Goal: Task Accomplishment & Management: Manage account settings

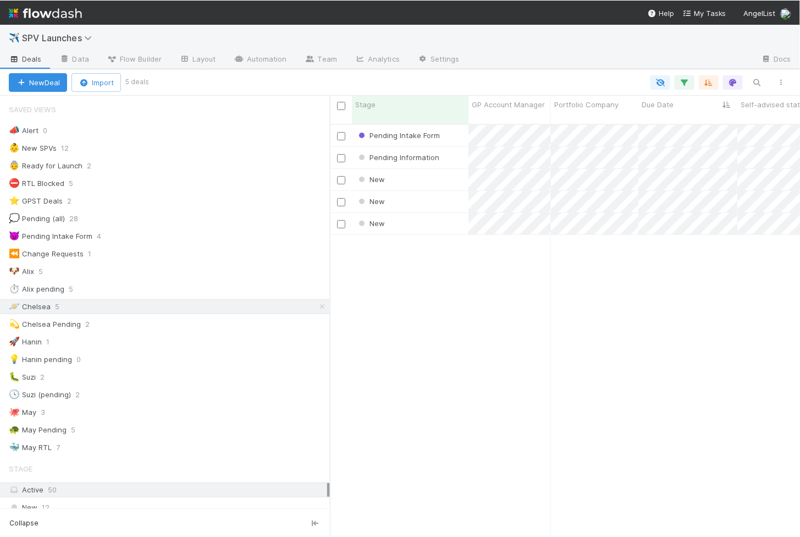
scroll to position [422, 470]
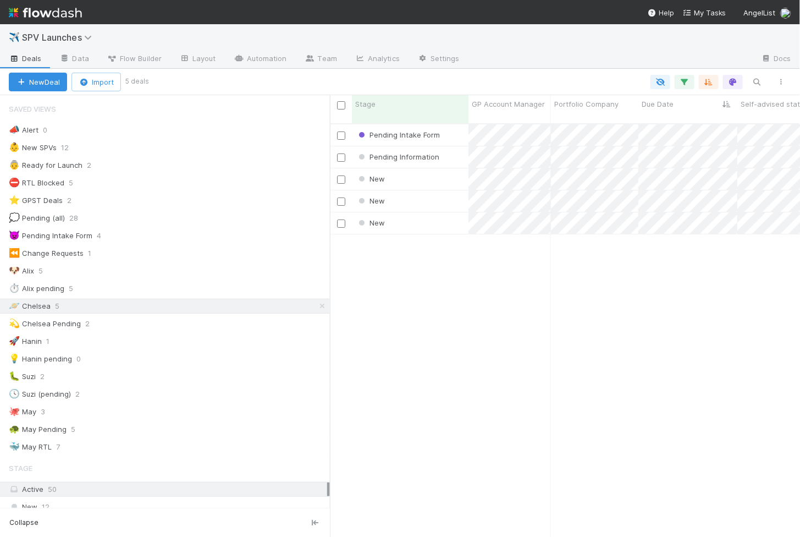
drag, startPoint x: 780, startPoint y: 535, endPoint x: 763, endPoint y: 585, distance: 53.4
click at [763, 536] on html "✈️ SPV Launches Deals Data Flow Builder Layout Automation Team Analytics Settin…" at bounding box center [400, 268] width 800 height 537
click at [445, 168] on div "New" at bounding box center [410, 178] width 117 height 21
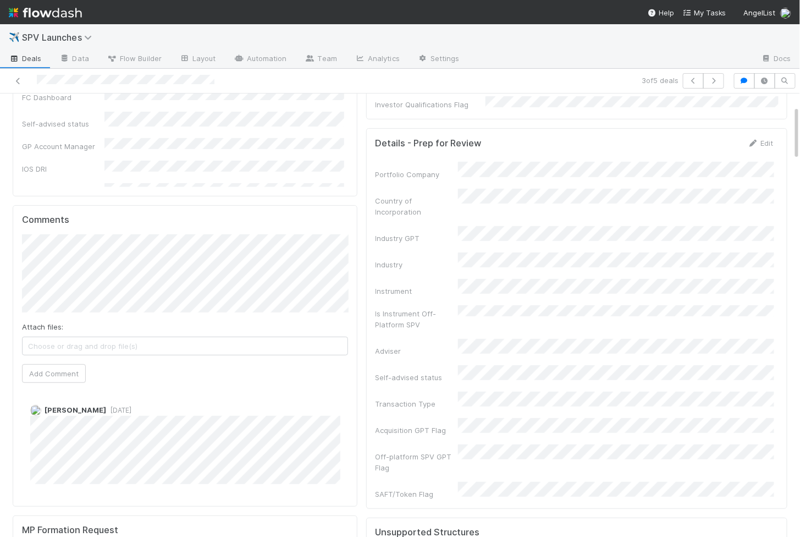
scroll to position [123, 0]
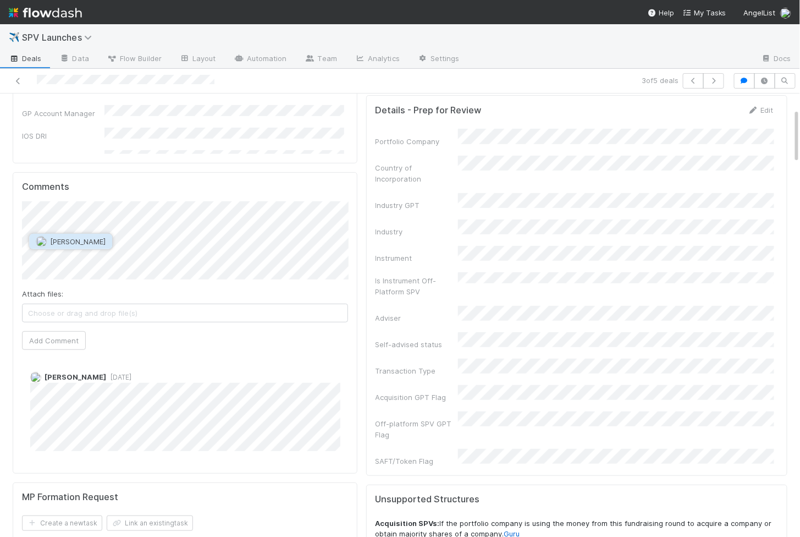
click at [101, 239] on button "[PERSON_NAME]" at bounding box center [70, 241] width 83 height 15
click at [40, 336] on button "Add Comment" at bounding box center [54, 340] width 64 height 19
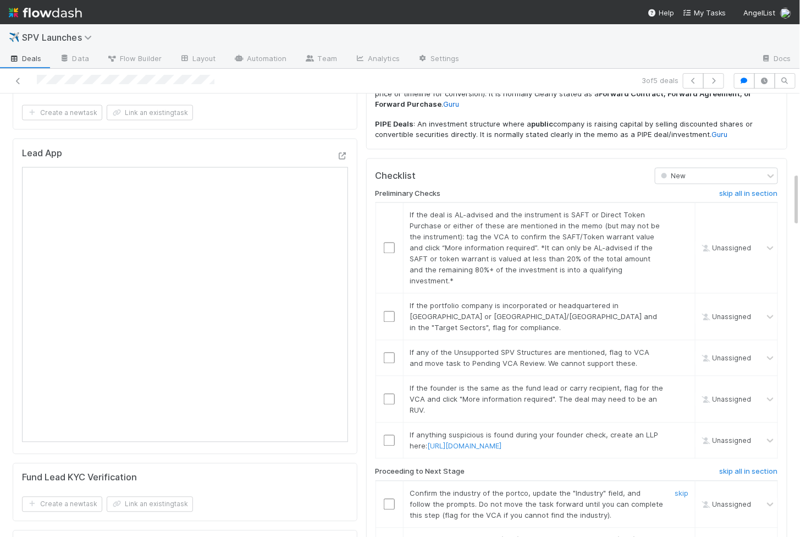
scroll to position [645, 0]
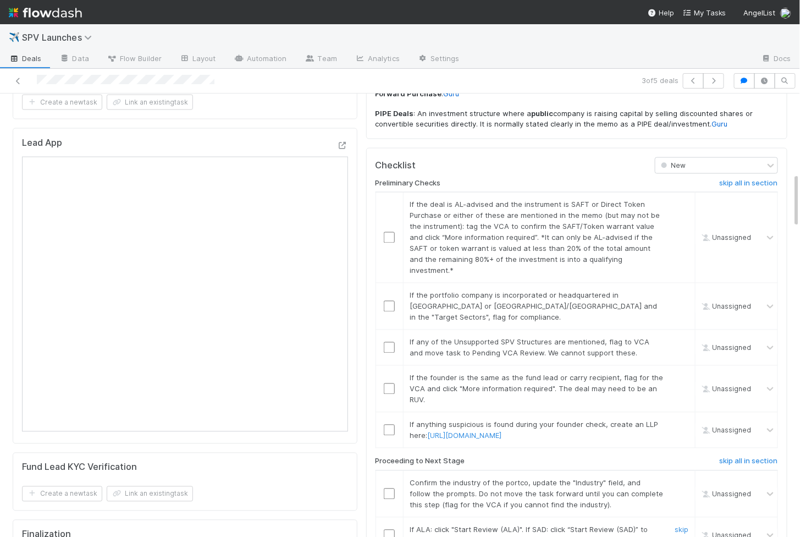
click at [391, 530] on input "checkbox" at bounding box center [389, 535] width 11 height 11
click at [391, 488] on input "checkbox" at bounding box center [389, 493] width 11 height 11
click at [393, 425] on input "checkbox" at bounding box center [389, 430] width 11 height 11
click at [389, 383] on input "checkbox" at bounding box center [389, 388] width 11 height 11
checkbox input "true"
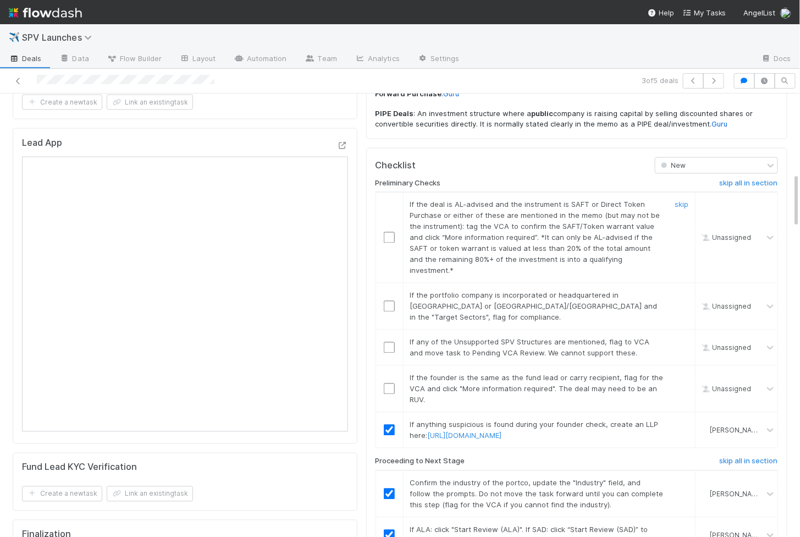
click at [391, 232] on input "checkbox" at bounding box center [389, 237] width 11 height 11
click at [391, 301] on input "checkbox" at bounding box center [389, 306] width 11 height 11
click at [390, 342] on input "checkbox" at bounding box center [389, 347] width 11 height 11
click at [391, 383] on input "checkbox" at bounding box center [389, 388] width 11 height 11
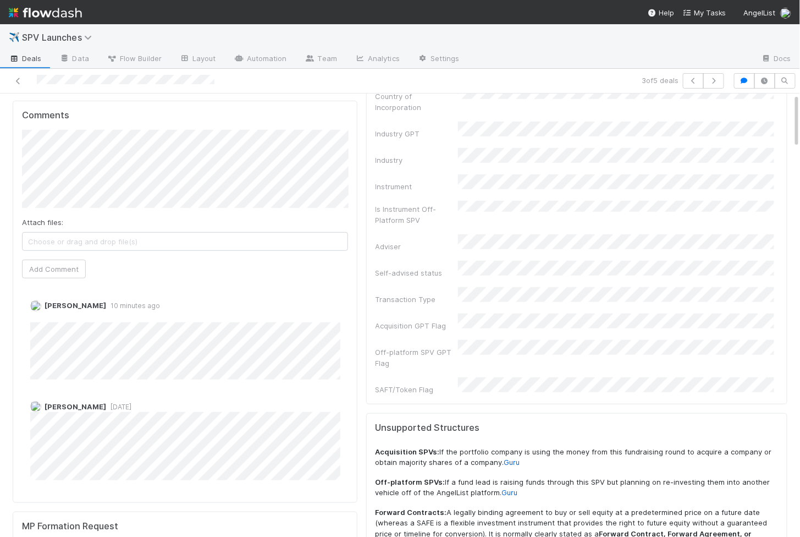
scroll to position [0, 0]
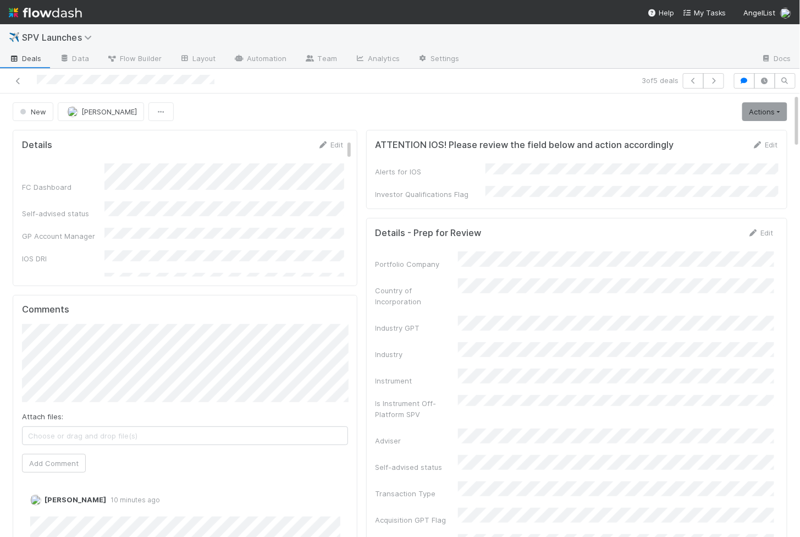
click at [753, 116] on link "Actions" at bounding box center [765, 111] width 45 height 19
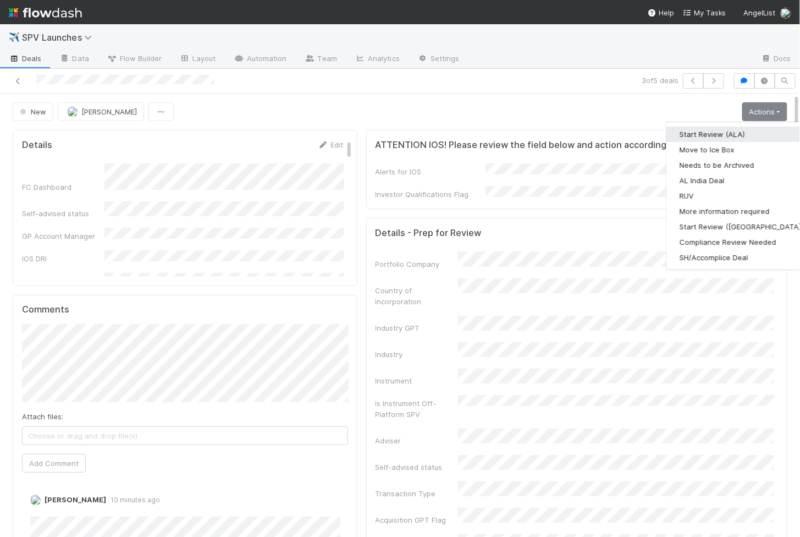
click at [722, 130] on button "Start Review (ALA)" at bounding box center [742, 134] width 150 height 15
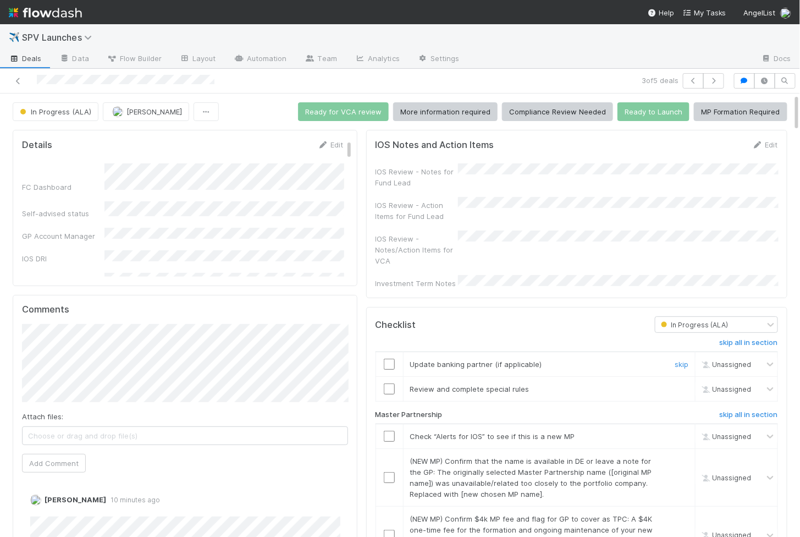
click at [391, 359] on input "checkbox" at bounding box center [389, 364] width 11 height 11
click at [387, 383] on input "checkbox" at bounding box center [389, 388] width 11 height 11
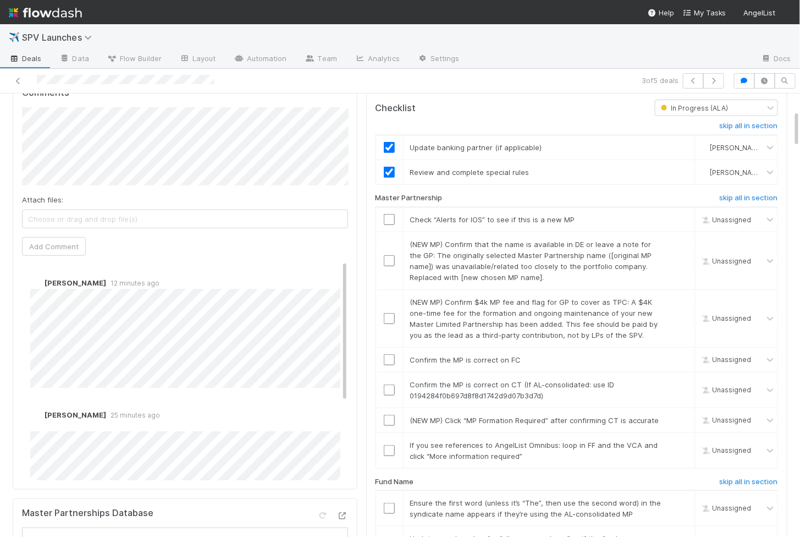
scroll to position [218, 0]
click at [389, 208] on td at bounding box center [390, 217] width 28 height 25
click at [392, 443] on input "checkbox" at bounding box center [389, 448] width 11 height 11
click at [386, 406] on td at bounding box center [390, 418] width 28 height 25
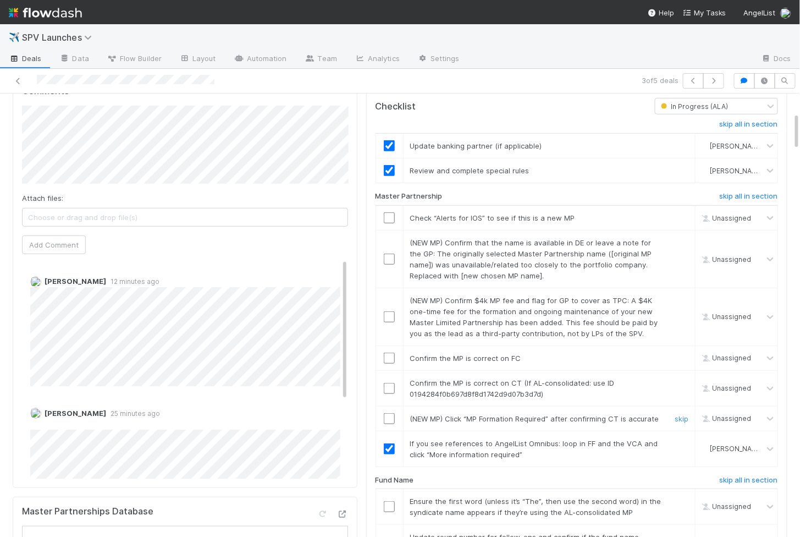
click at [390, 413] on input "checkbox" at bounding box center [389, 418] width 11 height 11
click at [390, 383] on input "checkbox" at bounding box center [389, 388] width 11 height 11
click at [390, 353] on input "checkbox" at bounding box center [389, 358] width 11 height 11
click at [390, 311] on input "checkbox" at bounding box center [389, 316] width 11 height 11
click at [391, 254] on input "checkbox" at bounding box center [389, 259] width 11 height 11
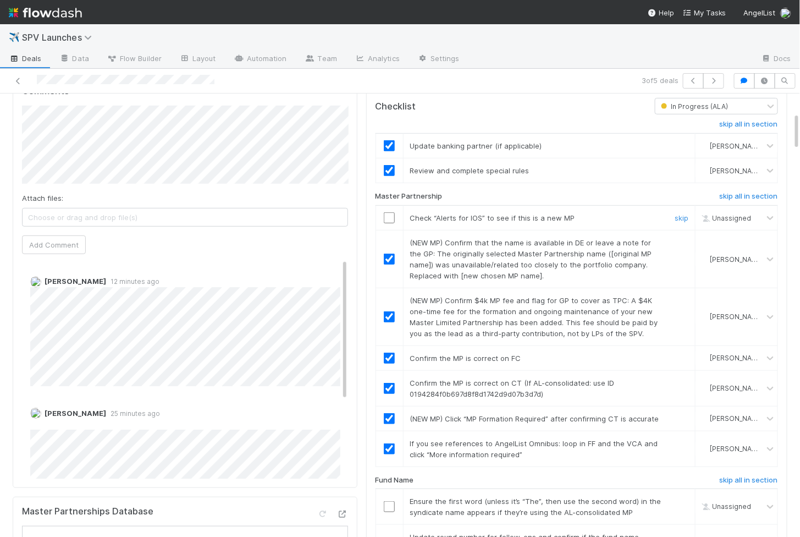
click at [391, 212] on input "checkbox" at bounding box center [389, 217] width 11 height 11
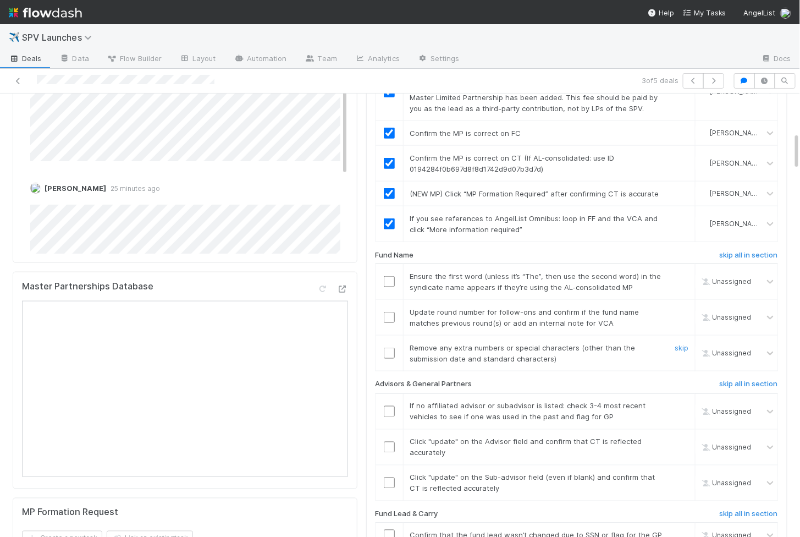
scroll to position [455, 0]
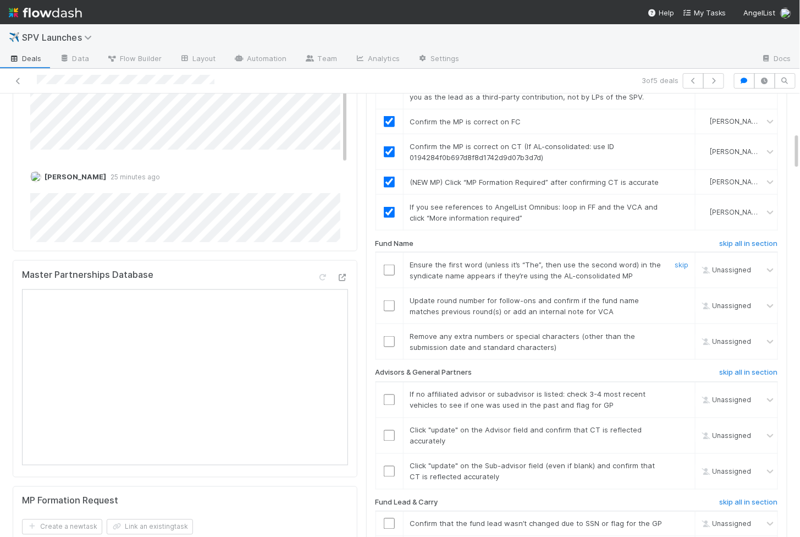
click at [390, 265] on input "checkbox" at bounding box center [389, 270] width 11 height 11
click at [389, 300] on input "checkbox" at bounding box center [389, 305] width 11 height 11
click at [387, 336] on input "checkbox" at bounding box center [389, 341] width 11 height 11
click at [387, 265] on input "checkbox" at bounding box center [389, 270] width 11 height 11
click at [387, 300] on input "checkbox" at bounding box center [389, 305] width 11 height 11
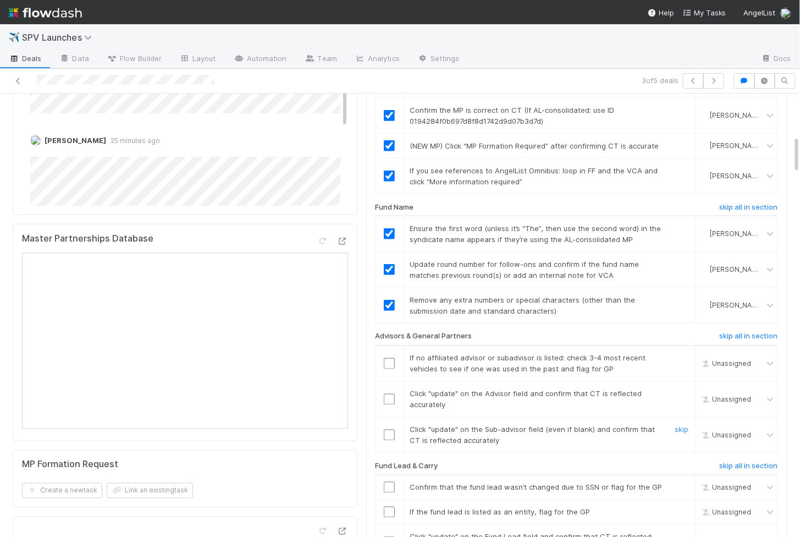
scroll to position [504, 0]
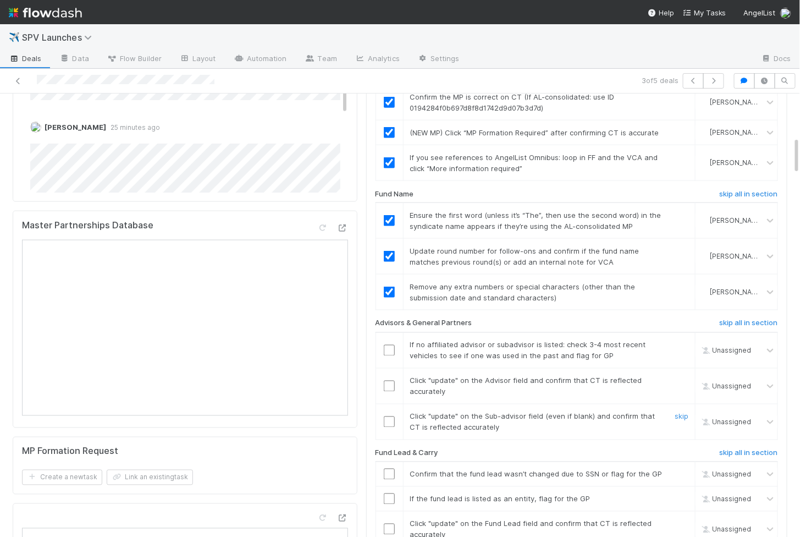
click at [388, 416] on input "checkbox" at bounding box center [389, 421] width 11 height 11
click at [388, 374] on td at bounding box center [390, 386] width 28 height 36
click at [388, 381] on input "checkbox" at bounding box center [389, 386] width 11 height 11
click at [392, 345] on input "checkbox" at bounding box center [389, 350] width 11 height 11
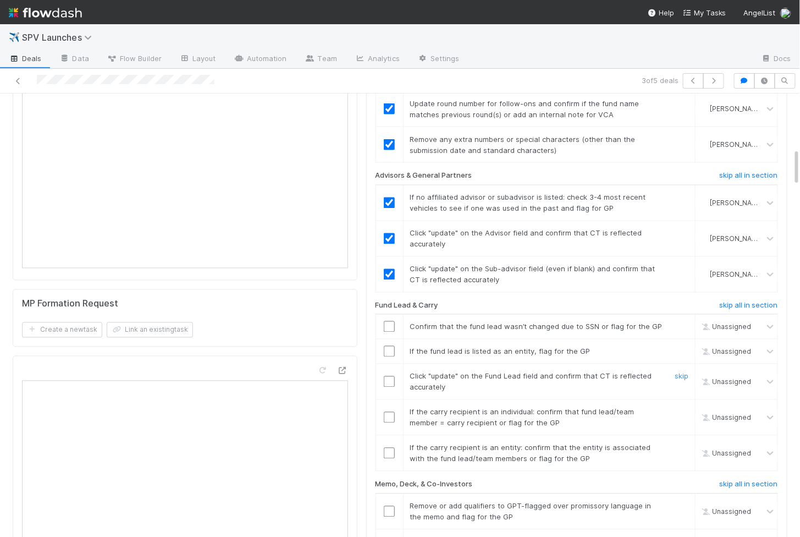
scroll to position [673, 0]
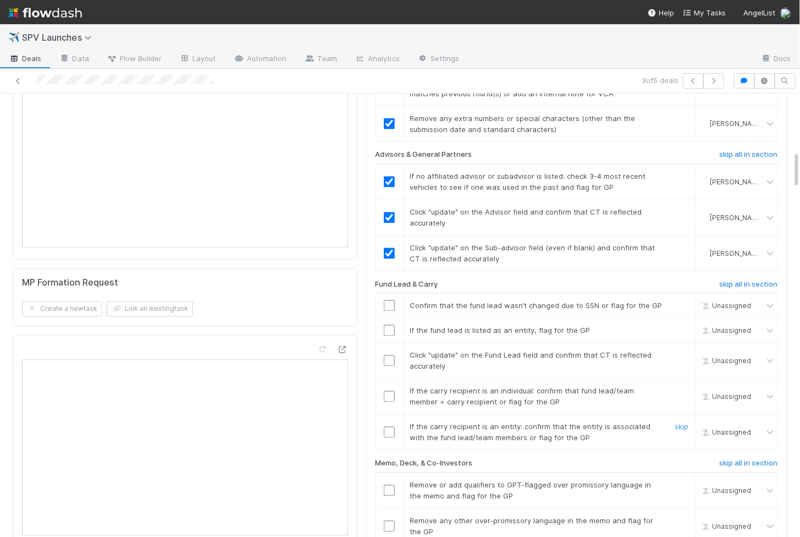
click at [396, 427] on div at bounding box center [389, 432] width 27 height 11
click at [394, 427] on div at bounding box center [389, 432] width 27 height 11
click at [392, 427] on input "checkbox" at bounding box center [389, 432] width 11 height 11
click at [392, 391] on input "checkbox" at bounding box center [389, 396] width 11 height 11
click at [390, 355] on input "checkbox" at bounding box center [389, 360] width 11 height 11
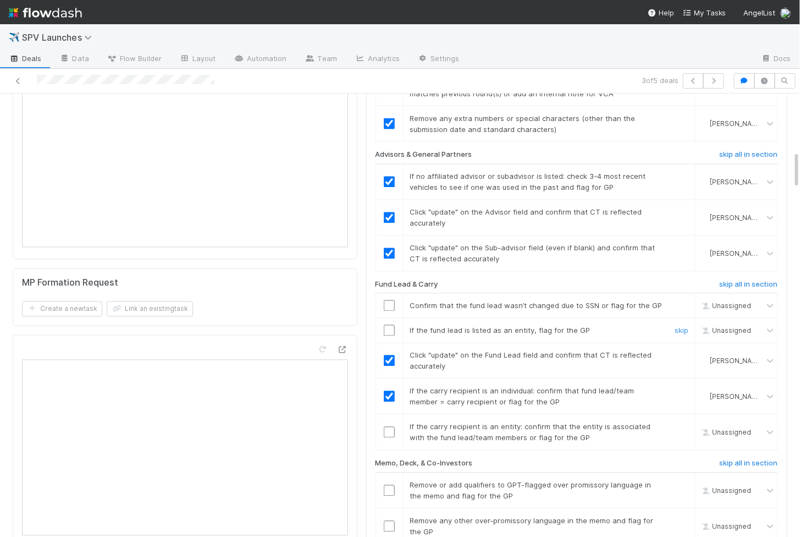
click at [390, 325] on input "checkbox" at bounding box center [389, 330] width 11 height 11
click at [389, 300] on input "checkbox" at bounding box center [389, 305] width 11 height 11
click at [386, 415] on td at bounding box center [390, 433] width 28 height 36
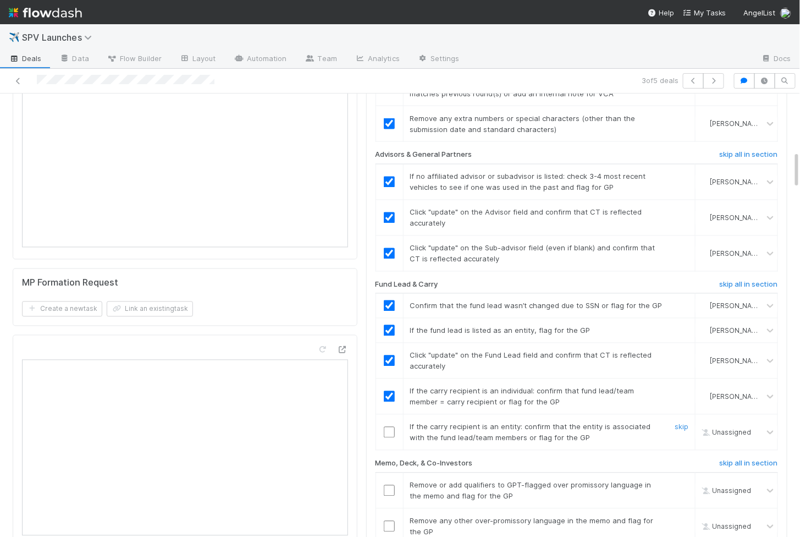
click at [387, 427] on input "checkbox" at bounding box center [389, 432] width 11 height 11
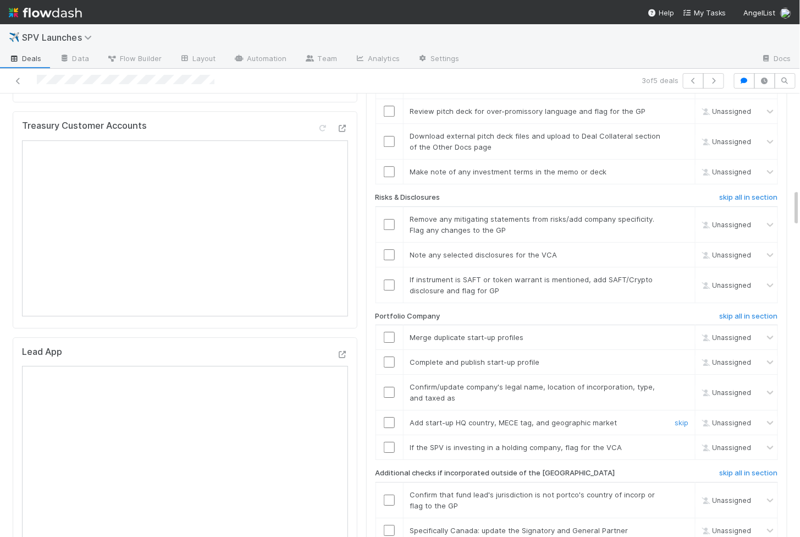
scroll to position [1153, 0]
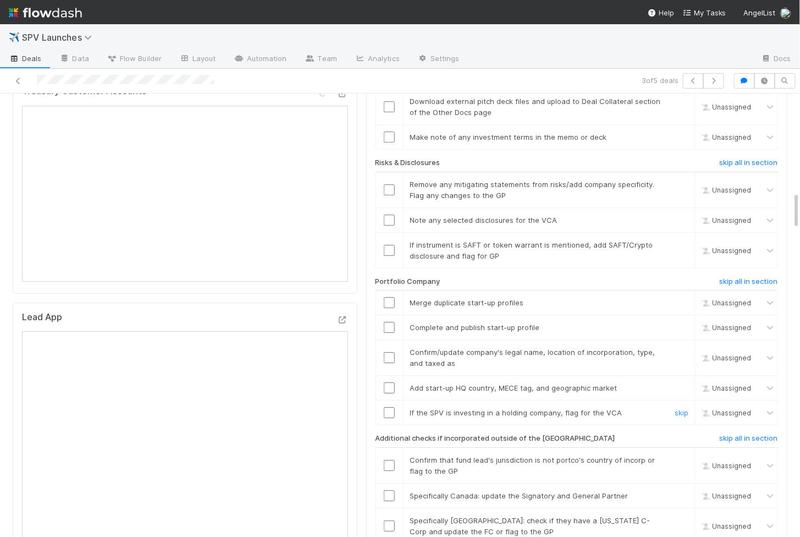
click at [388, 407] on input "checkbox" at bounding box center [389, 412] width 11 height 11
click at [388, 376] on td at bounding box center [390, 388] width 28 height 25
click at [389, 407] on input "checkbox" at bounding box center [389, 412] width 11 height 11
click at [390, 376] on td at bounding box center [390, 388] width 28 height 25
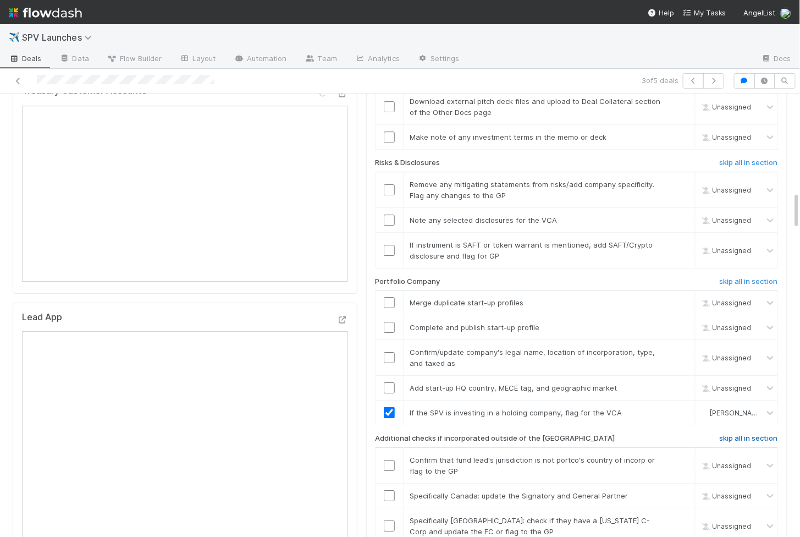
click at [755, 434] on h6 "skip all in section" at bounding box center [749, 438] width 58 height 9
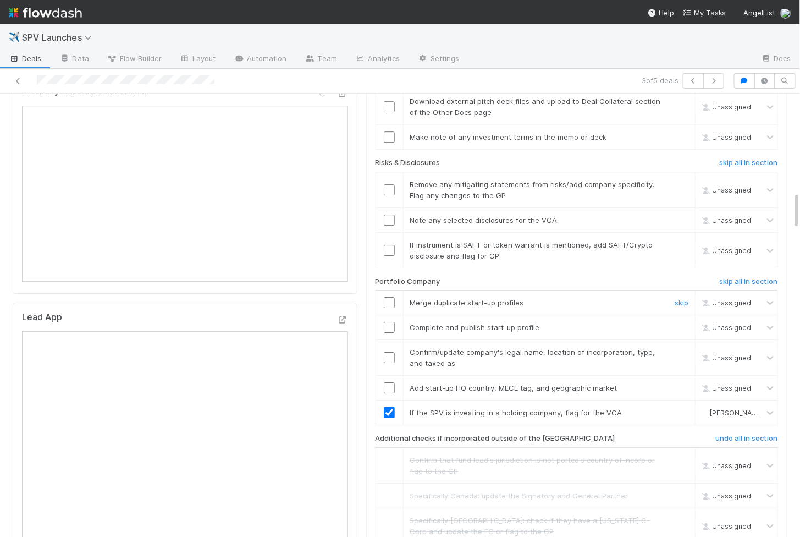
click at [391, 297] on input "checkbox" at bounding box center [389, 302] width 11 height 11
click at [389, 322] on input "checkbox" at bounding box center [389, 327] width 11 height 11
click at [389, 340] on td at bounding box center [390, 358] width 28 height 36
click at [389, 352] on input "checkbox" at bounding box center [389, 357] width 11 height 11
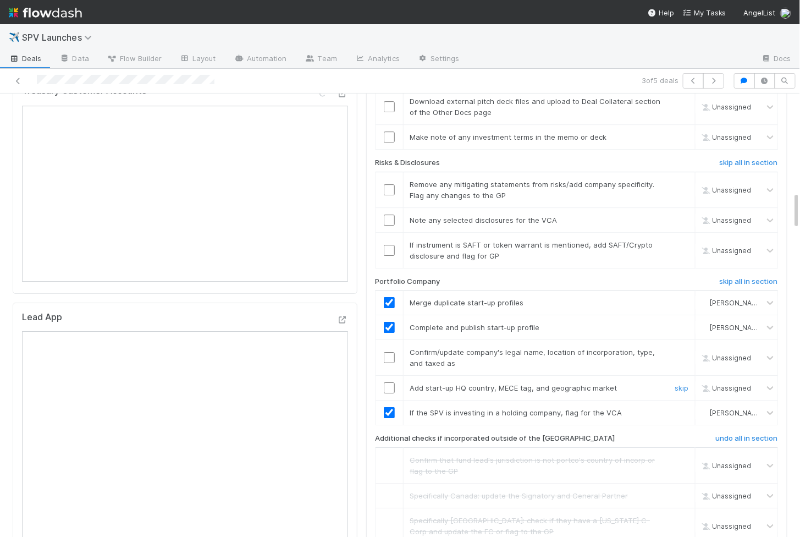
click at [389, 376] on td at bounding box center [390, 388] width 28 height 25
click at [389, 382] on input "checkbox" at bounding box center [389, 387] width 11 height 11
click at [389, 340] on td at bounding box center [390, 358] width 28 height 36
click at [389, 352] on input "checkbox" at bounding box center [389, 357] width 11 height 11
click at [389, 382] on input "checkbox" at bounding box center [389, 387] width 11 height 11
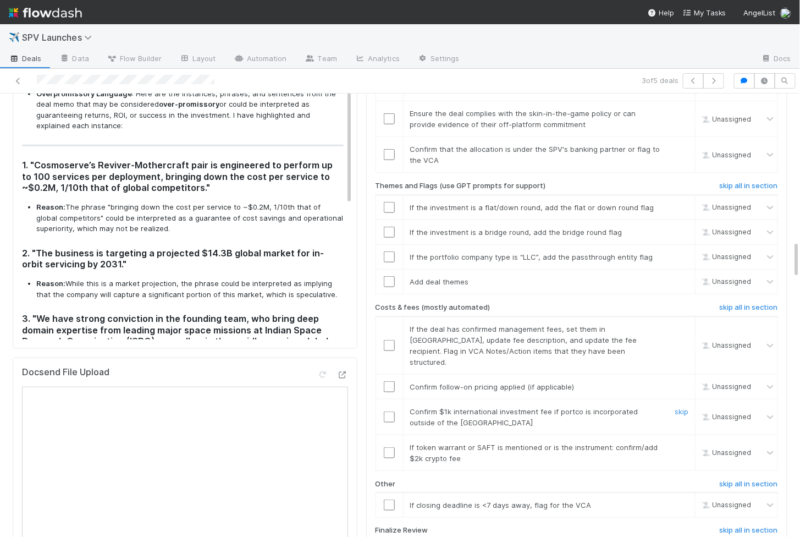
scroll to position [1728, 0]
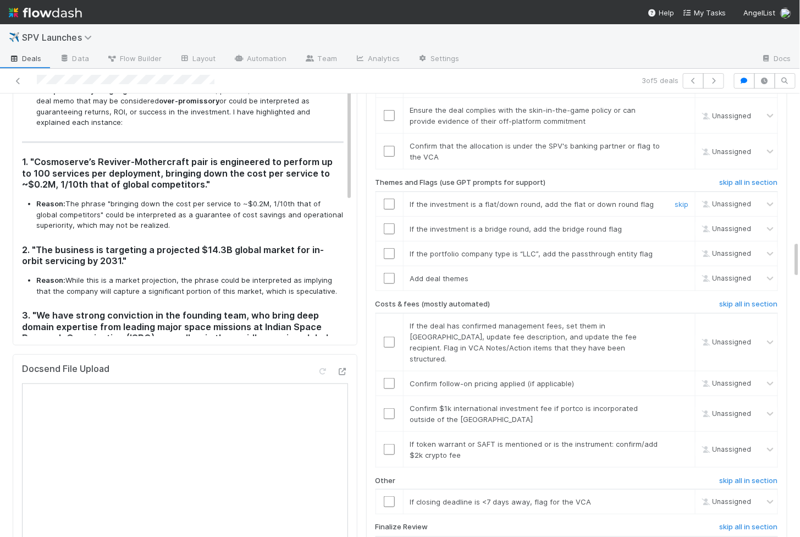
click at [394, 199] on div at bounding box center [389, 204] width 27 height 11
click at [387, 199] on input "checkbox" at bounding box center [389, 204] width 11 height 11
click at [387, 223] on input "checkbox" at bounding box center [389, 228] width 11 height 11
click at [390, 248] on input "checkbox" at bounding box center [389, 253] width 11 height 11
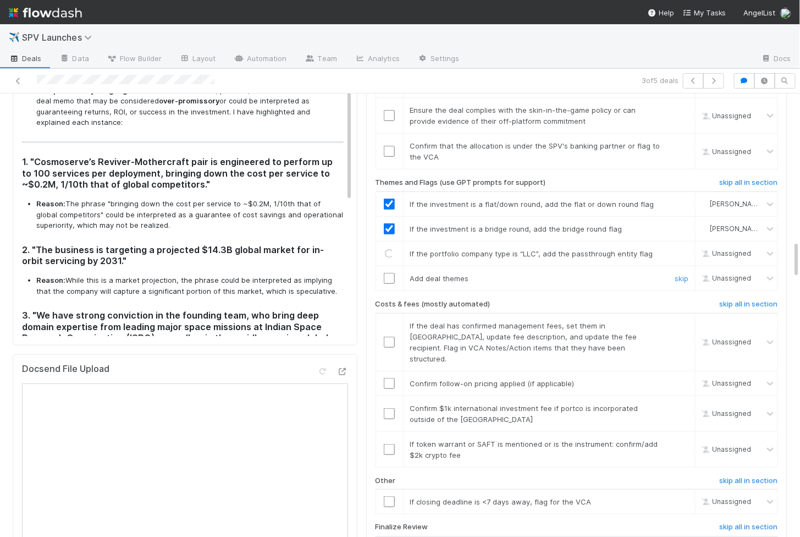
click at [388, 273] on input "checkbox" at bounding box center [389, 278] width 11 height 11
click at [392, 496] on input "checkbox" at bounding box center [389, 501] width 11 height 11
click at [389, 496] on input "checkbox" at bounding box center [389, 501] width 11 height 11
click at [391, 444] on input "checkbox" at bounding box center [389, 449] width 11 height 11
click at [393, 408] on input "checkbox" at bounding box center [389, 413] width 11 height 11
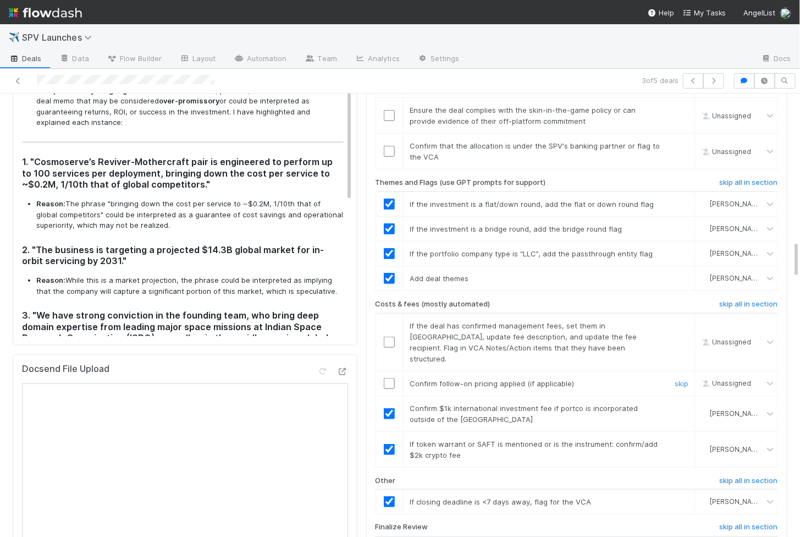
click at [393, 378] on input "checkbox" at bounding box center [389, 383] width 11 height 11
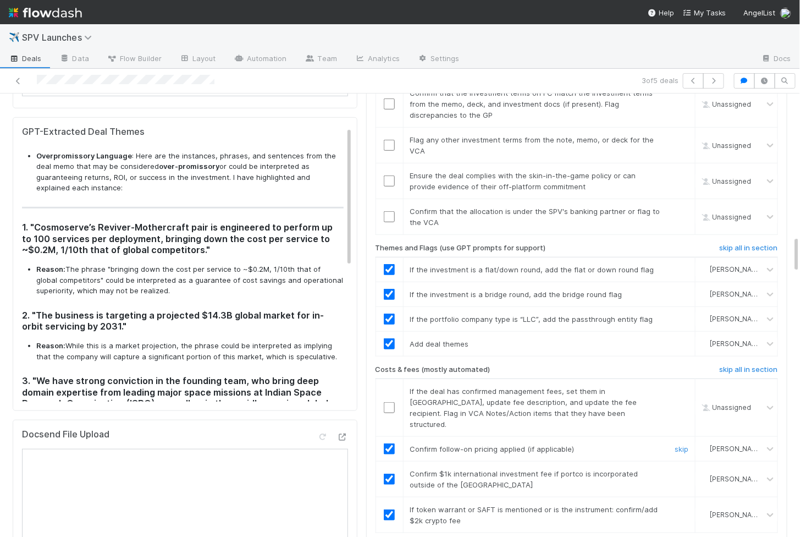
scroll to position [1670, 0]
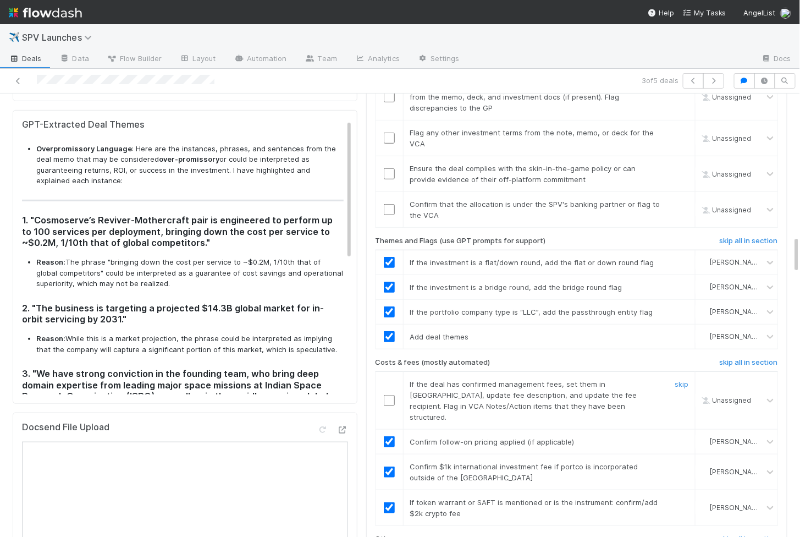
click at [391, 395] on input "checkbox" at bounding box center [389, 400] width 11 height 11
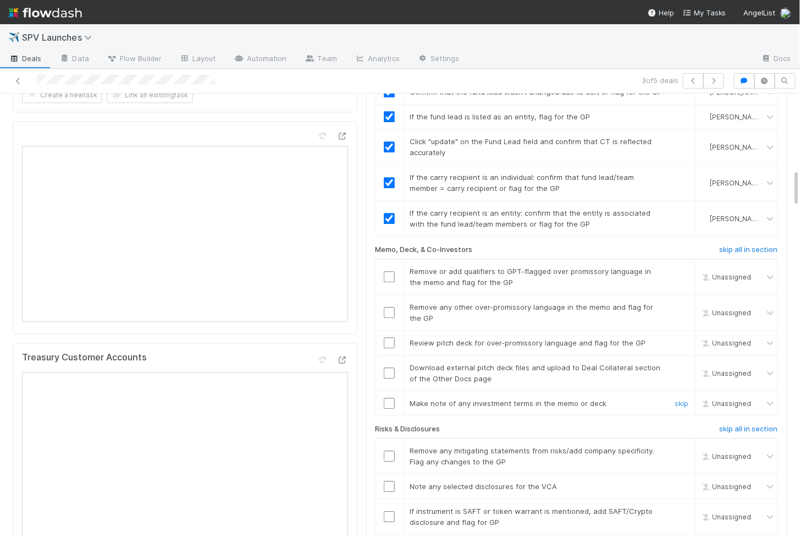
scroll to position [888, 0]
click at [392, 366] on input "checkbox" at bounding box center [389, 371] width 11 height 11
click at [393, 510] on input "checkbox" at bounding box center [389, 515] width 11 height 11
checkbox input "true"
click at [391, 480] on input "checkbox" at bounding box center [389, 485] width 11 height 11
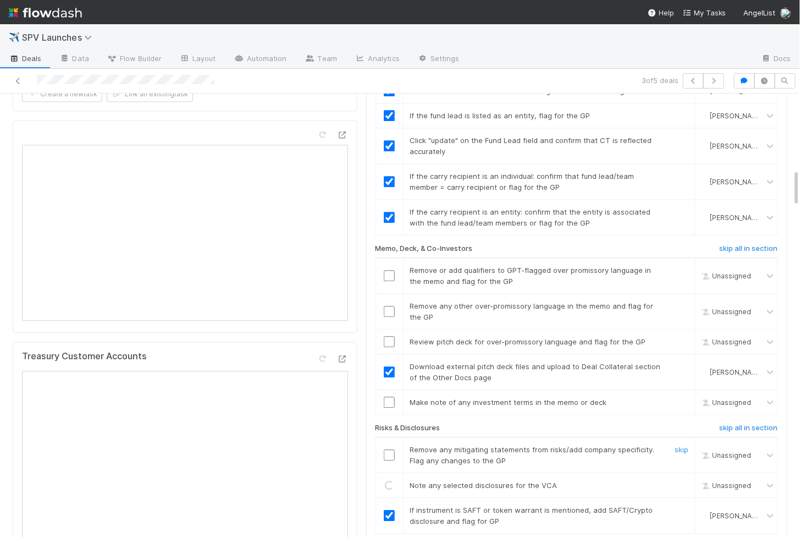
click at [391, 439] on td at bounding box center [390, 455] width 28 height 36
click at [391, 449] on input "checkbox" at bounding box center [389, 454] width 11 height 11
click at [390, 336] on input "checkbox" at bounding box center [389, 341] width 11 height 11
click at [393, 306] on input "checkbox" at bounding box center [389, 311] width 11 height 11
click at [391, 270] on input "checkbox" at bounding box center [389, 275] width 11 height 11
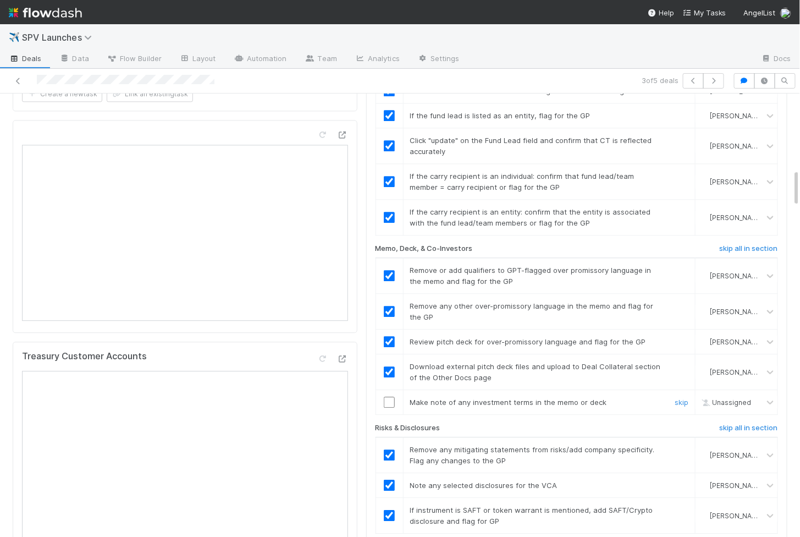
click at [391, 397] on input "checkbox" at bounding box center [389, 402] width 11 height 11
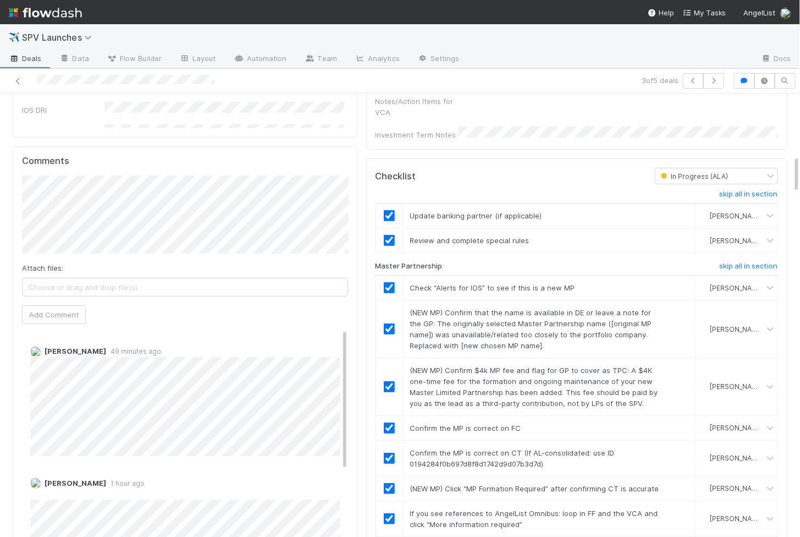
scroll to position [0, 0]
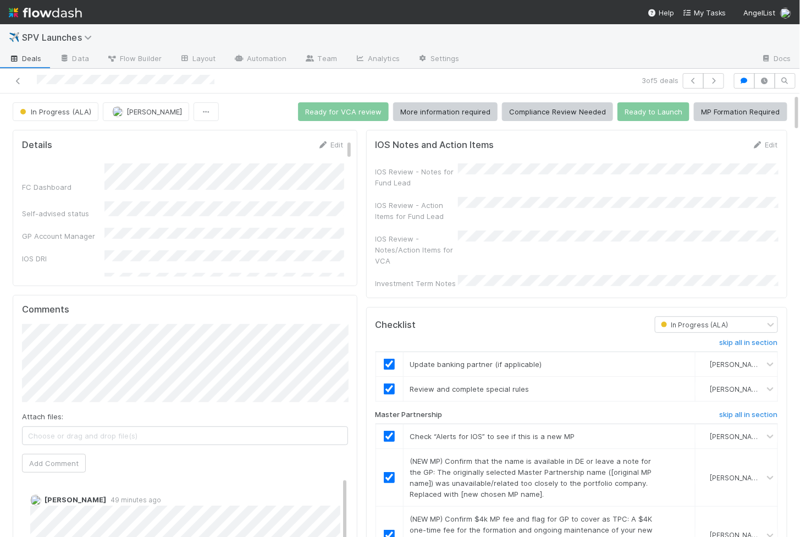
drag, startPoint x: 391, startPoint y: 380, endPoint x: 676, endPoint y: -10, distance: 483.3
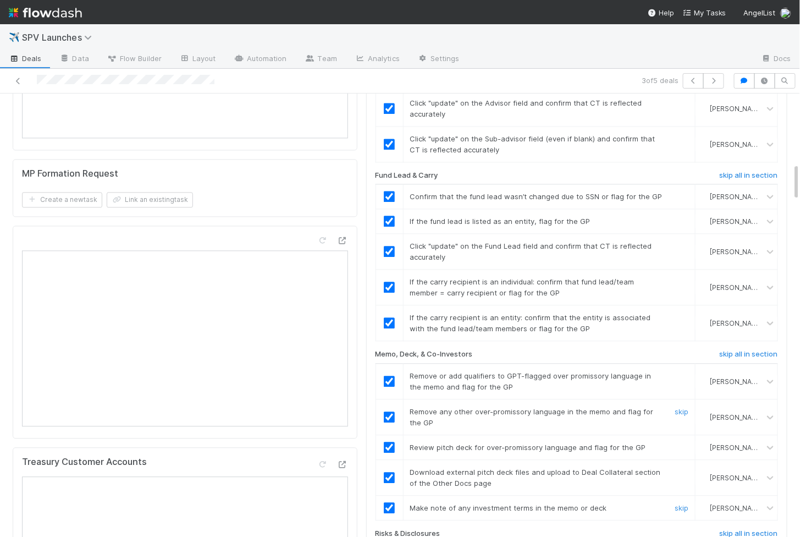
scroll to position [1134, 0]
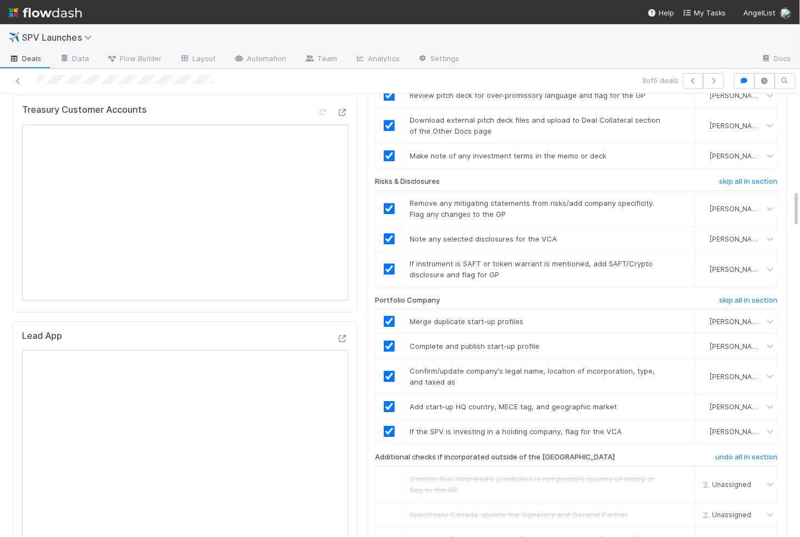
click at [371, 347] on div "Checklist In Progress (ALA) skip all in section Update banking partner (if appl…" at bounding box center [576, 206] width 421 height 2066
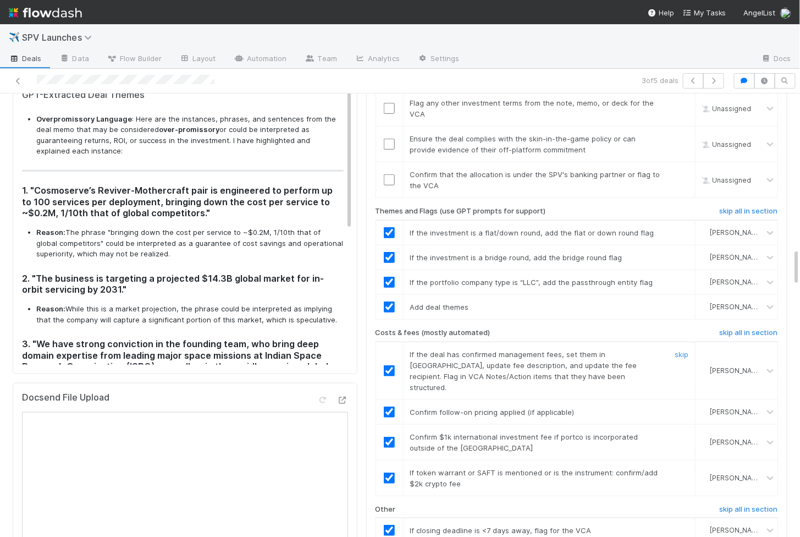
scroll to position [1929, 0]
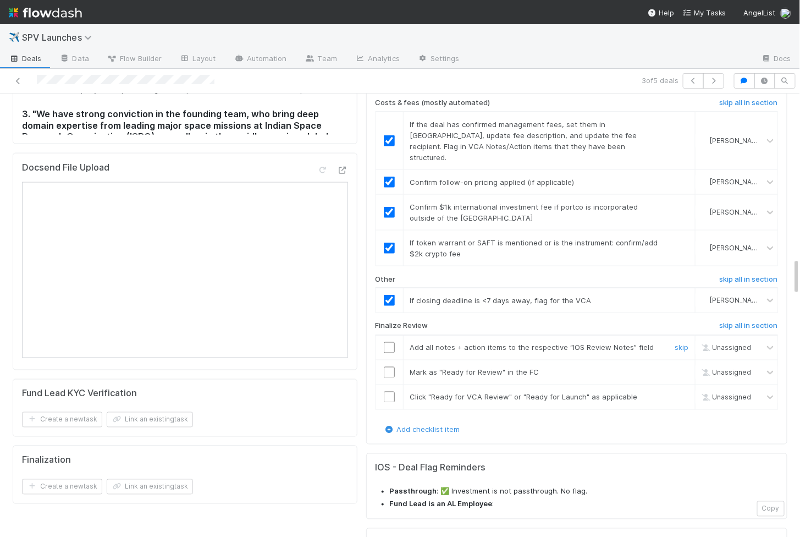
click at [389, 342] on input "checkbox" at bounding box center [389, 347] width 11 height 11
click at [385, 367] on input "checkbox" at bounding box center [389, 372] width 11 height 11
click at [389, 392] on input "checkbox" at bounding box center [389, 397] width 11 height 11
click at [389, 360] on td at bounding box center [390, 372] width 28 height 25
click at [389, 367] on input "checkbox" at bounding box center [389, 372] width 11 height 11
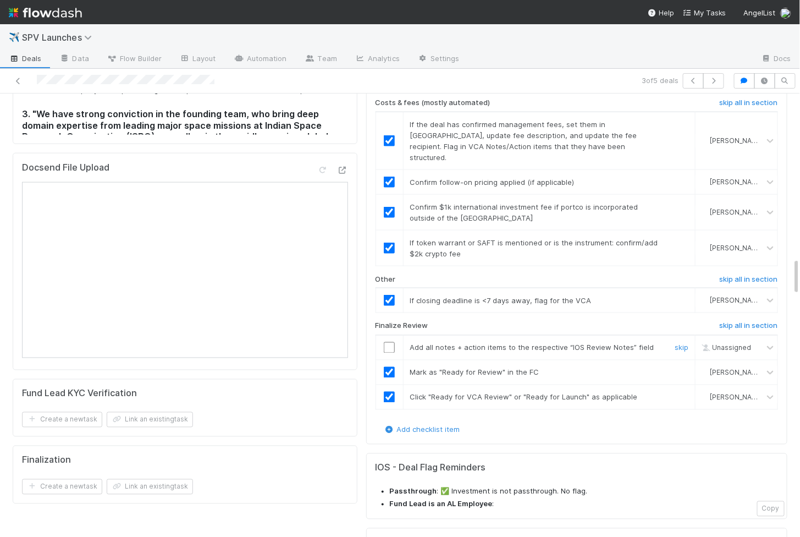
click at [389, 335] on td at bounding box center [390, 347] width 28 height 25
click at [389, 342] on input "checkbox" at bounding box center [389, 347] width 11 height 11
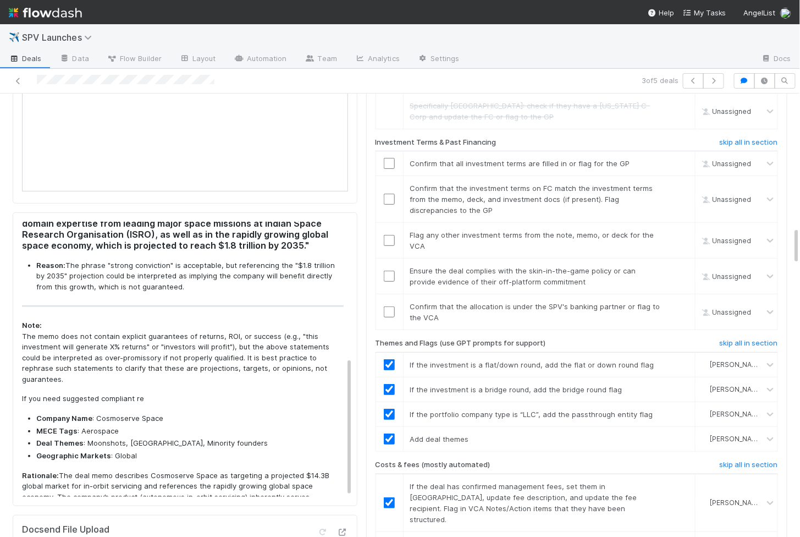
scroll to position [265, 0]
click at [387, 306] on input "checkbox" at bounding box center [389, 311] width 11 height 11
click at [390, 271] on input "checkbox" at bounding box center [389, 276] width 11 height 11
click at [389, 235] on input "checkbox" at bounding box center [389, 240] width 11 height 11
click at [391, 194] on input "checkbox" at bounding box center [389, 199] width 11 height 11
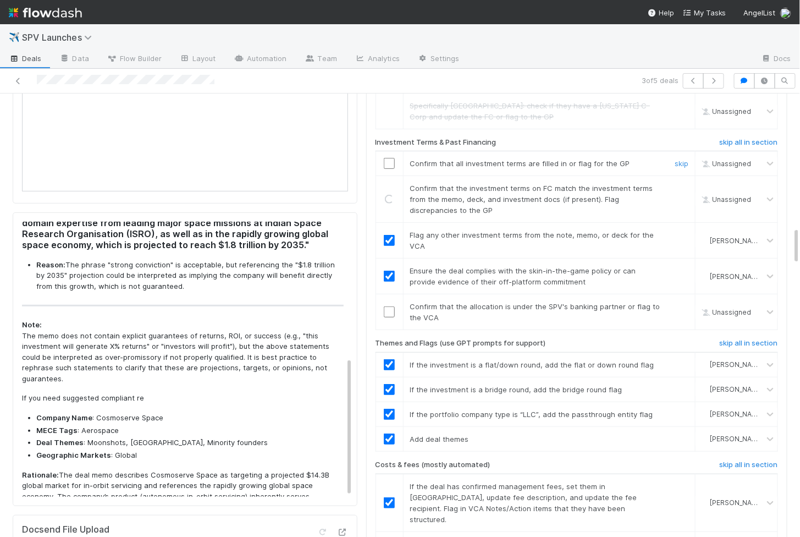
click at [391, 158] on input "checkbox" at bounding box center [389, 163] width 11 height 11
click at [387, 306] on input "checkbox" at bounding box center [389, 311] width 11 height 11
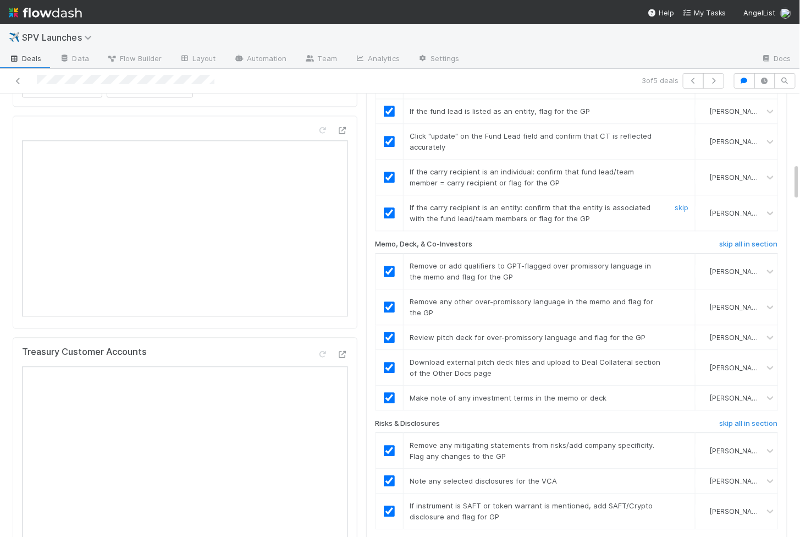
scroll to position [0, 0]
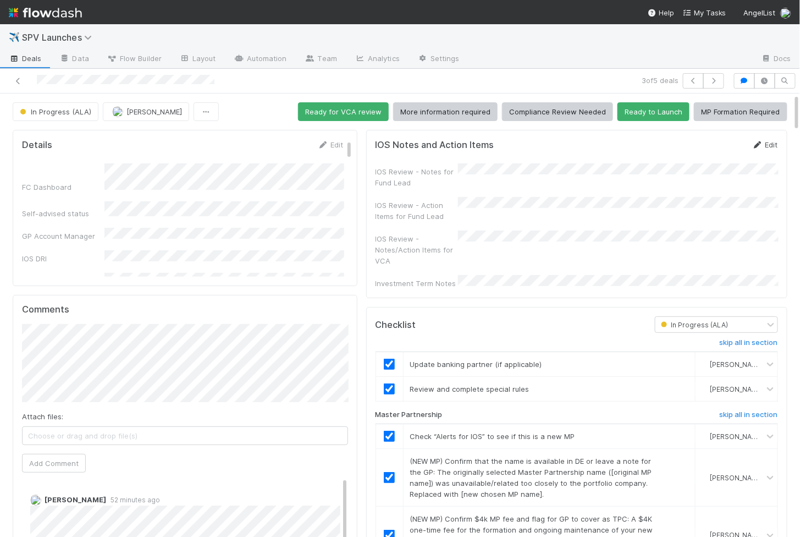
click at [765, 145] on link "Edit" at bounding box center [765, 144] width 26 height 9
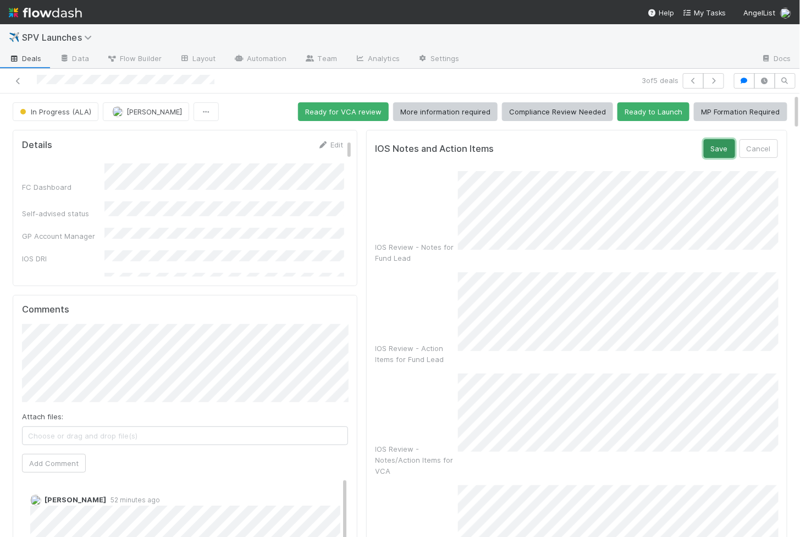
click at [711, 145] on button "Save" at bounding box center [719, 148] width 31 height 19
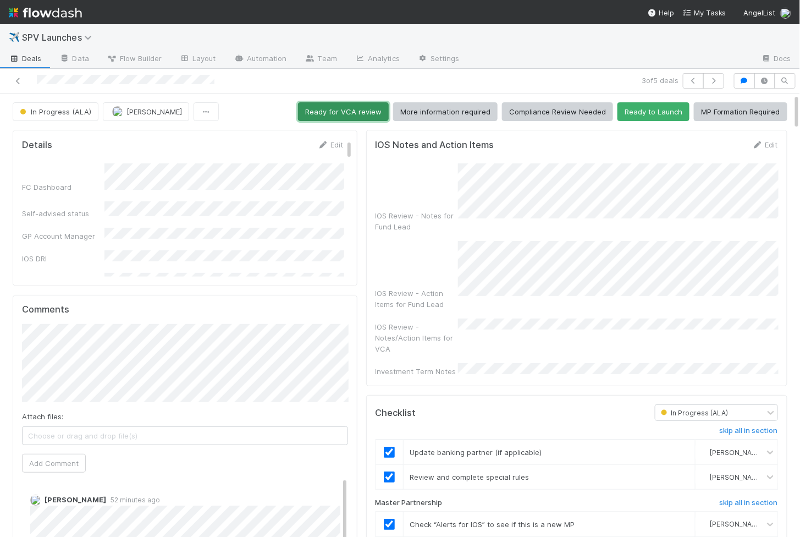
click at [350, 102] on button "Ready for VCA review" at bounding box center [343, 111] width 91 height 19
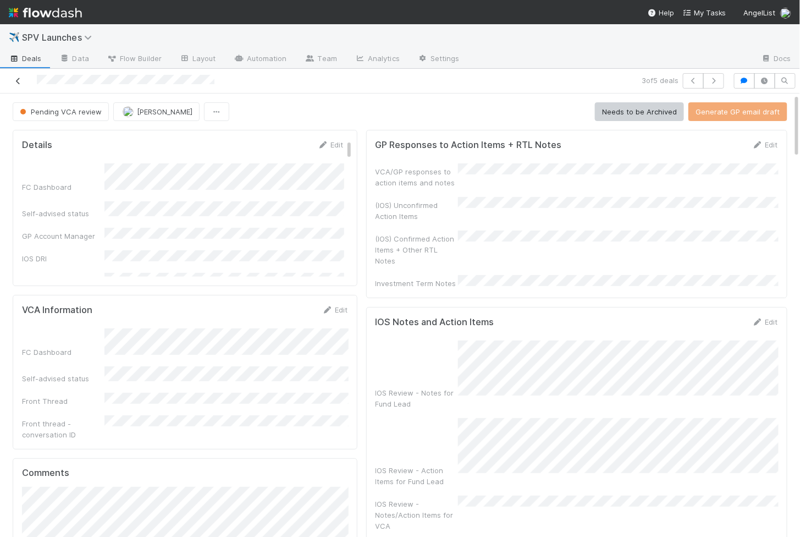
click at [20, 80] on icon at bounding box center [18, 81] width 11 height 7
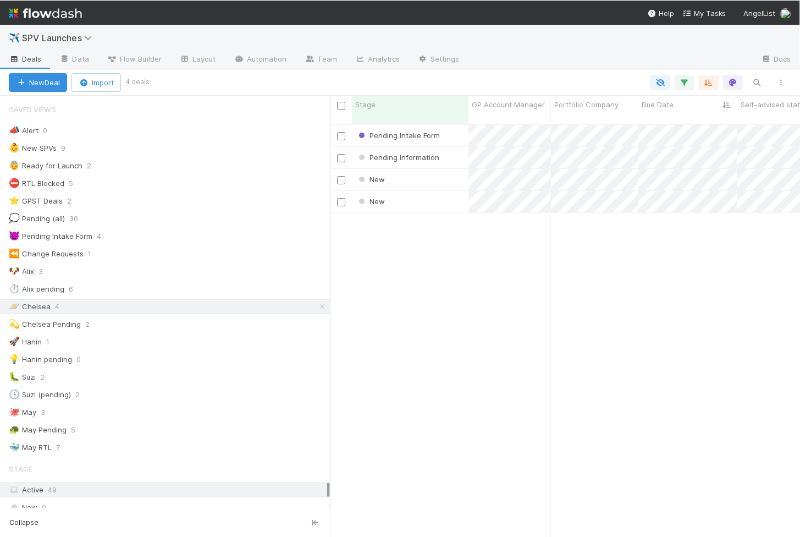
scroll to position [422, 470]
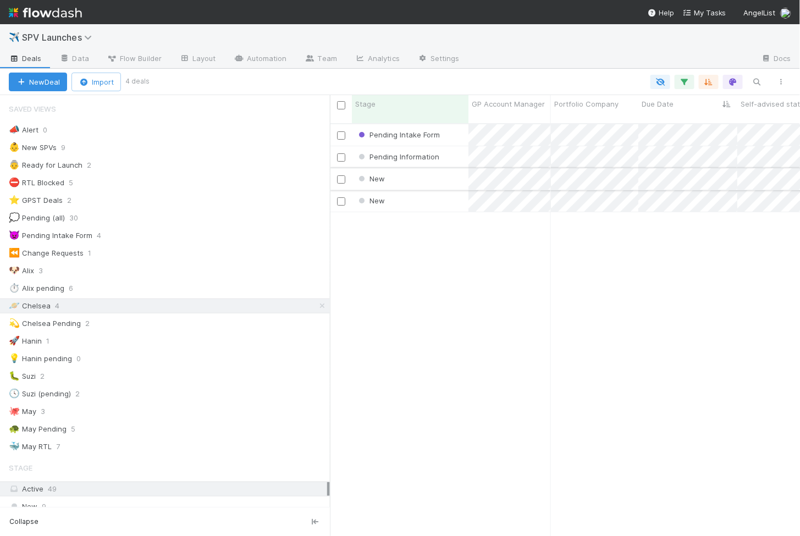
click at [416, 172] on div "New" at bounding box center [410, 178] width 117 height 21
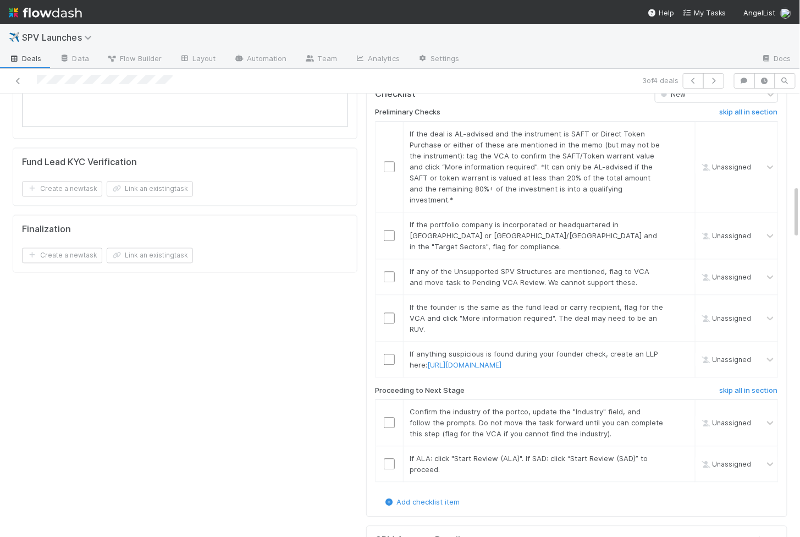
scroll to position [688, 0]
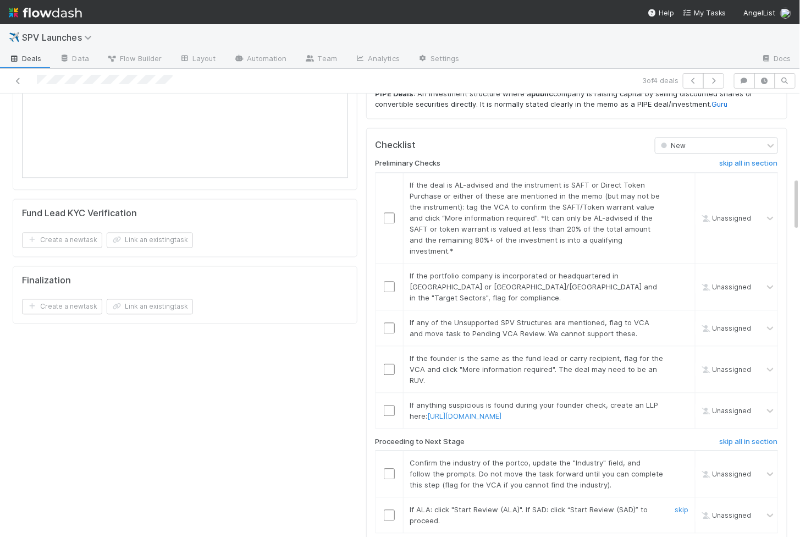
click at [396, 510] on div at bounding box center [389, 515] width 27 height 11
click at [387, 510] on input "checkbox" at bounding box center [389, 515] width 11 height 11
click at [394, 451] on td at bounding box center [390, 474] width 28 height 47
click at [389, 469] on input "checkbox" at bounding box center [389, 474] width 11 height 11
click at [389, 405] on input "checkbox" at bounding box center [389, 410] width 11 height 11
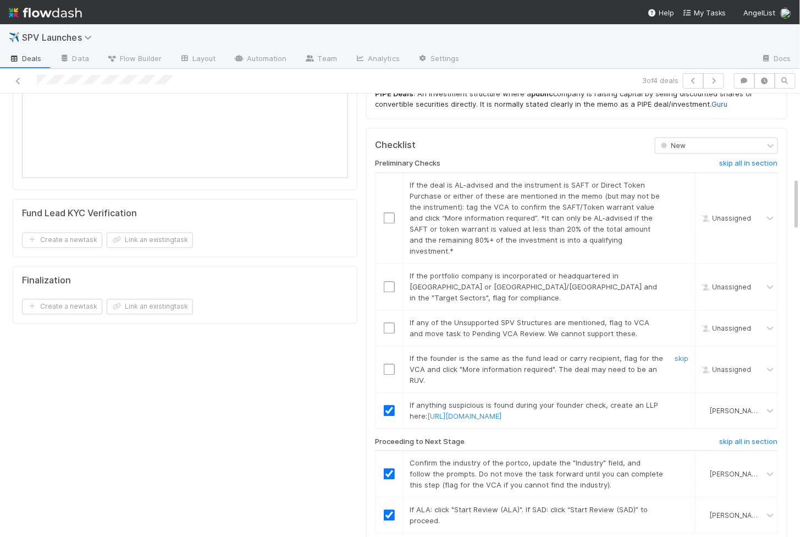
click at [387, 364] on input "checkbox" at bounding box center [389, 369] width 11 height 11
click at [390, 323] on input "checkbox" at bounding box center [389, 328] width 11 height 11
click at [388, 263] on td at bounding box center [390, 286] width 28 height 47
click at [388, 282] on input "checkbox" at bounding box center [389, 287] width 11 height 11
click at [388, 213] on input "checkbox" at bounding box center [389, 218] width 11 height 11
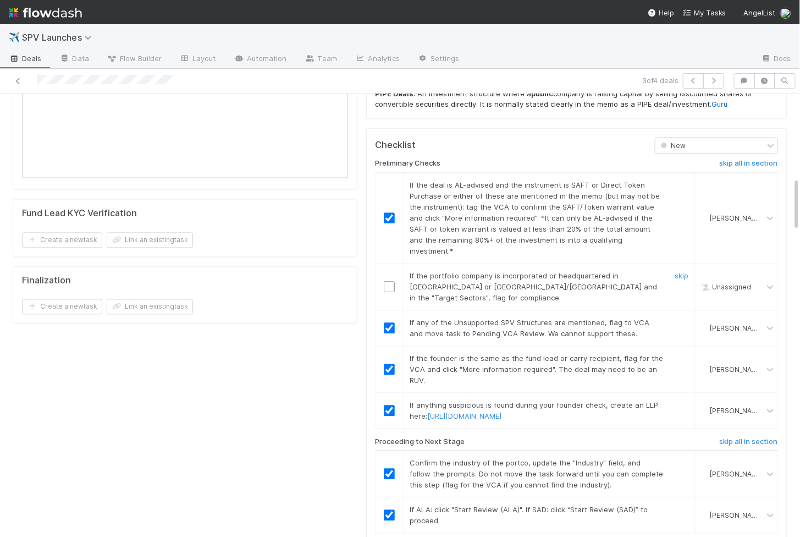
click at [388, 282] on input "checkbox" at bounding box center [389, 287] width 11 height 11
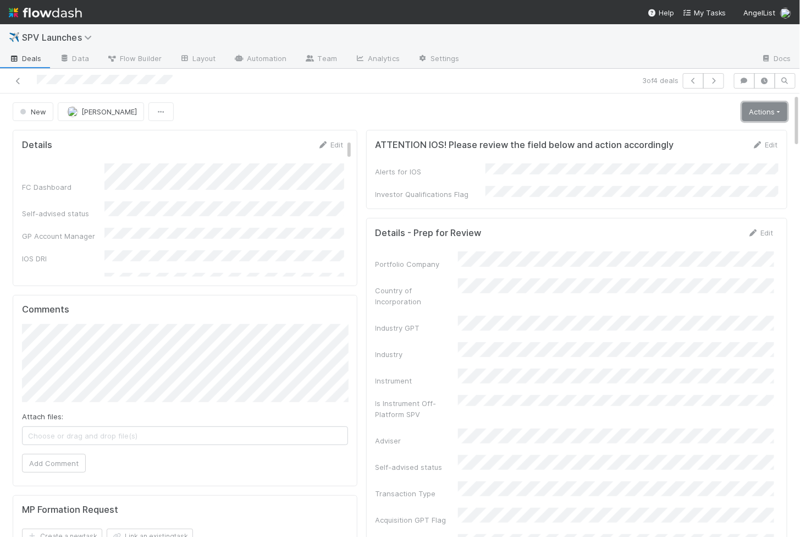
click at [754, 108] on link "Actions" at bounding box center [765, 111] width 45 height 19
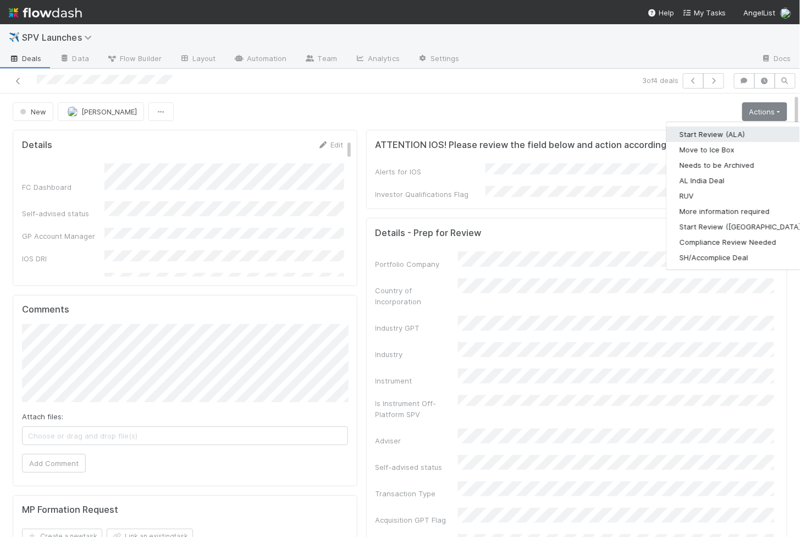
click at [705, 131] on button "Start Review (ALA)" at bounding box center [742, 134] width 150 height 15
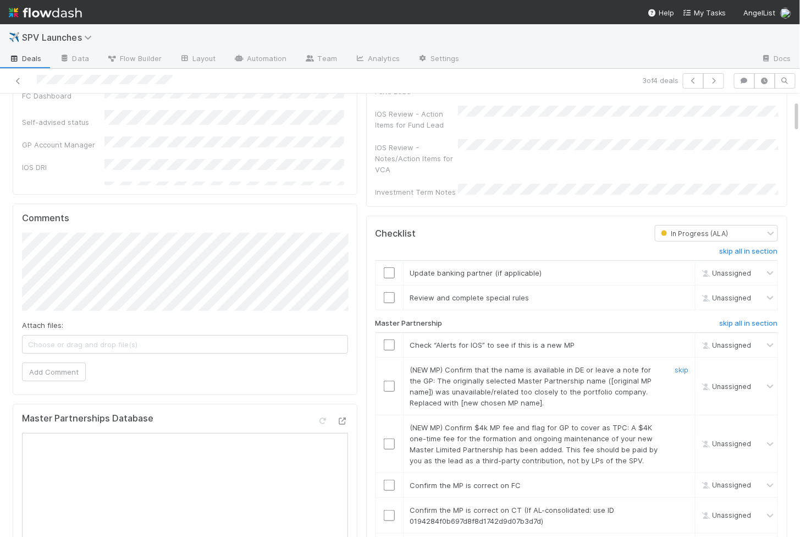
scroll to position [96, 0]
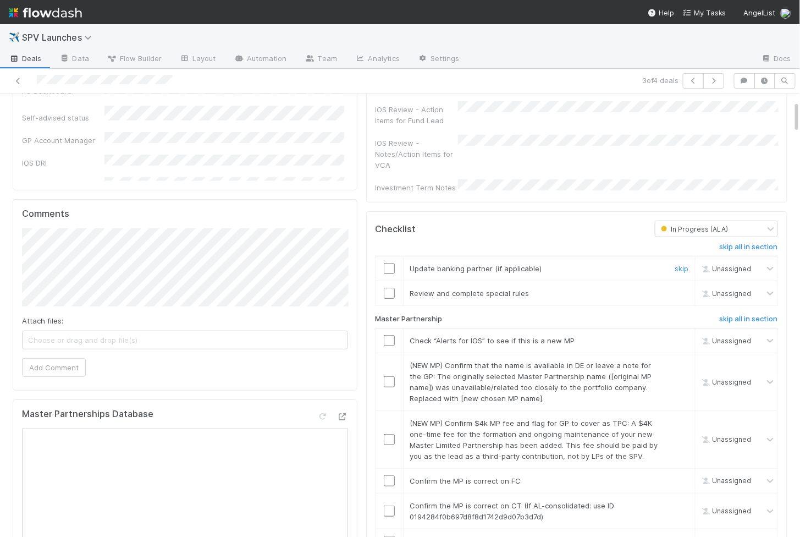
click at [393, 263] on input "checkbox" at bounding box center [389, 268] width 11 height 11
click at [393, 288] on input "checkbox" at bounding box center [389, 293] width 11 height 11
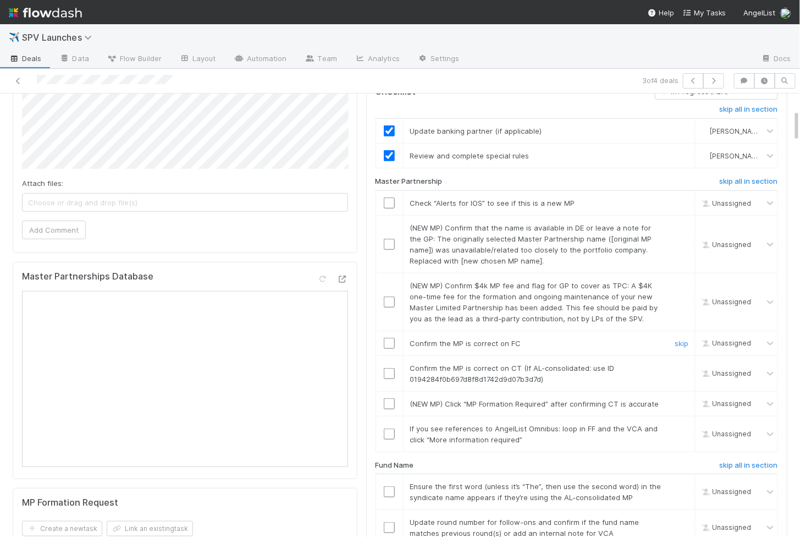
scroll to position [234, 0]
click at [390, 428] on input "checkbox" at bounding box center [389, 433] width 11 height 11
click at [390, 398] on input "checkbox" at bounding box center [389, 403] width 11 height 11
click at [391, 367] on input "checkbox" at bounding box center [389, 372] width 11 height 11
click at [392, 330] on td at bounding box center [390, 342] width 28 height 25
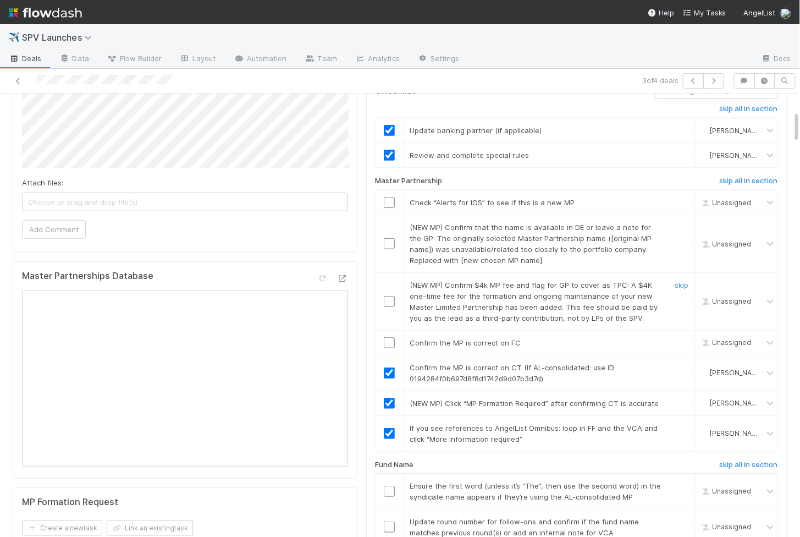
click at [391, 296] on td at bounding box center [390, 301] width 28 height 58
click at [391, 296] on input "checkbox" at bounding box center [389, 301] width 11 height 11
click at [392, 238] on input "checkbox" at bounding box center [389, 243] width 11 height 11
click at [387, 197] on input "checkbox" at bounding box center [389, 202] width 11 height 11
click at [387, 279] on td at bounding box center [390, 301] width 28 height 58
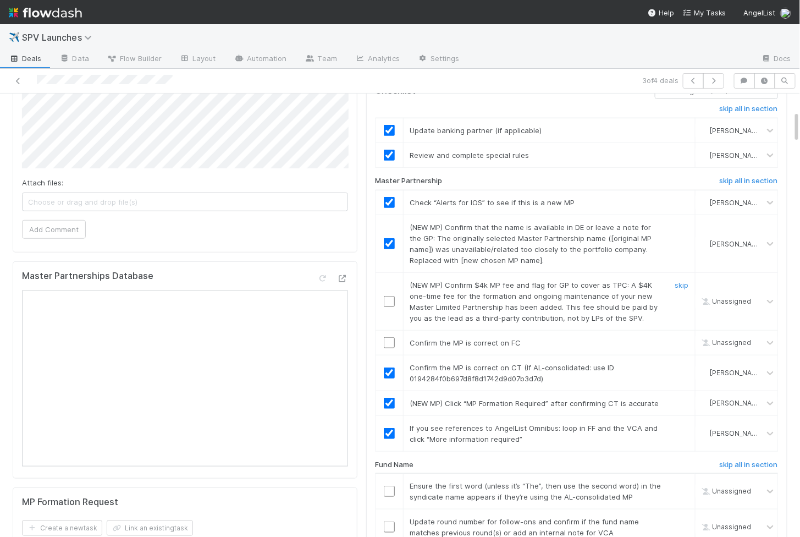
click at [387, 296] on input "checkbox" at bounding box center [389, 301] width 11 height 11
click at [387, 330] on td at bounding box center [390, 342] width 28 height 25
click at [388, 337] on input "checkbox" at bounding box center [389, 342] width 11 height 11
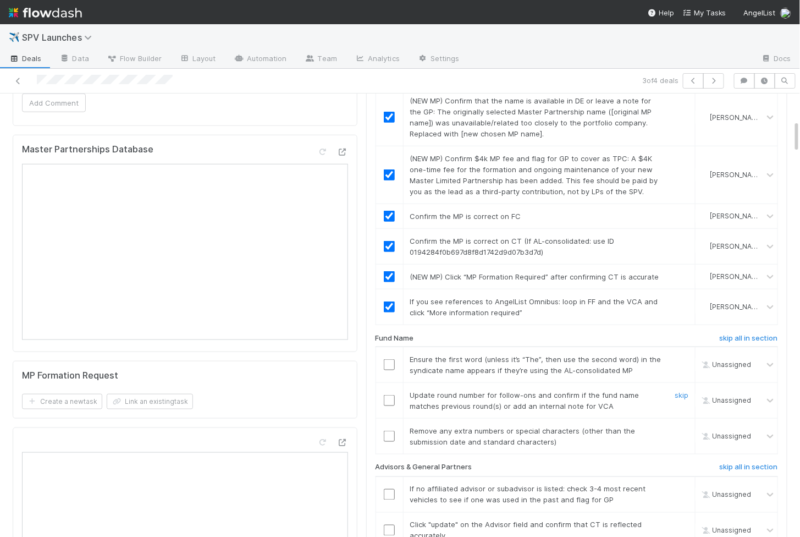
scroll to position [370, 0]
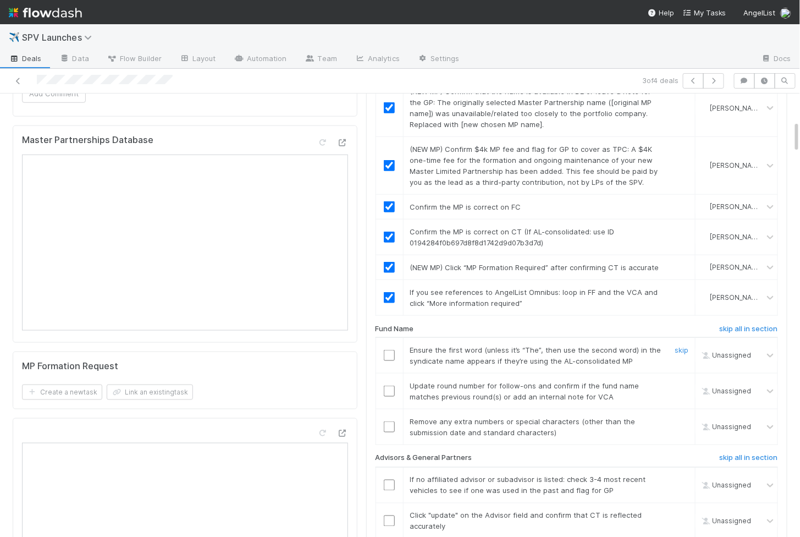
click at [388, 350] on input "checkbox" at bounding box center [389, 355] width 11 height 11
click at [388, 380] on td at bounding box center [390, 391] width 28 height 36
click at [388, 386] on input "checkbox" at bounding box center [389, 391] width 11 height 11
click at [388, 421] on input "checkbox" at bounding box center [389, 426] width 11 height 11
checkbox input "true"
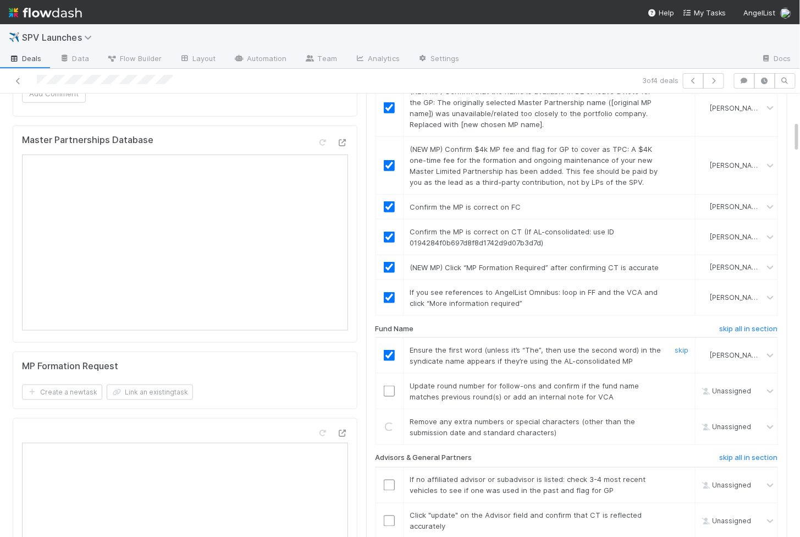
click at [386, 350] on input "checkbox" at bounding box center [389, 355] width 11 height 11
click at [393, 386] on input "checkbox" at bounding box center [389, 391] width 11 height 11
click at [390, 350] on input "checkbox" at bounding box center [389, 355] width 11 height 11
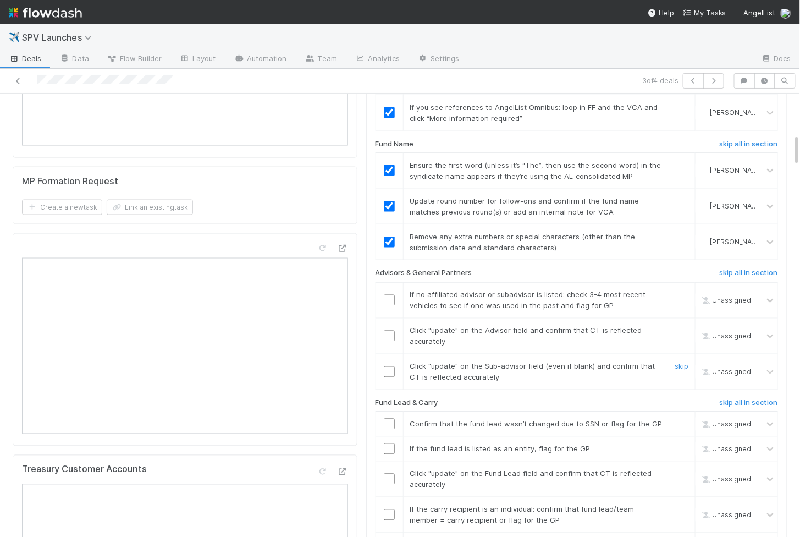
scroll to position [559, 0]
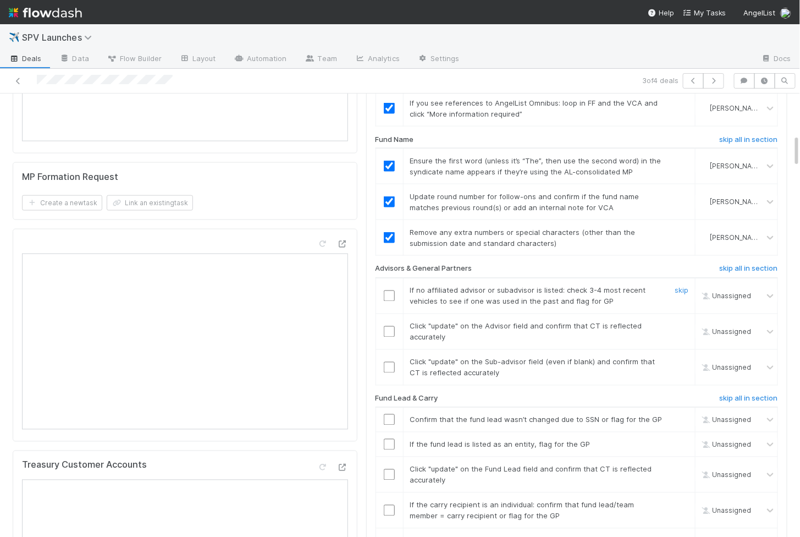
click at [390, 290] on input "checkbox" at bounding box center [389, 295] width 11 height 11
click at [389, 326] on input "checkbox" at bounding box center [389, 331] width 11 height 11
click at [389, 362] on input "checkbox" at bounding box center [389, 367] width 11 height 11
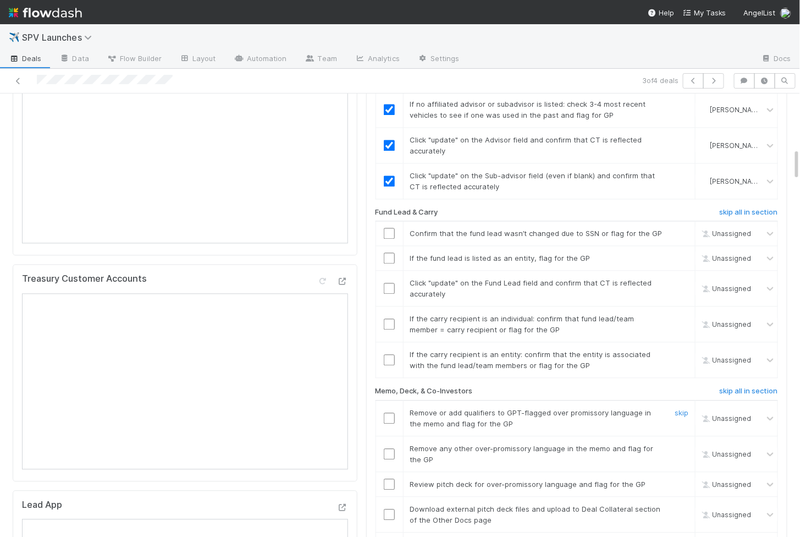
scroll to position [757, 0]
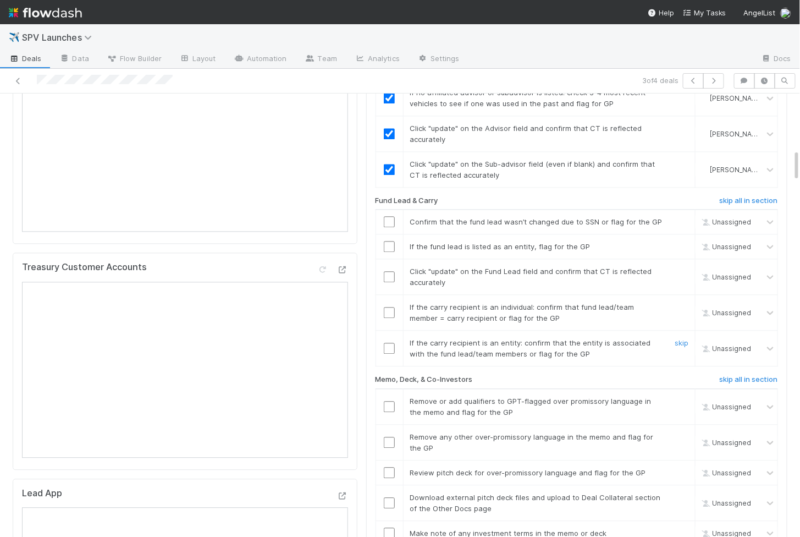
click at [391, 343] on input "checkbox" at bounding box center [389, 348] width 11 height 11
click at [387, 307] on input "checkbox" at bounding box center [389, 312] width 11 height 11
click at [386, 271] on input "checkbox" at bounding box center [389, 276] width 11 height 11
click at [387, 241] on input "checkbox" at bounding box center [389, 246] width 11 height 11
click at [388, 196] on div "Fund Lead & Carry" at bounding box center [506, 202] width 279 height 13
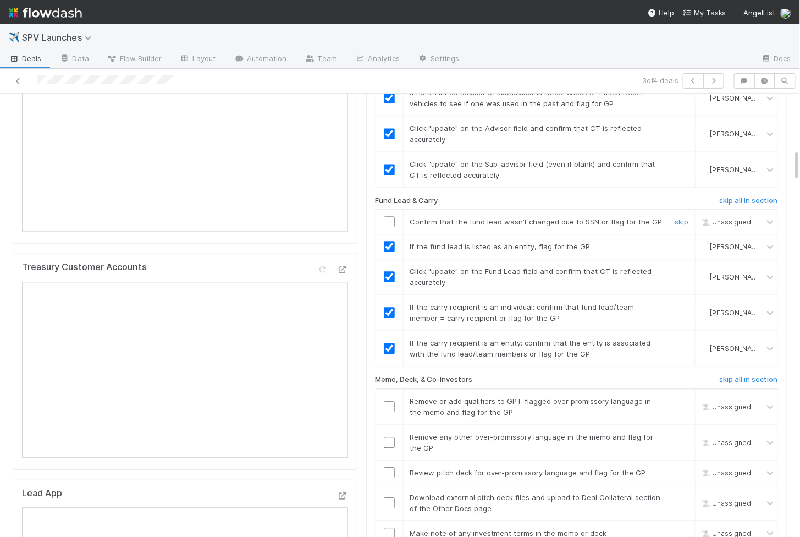
click at [391, 210] on td at bounding box center [390, 222] width 28 height 25
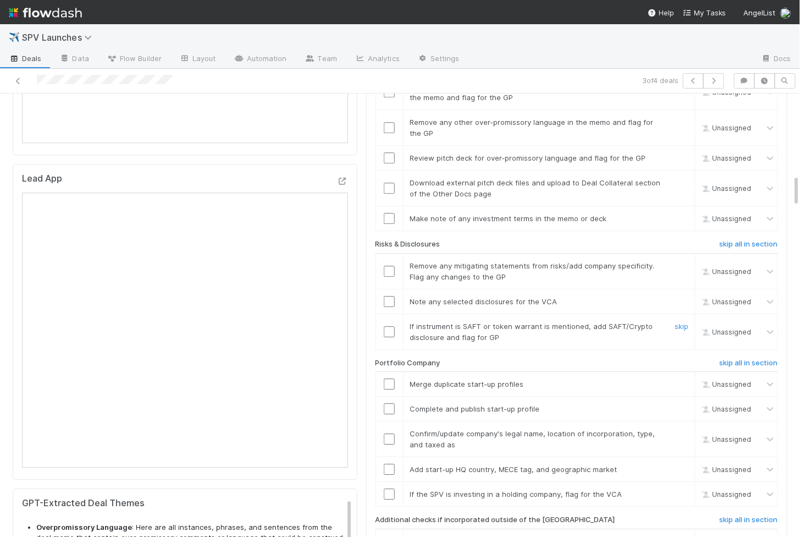
scroll to position [778, 0]
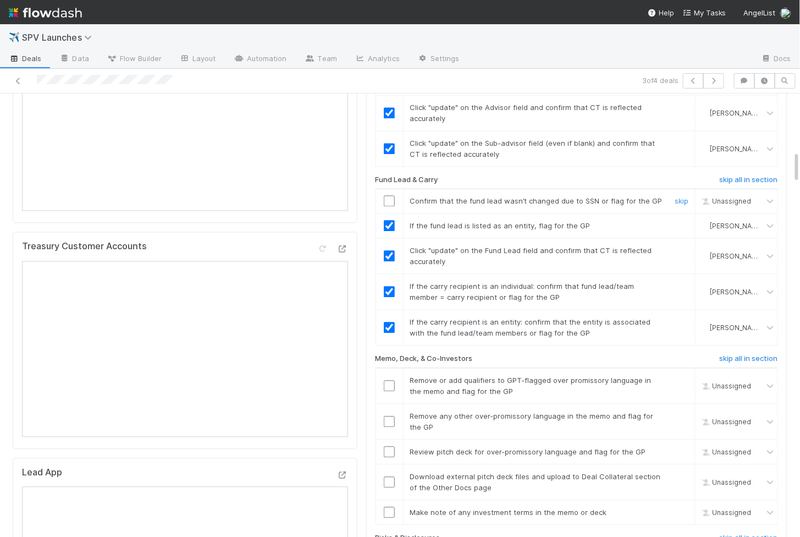
click at [392, 195] on input "checkbox" at bounding box center [389, 200] width 11 height 11
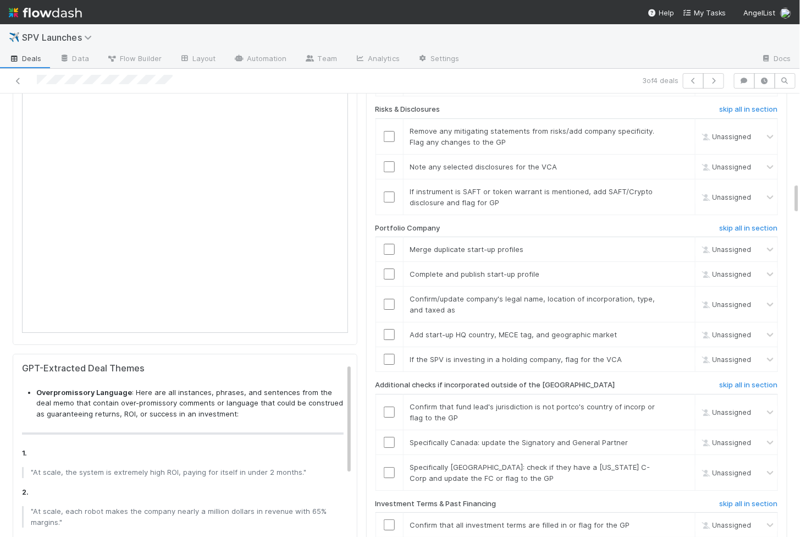
scroll to position [1290, 0]
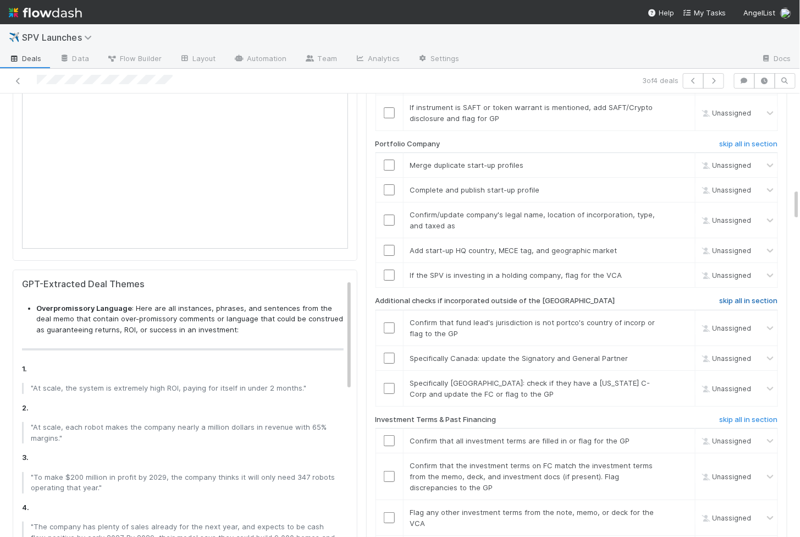
click at [747, 296] on h6 "skip all in section" at bounding box center [749, 300] width 58 height 9
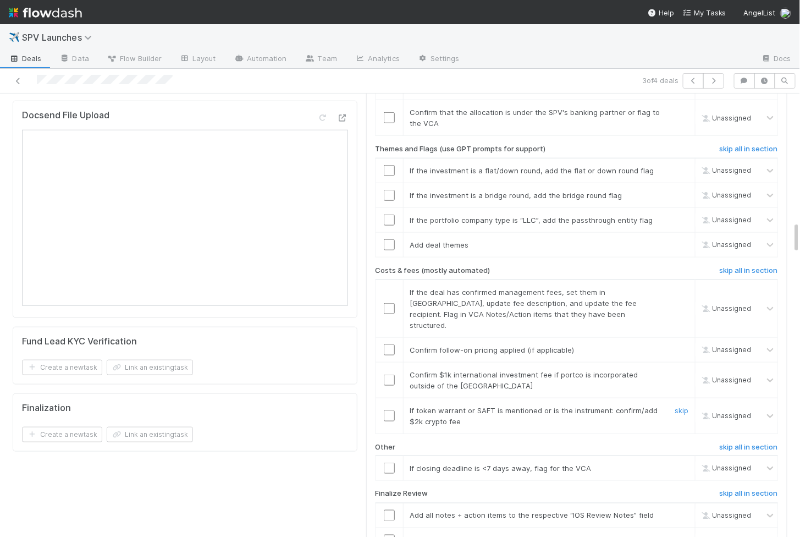
scroll to position [1763, 0]
click at [389, 454] on td at bounding box center [390, 466] width 28 height 25
click at [393, 461] on input "checkbox" at bounding box center [389, 466] width 11 height 11
click at [387, 409] on input "checkbox" at bounding box center [389, 414] width 11 height 11
click at [391, 373] on input "checkbox" at bounding box center [389, 378] width 11 height 11
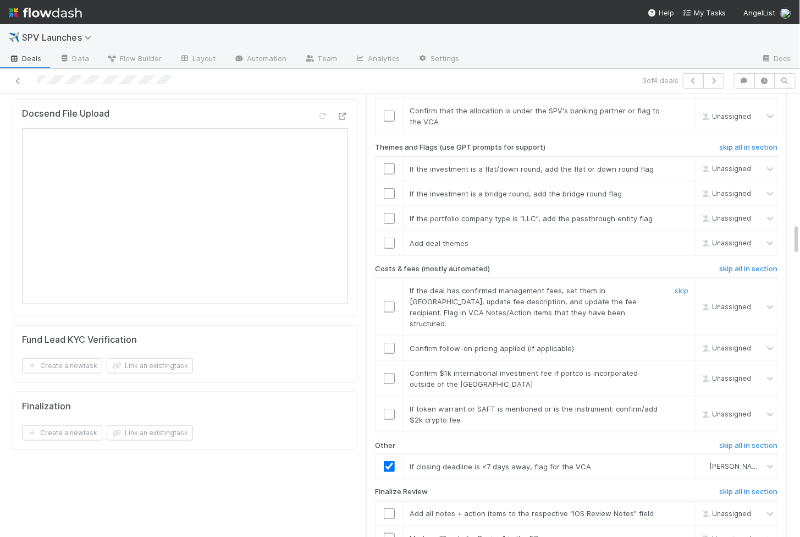
click at [391, 283] on td at bounding box center [390, 307] width 28 height 58
click at [391, 343] on input "checkbox" at bounding box center [389, 348] width 11 height 11
click at [391, 301] on input "checkbox" at bounding box center [389, 306] width 11 height 11
click at [391, 373] on input "checkbox" at bounding box center [389, 378] width 11 height 11
click at [391, 409] on input "checkbox" at bounding box center [389, 414] width 11 height 11
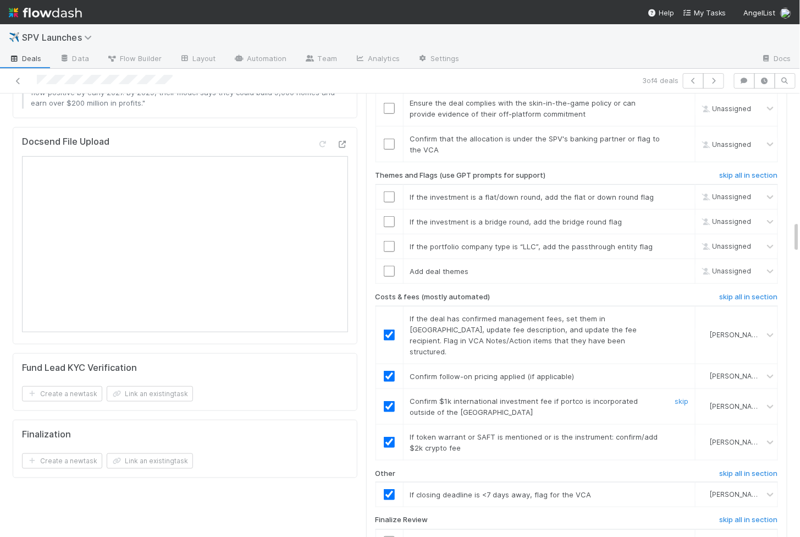
scroll to position [1735, 0]
click at [389, 259] on td at bounding box center [390, 271] width 28 height 25
click at [390, 266] on input "checkbox" at bounding box center [389, 271] width 11 height 11
click at [390, 234] on td at bounding box center [390, 246] width 28 height 25
click at [389, 241] on input "checkbox" at bounding box center [389, 246] width 11 height 11
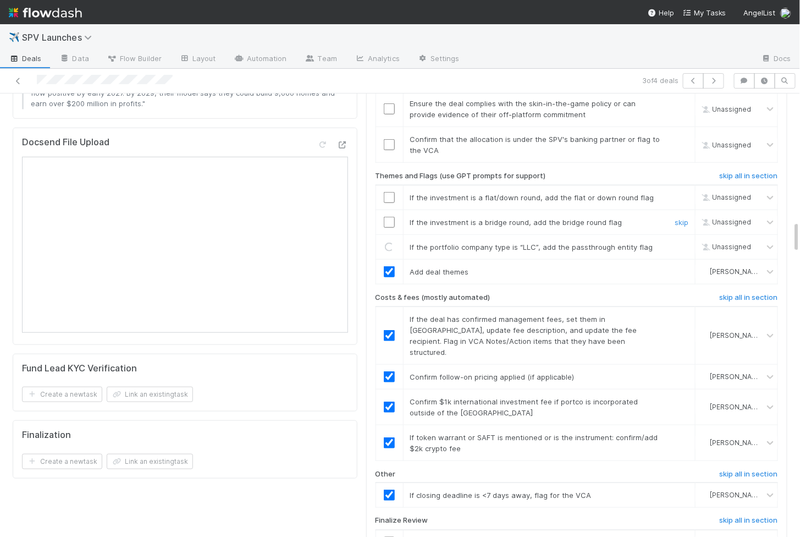
click at [389, 210] on td at bounding box center [390, 222] width 28 height 25
click at [389, 217] on input "checkbox" at bounding box center [389, 222] width 11 height 11
click at [389, 192] on input "checkbox" at bounding box center [389, 197] width 11 height 11
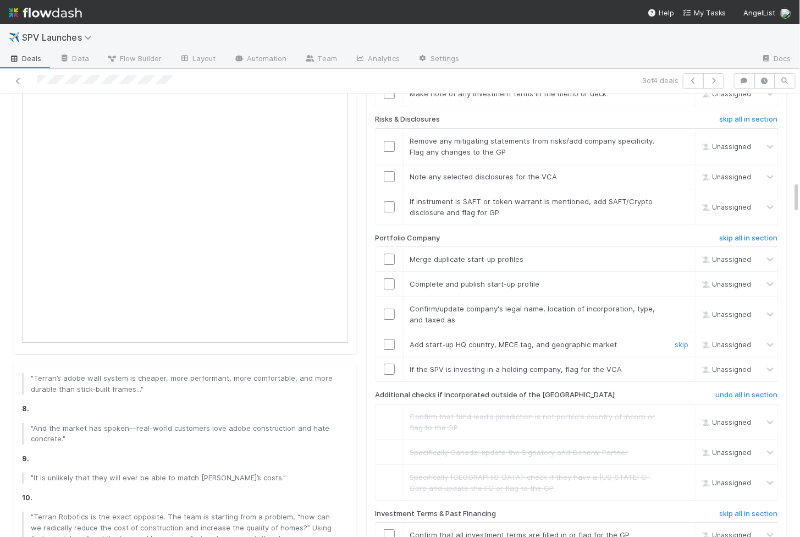
scroll to position [1191, 0]
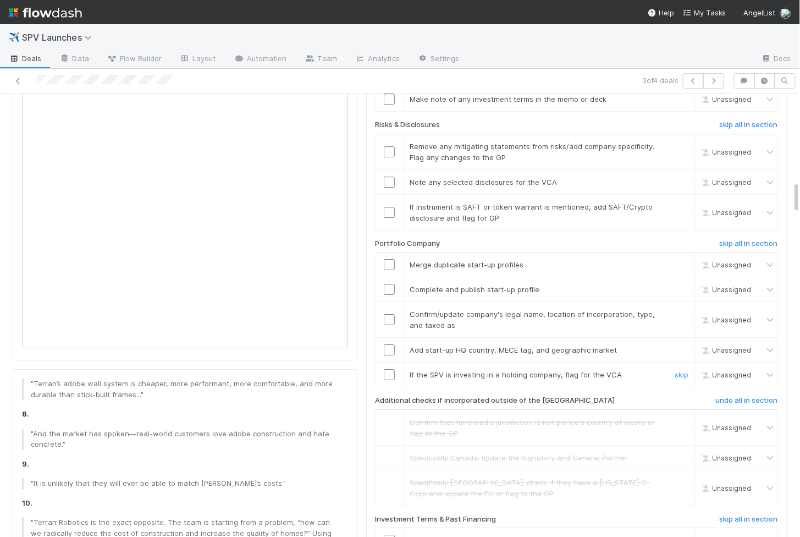
click at [389, 369] on input "checkbox" at bounding box center [389, 374] width 11 height 11
click at [387, 344] on input "checkbox" at bounding box center [389, 349] width 11 height 11
click at [389, 314] on input "checkbox" at bounding box center [389, 319] width 11 height 11
click at [389, 284] on input "checkbox" at bounding box center [389, 289] width 11 height 11
click at [387, 259] on input "checkbox" at bounding box center [389, 264] width 11 height 11
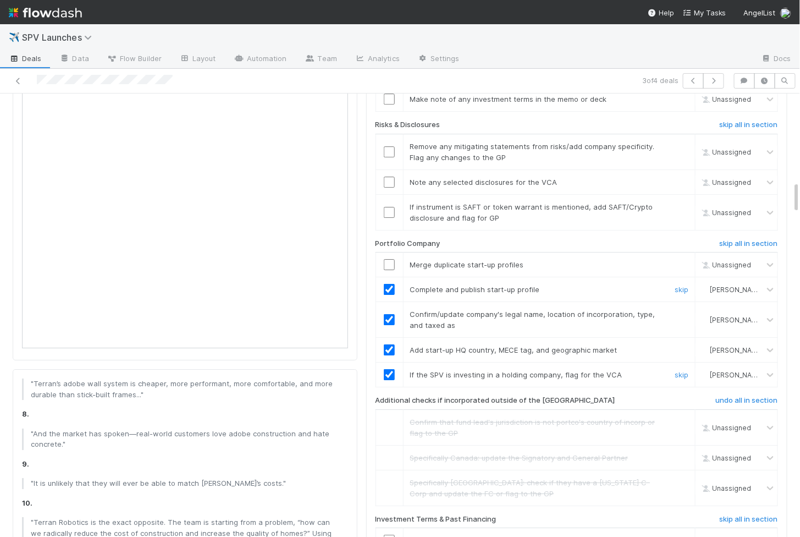
click at [387, 259] on input "checkbox" at bounding box center [389, 264] width 11 height 11
checkbox input "true"
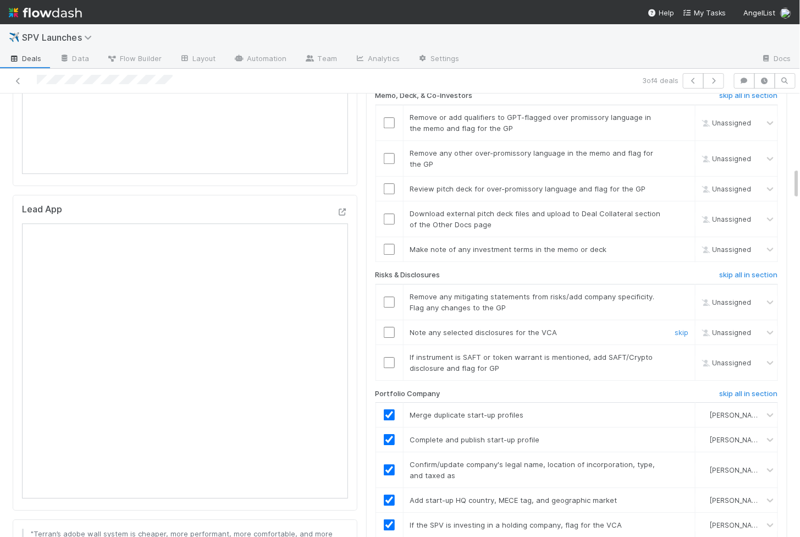
scroll to position [968, 0]
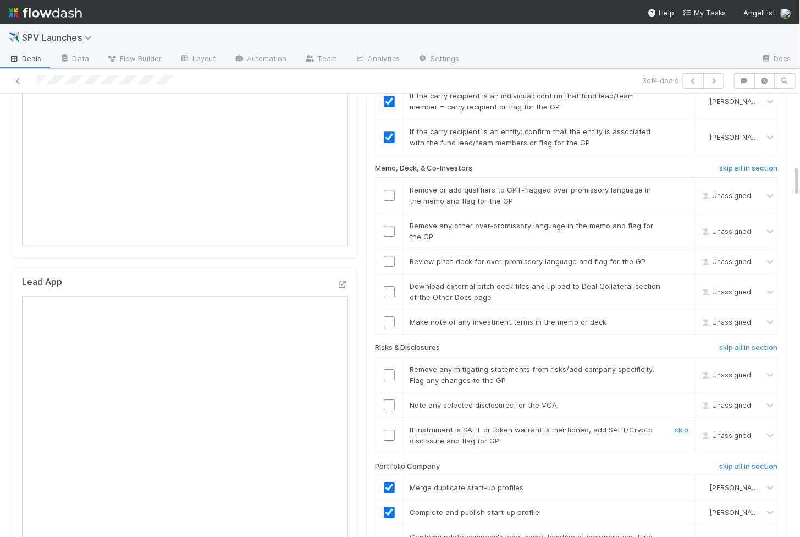
click at [387, 430] on input "checkbox" at bounding box center [389, 435] width 11 height 11
click at [395, 392] on td at bounding box center [390, 404] width 28 height 25
click at [395, 399] on div at bounding box center [389, 404] width 27 height 11
click at [388, 399] on input "checkbox" at bounding box center [389, 404] width 11 height 11
click at [391, 369] on input "checkbox" at bounding box center [389, 374] width 11 height 11
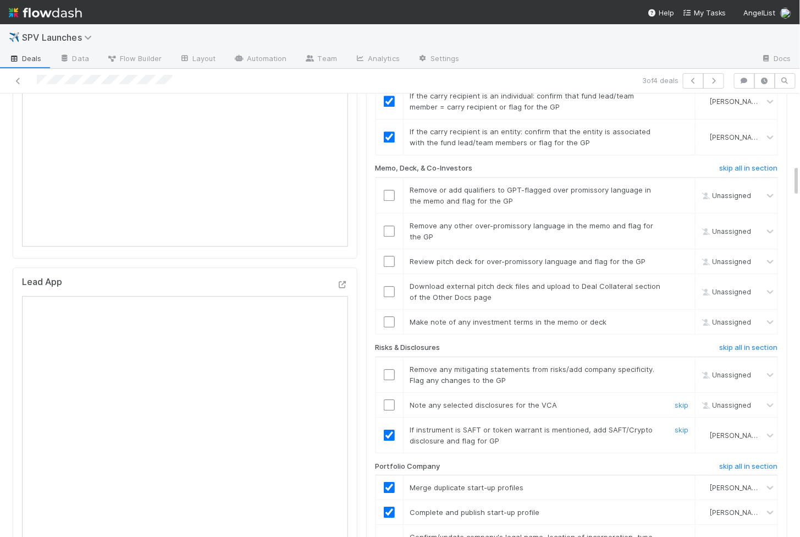
click at [389, 399] on input "checkbox" at bounding box center [389, 404] width 11 height 11
click at [390, 356] on td at bounding box center [390, 374] width 28 height 36
click at [390, 369] on input "checkbox" at bounding box center [389, 374] width 11 height 11
drag, startPoint x: 390, startPoint y: 350, endPoint x: 534, endPoint y: 89, distance: 298.4
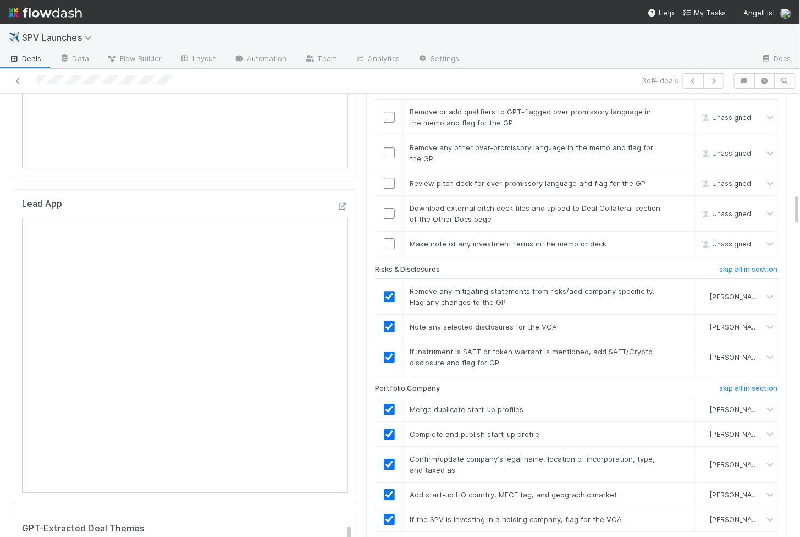
scroll to position [1504, 0]
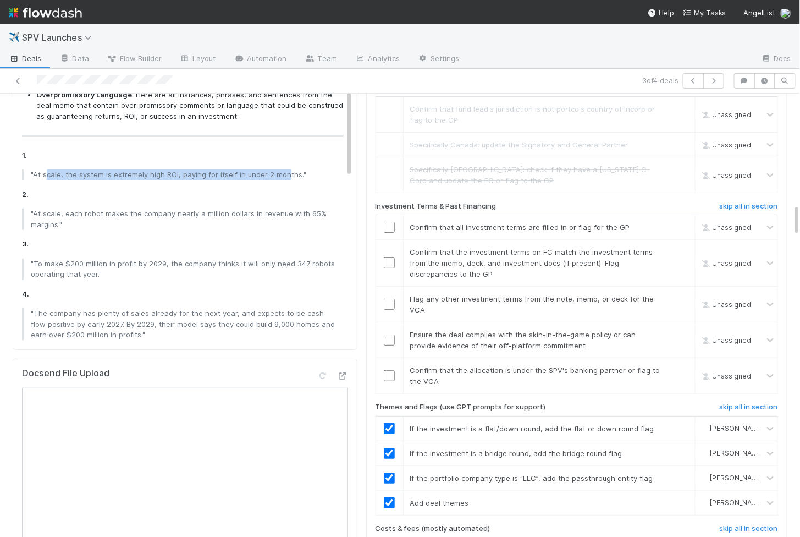
drag, startPoint x: 45, startPoint y: 168, endPoint x: 283, endPoint y: 167, distance: 238.2
click at [283, 169] on p ""At scale, the system is extremely high ROI, paying for itself in under 2 month…" at bounding box center [184, 174] width 306 height 11
copy p "cale, the system is extremely high ROI, paying for itself in under 2 mon"
drag, startPoint x: 39, startPoint y: 208, endPoint x: 42, endPoint y: 215, distance: 7.4
click at [42, 215] on p ""At scale, each robot makes the company nearly a million dollars in revenue wit…" at bounding box center [184, 218] width 306 height 21
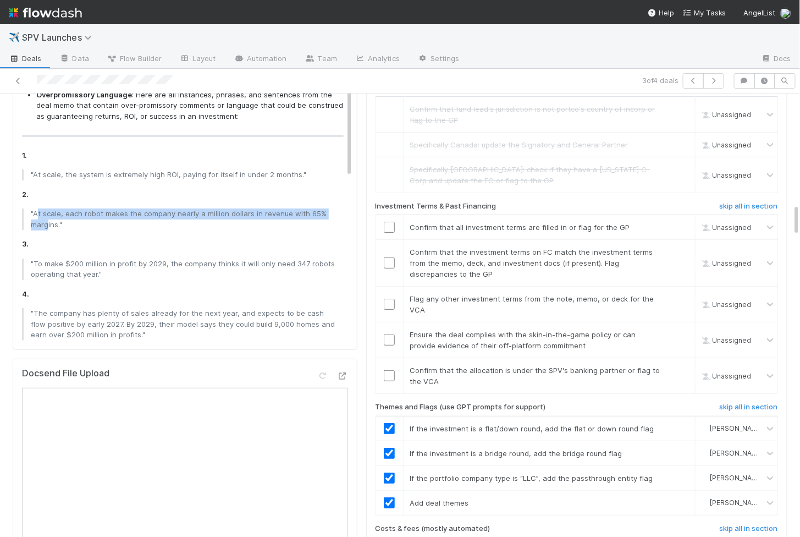
drag, startPoint x: 37, startPoint y: 207, endPoint x: 48, endPoint y: 222, distance: 18.8
click at [48, 222] on p ""At scale, each robot makes the company nearly a million dollars in revenue wit…" at bounding box center [184, 218] width 306 height 21
copy p "t scale, each robot makes the company nearly a million dollars in revenue with …"
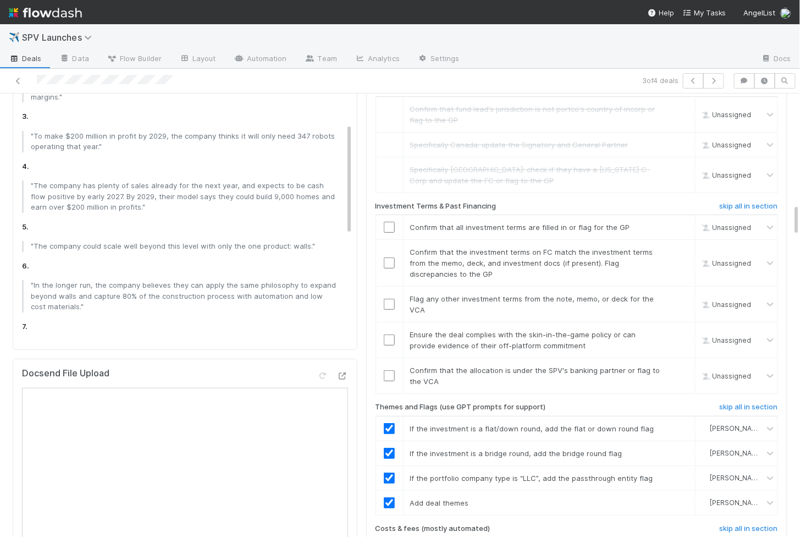
scroll to position [141, 0]
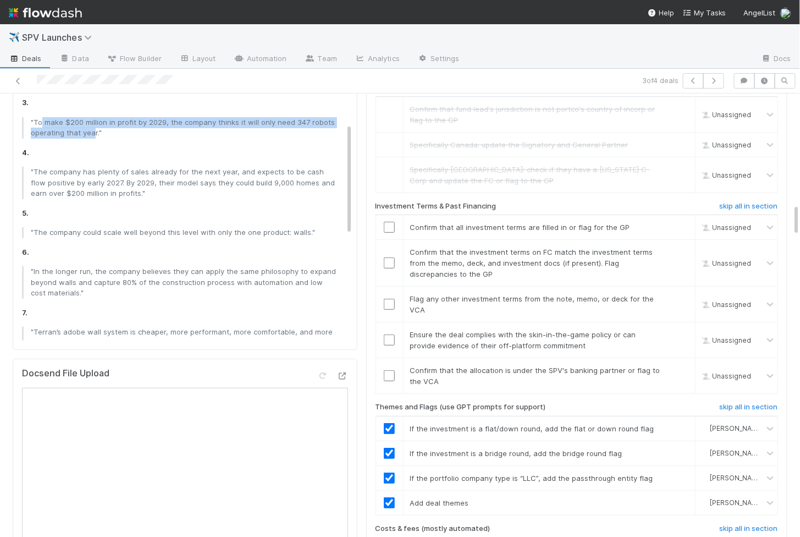
drag, startPoint x: 41, startPoint y: 117, endPoint x: 90, endPoint y: 129, distance: 51.1
click at [90, 129] on p ""To make $200 million in profit by 2029, the company thinks it will only need 3…" at bounding box center [184, 127] width 306 height 21
copy p "make $200 million in profit by 2029, the company thinks it will only need 347 r…"
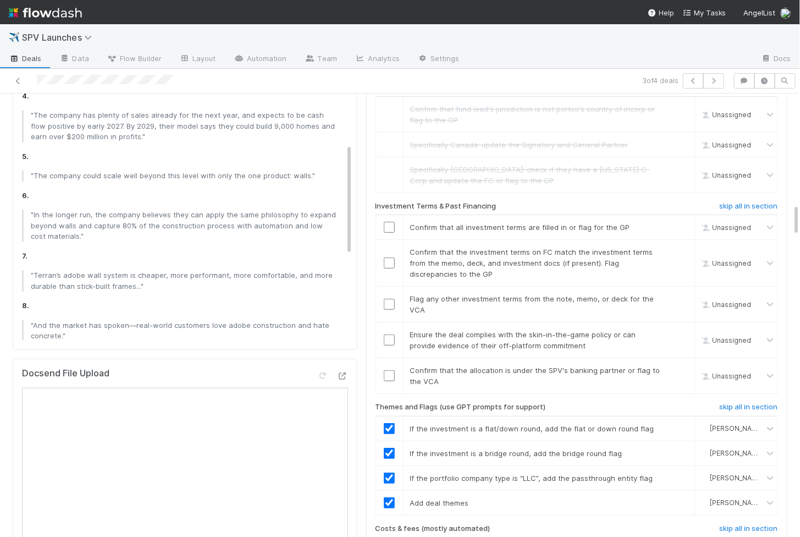
scroll to position [189, 0]
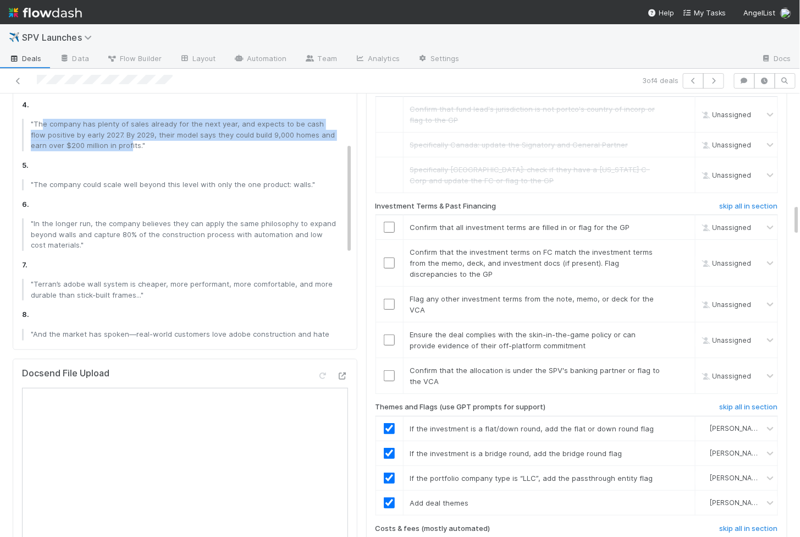
drag, startPoint x: 41, startPoint y: 119, endPoint x: 112, endPoint y: 142, distance: 75.3
click at [112, 142] on p ""The company has plenty of sales already for the next year, and expects to be c…" at bounding box center [184, 135] width 306 height 32
copy p "e company has plenty of sales already for the next year, and expects to be cash…"
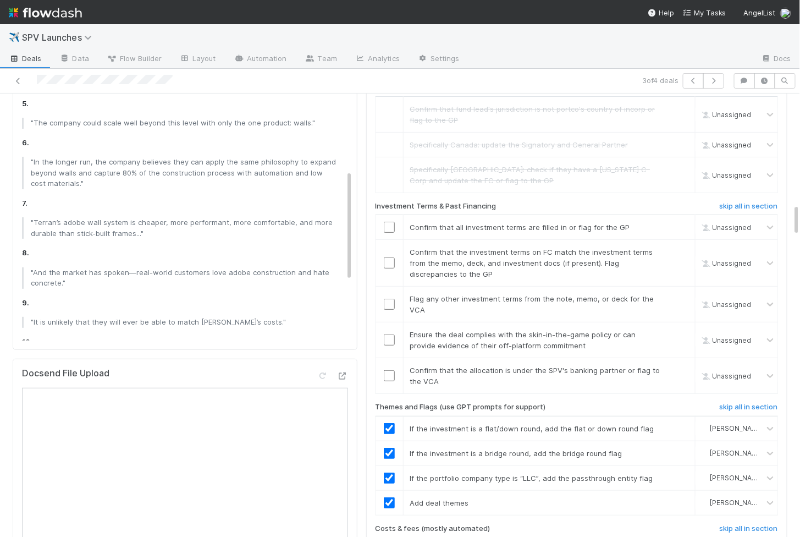
scroll to position [256, 0]
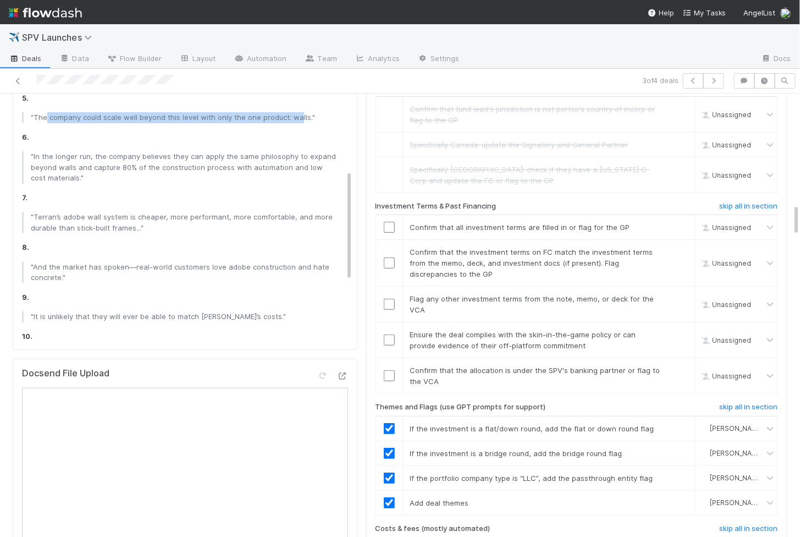
drag, startPoint x: 45, startPoint y: 112, endPoint x: 295, endPoint y: 111, distance: 250.8
click at [295, 112] on p ""The company could scale well beyond this level with only the one product: wall…" at bounding box center [184, 117] width 306 height 11
copy p "company could scale well beyond this level with only the one product: wa"
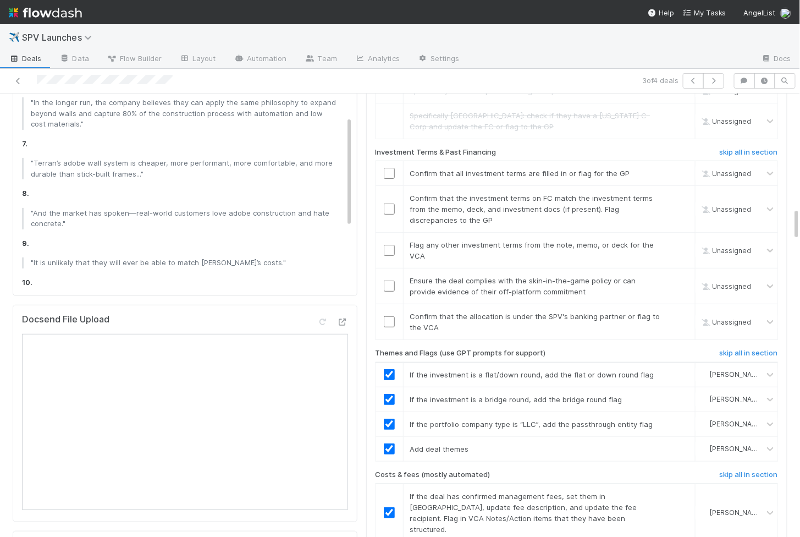
scroll to position [240, 0]
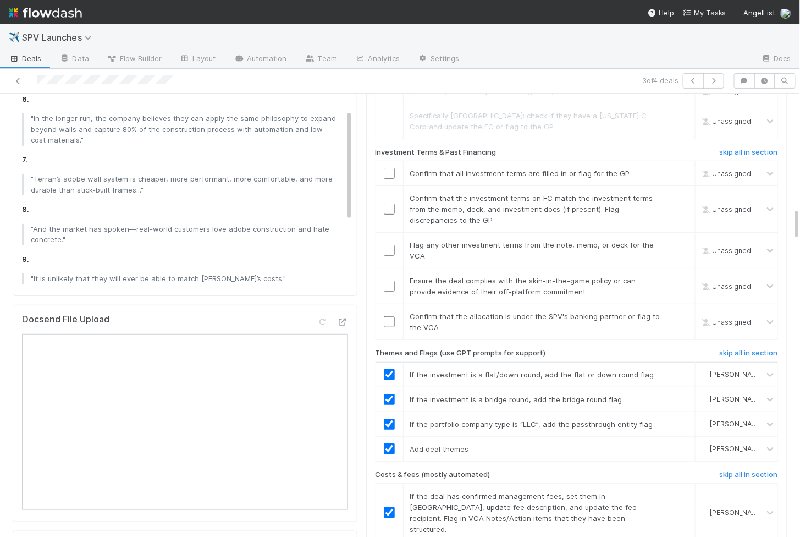
drag, startPoint x: 37, startPoint y: 112, endPoint x: 56, endPoint y: 130, distance: 25.3
click at [56, 130] on p ""In the longer run, the company believes they can apply the same philosophy to …" at bounding box center [184, 129] width 306 height 32
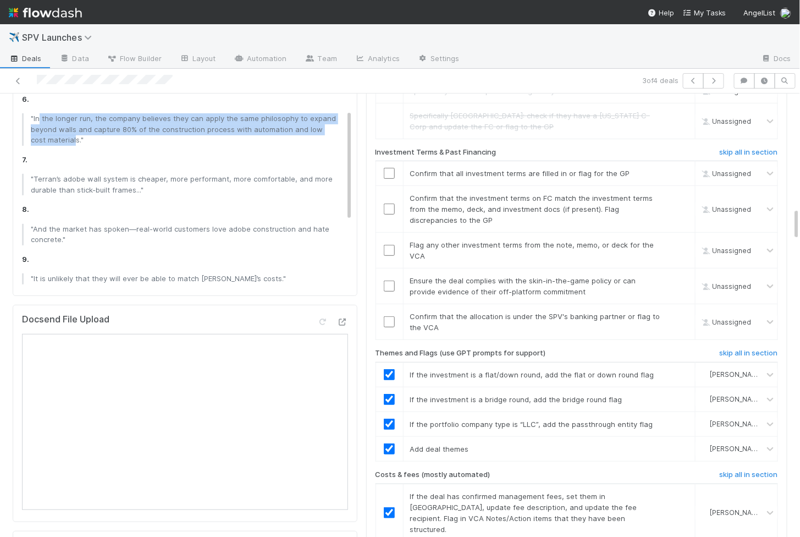
drag, startPoint x: 59, startPoint y: 133, endPoint x: 39, endPoint y: 109, distance: 31.2
click at [39, 113] on p ""In the longer run, the company believes they can apply the same philosophy to …" at bounding box center [184, 129] width 306 height 32
copy p "the longer run, the company believes they can apply the same philosophy to expa…"
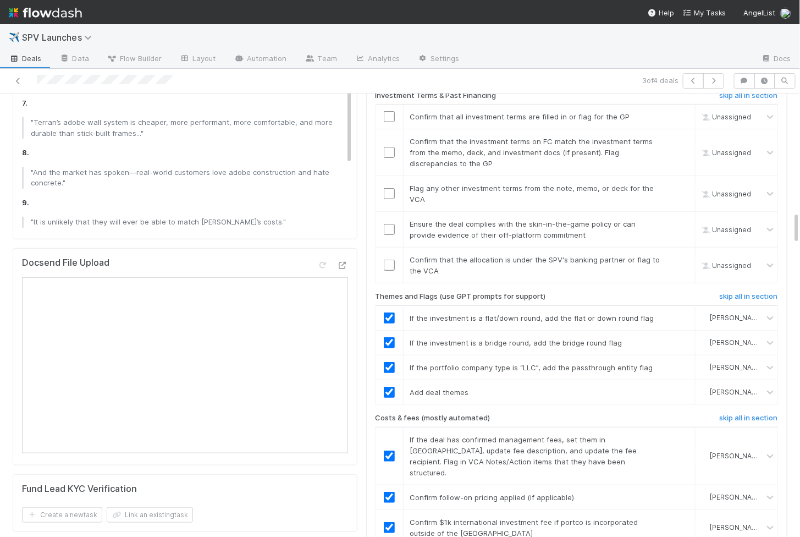
scroll to position [1628, 0]
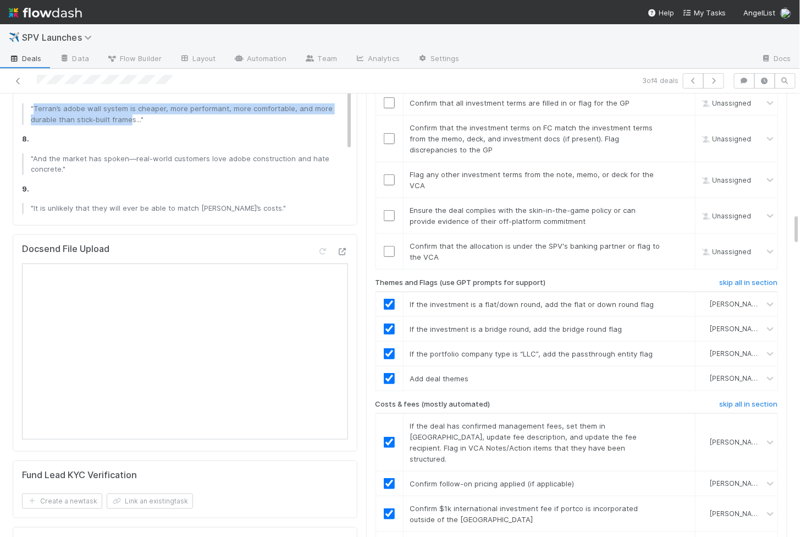
drag, startPoint x: 35, startPoint y: 106, endPoint x: 130, endPoint y: 118, distance: 95.9
click at [130, 118] on p ""Terran’s adobe wall system is cheaper, more performant, more comfortable, and …" at bounding box center [184, 113] width 306 height 21
copy p "Terran’s adobe wall system is cheaper, more performant, more comfortable, and m…"
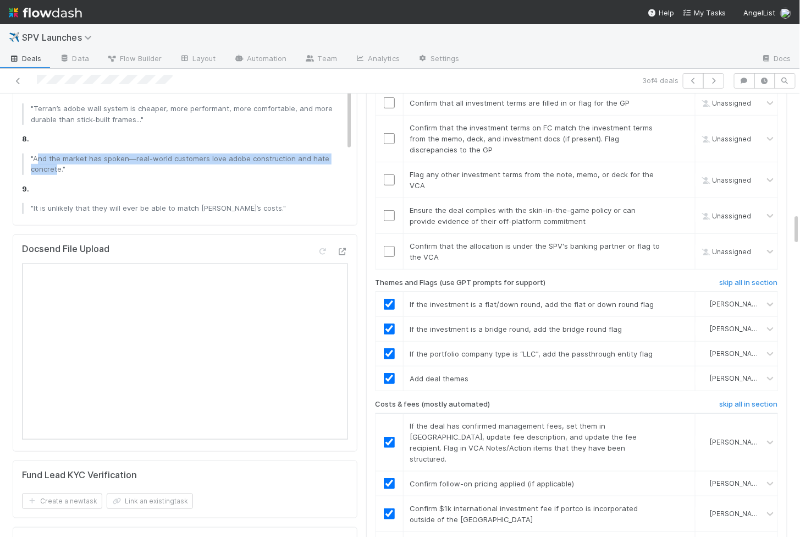
drag, startPoint x: 37, startPoint y: 150, endPoint x: 55, endPoint y: 163, distance: 22.1
click at [55, 163] on p ""And the market has spoken—real-world customers love adobe construction and hat…" at bounding box center [184, 163] width 306 height 21
copy p "nd the market has spoken—real-world customers love adobe construction and hate …"
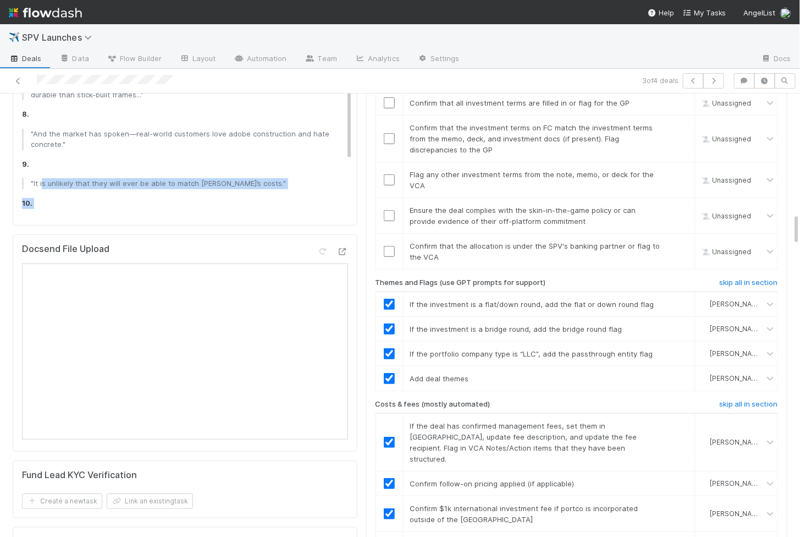
scroll to position [274, 0]
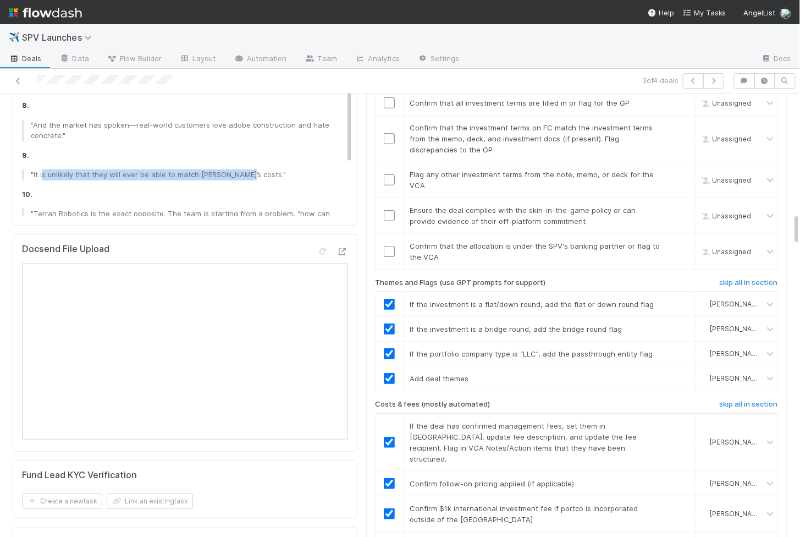
drag, startPoint x: 41, startPoint y: 201, endPoint x: 237, endPoint y: 169, distance: 198.4
click at [237, 169] on p ""It is unlikely that they will ever be able to match Terran’s costs."" at bounding box center [184, 174] width 306 height 11
copy p "s unlikely that they will ever be able to match Terran’s cos"
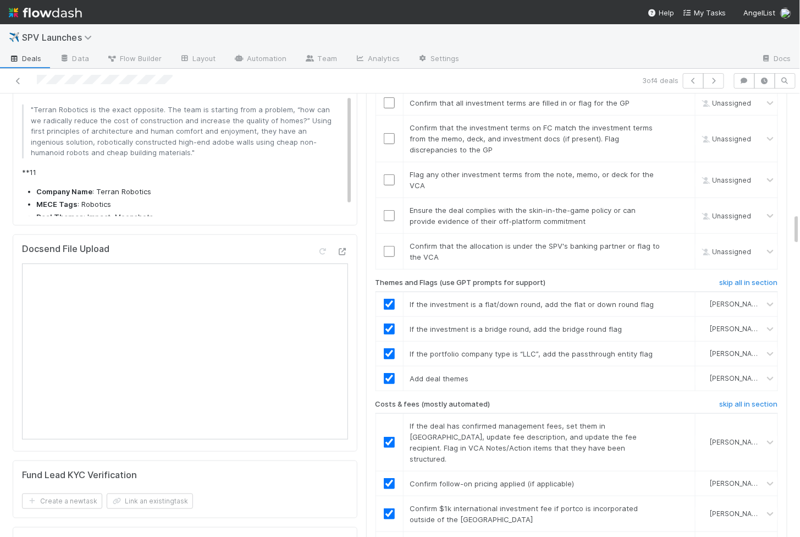
scroll to position [359, 0]
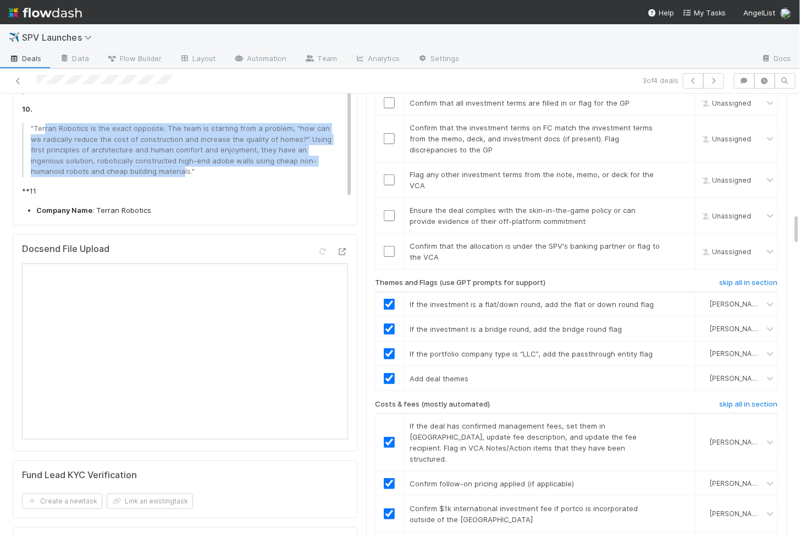
drag, startPoint x: 43, startPoint y: 124, endPoint x: 120, endPoint y: 163, distance: 86.3
click at [120, 163] on p ""Terran Robotics is the exact opposite. The team is starting from a problem, “h…" at bounding box center [184, 150] width 306 height 54
copy p "ran Robotics is the exact opposite. The team is starting from a problem, “how c…"
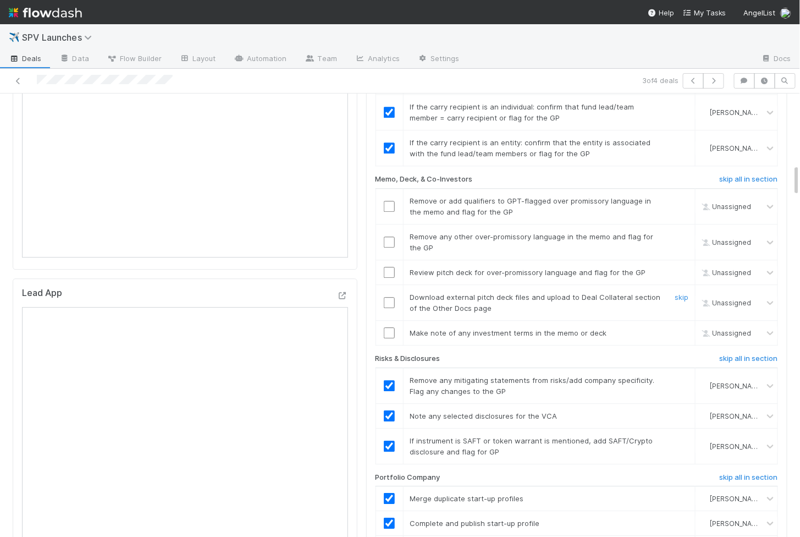
scroll to position [950, 0]
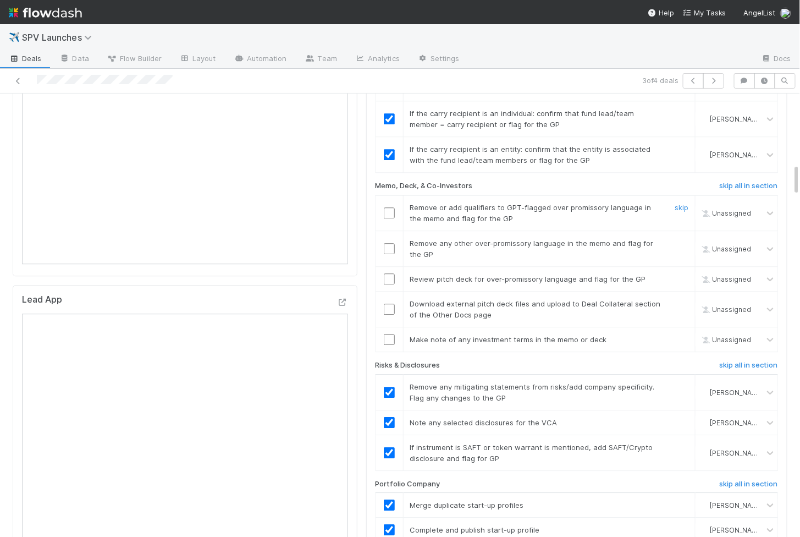
click at [389, 207] on input "checkbox" at bounding box center [389, 212] width 11 height 11
click at [388, 243] on input "checkbox" at bounding box center [389, 248] width 11 height 11
click at [388, 273] on input "checkbox" at bounding box center [389, 278] width 11 height 11
click at [388, 304] on input "checkbox" at bounding box center [389, 309] width 11 height 11
click at [388, 334] on input "checkbox" at bounding box center [389, 339] width 11 height 11
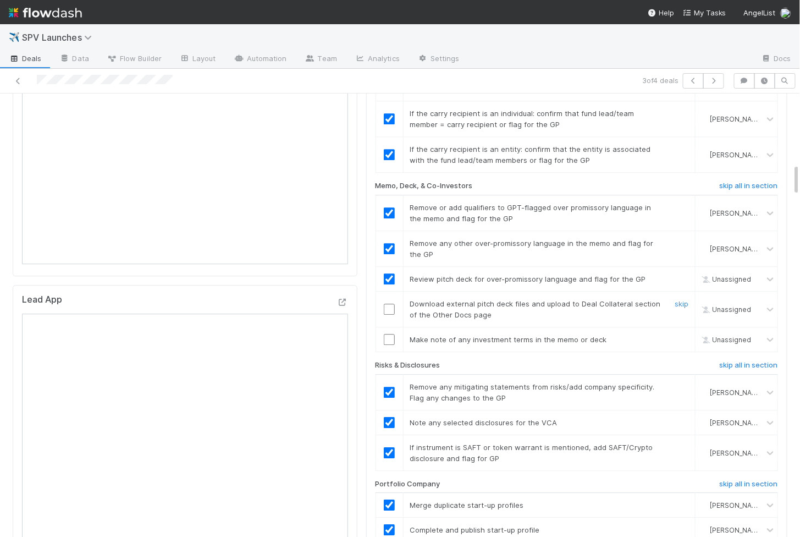
click at [389, 292] on td at bounding box center [390, 310] width 28 height 36
checkbox input "true"
click at [389, 304] on input "checkbox" at bounding box center [389, 309] width 11 height 11
click at [389, 334] on input "checkbox" at bounding box center [389, 339] width 11 height 11
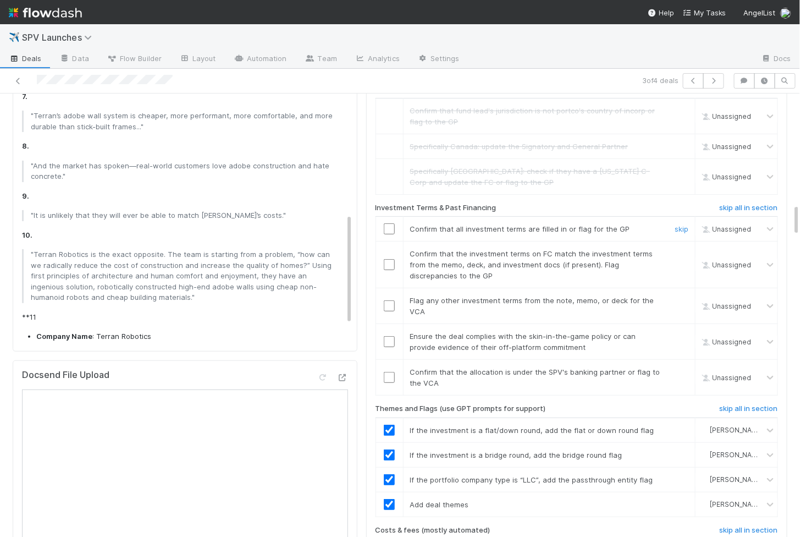
click at [388, 217] on td at bounding box center [390, 229] width 28 height 25
click at [388, 223] on input "checkbox" at bounding box center [389, 228] width 11 height 11
click at [389, 259] on input "checkbox" at bounding box center [389, 264] width 11 height 11
click at [386, 300] on input "checkbox" at bounding box center [389, 305] width 11 height 11
click at [387, 372] on input "checkbox" at bounding box center [389, 377] width 11 height 11
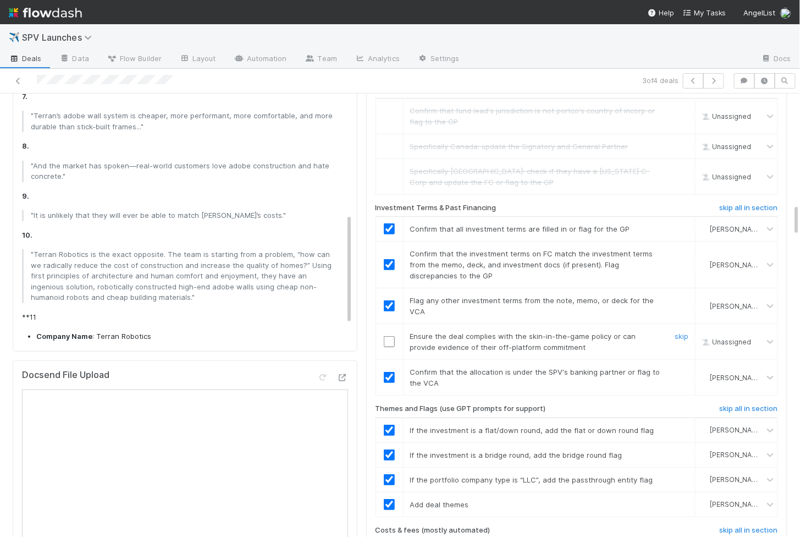
click at [390, 324] on td at bounding box center [390, 342] width 28 height 36
click at [390, 336] on input "checkbox" at bounding box center [389, 341] width 11 height 11
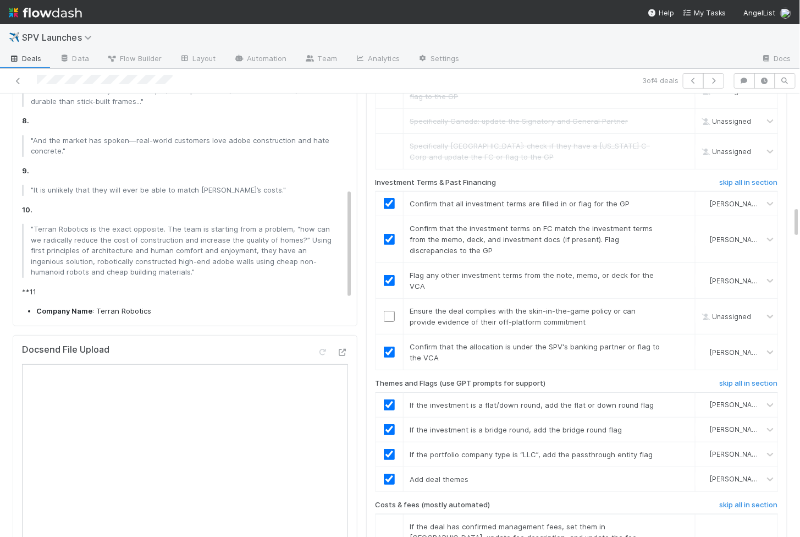
scroll to position [1532, 0]
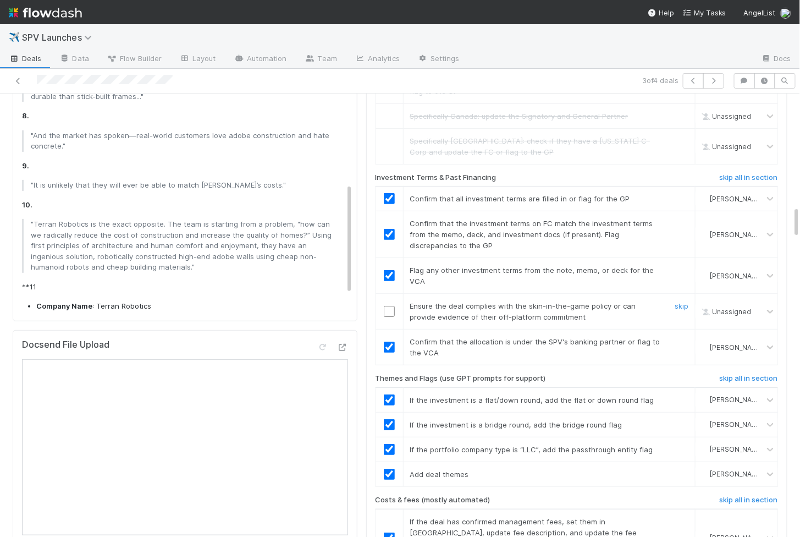
click at [387, 306] on input "checkbox" at bounding box center [389, 311] width 11 height 11
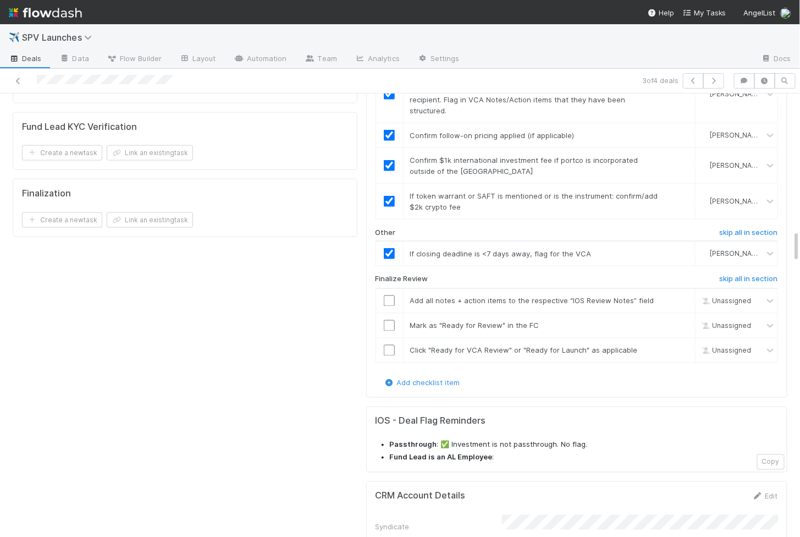
scroll to position [2012, 0]
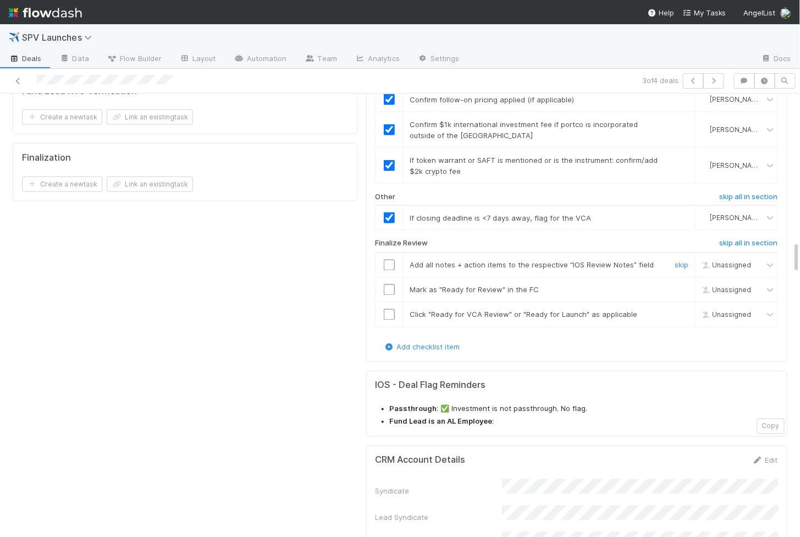
click at [389, 260] on input "checkbox" at bounding box center [389, 265] width 11 height 11
click at [389, 277] on td at bounding box center [390, 289] width 28 height 25
click at [389, 284] on input "checkbox" at bounding box center [389, 289] width 11 height 11
click at [389, 309] on input "checkbox" at bounding box center [389, 314] width 11 height 11
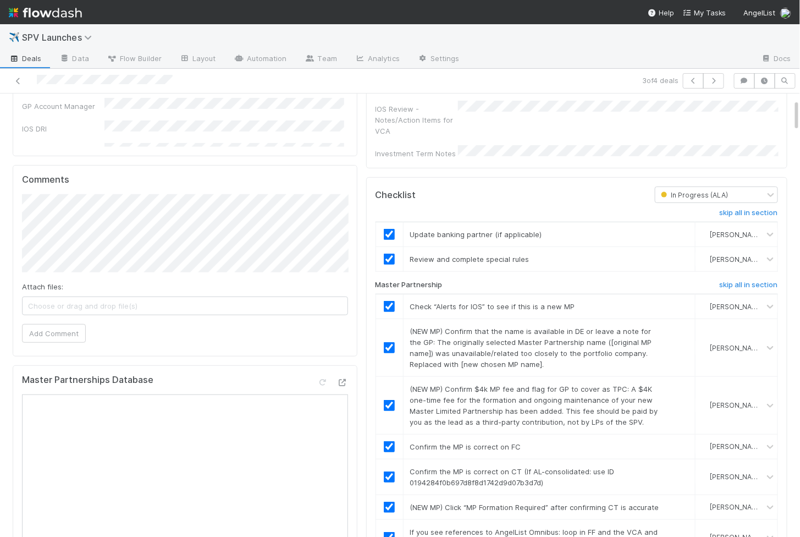
scroll to position [54, 0]
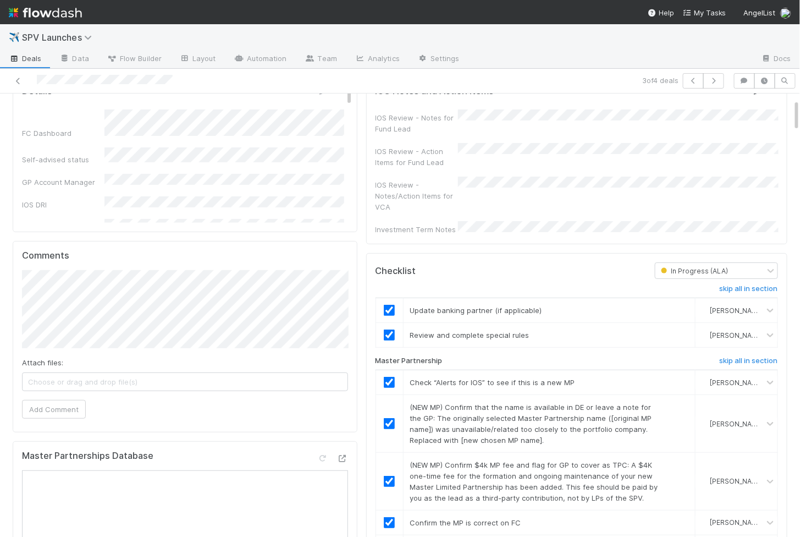
click at [773, 95] on link "Edit" at bounding box center [765, 90] width 26 height 9
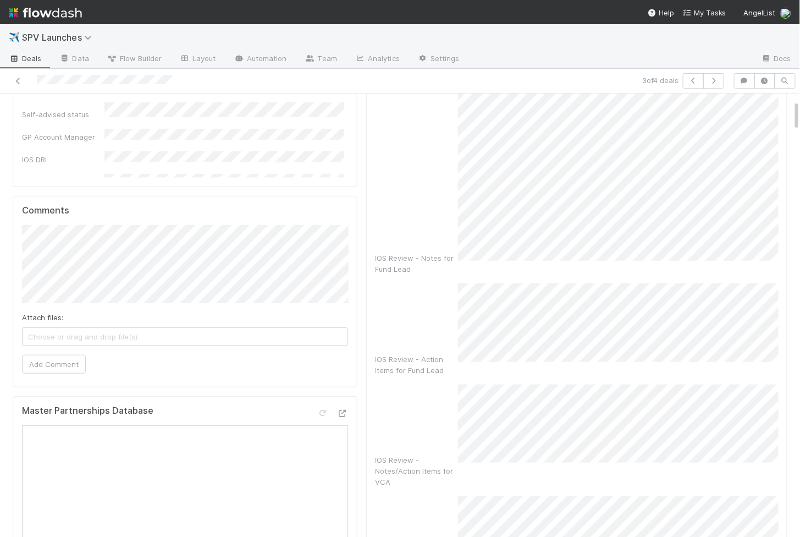
scroll to position [0, 0]
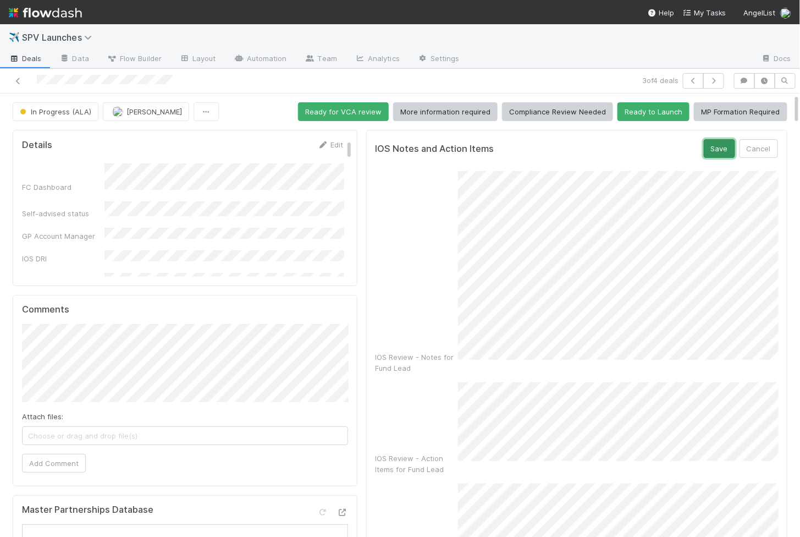
click at [719, 153] on button "Save" at bounding box center [719, 148] width 31 height 19
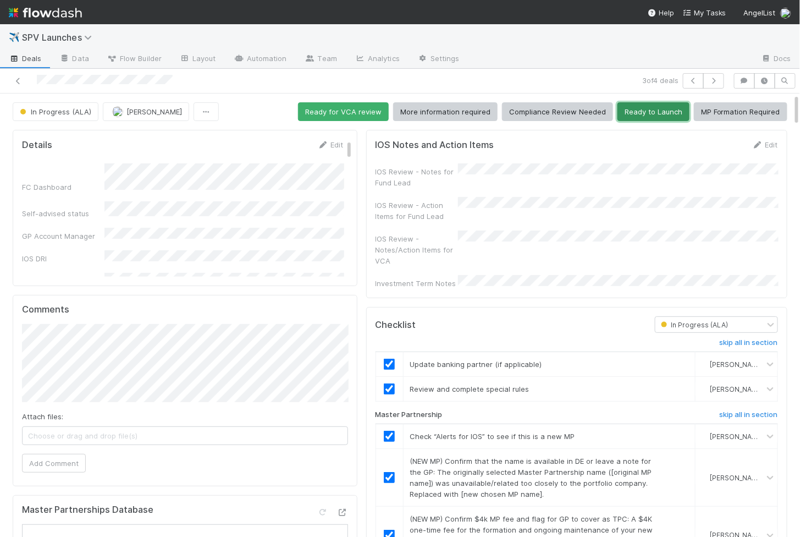
click at [660, 114] on button "Ready to Launch" at bounding box center [654, 111] width 72 height 19
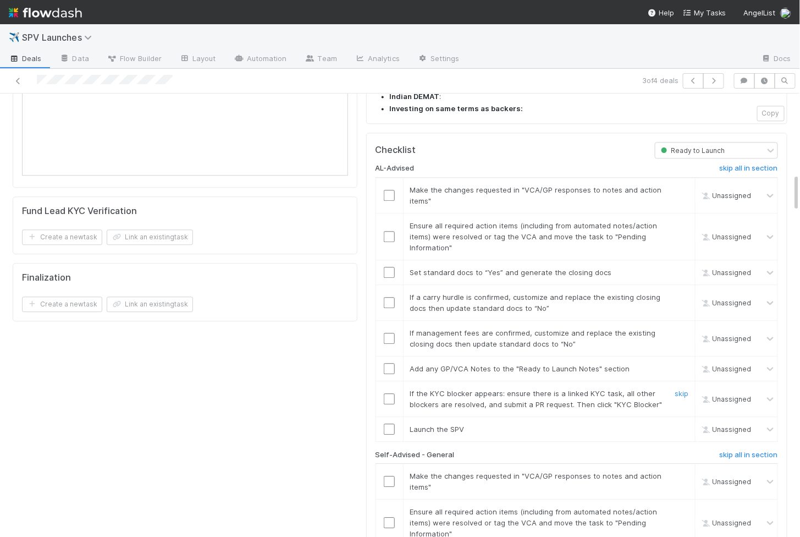
scroll to position [939, 0]
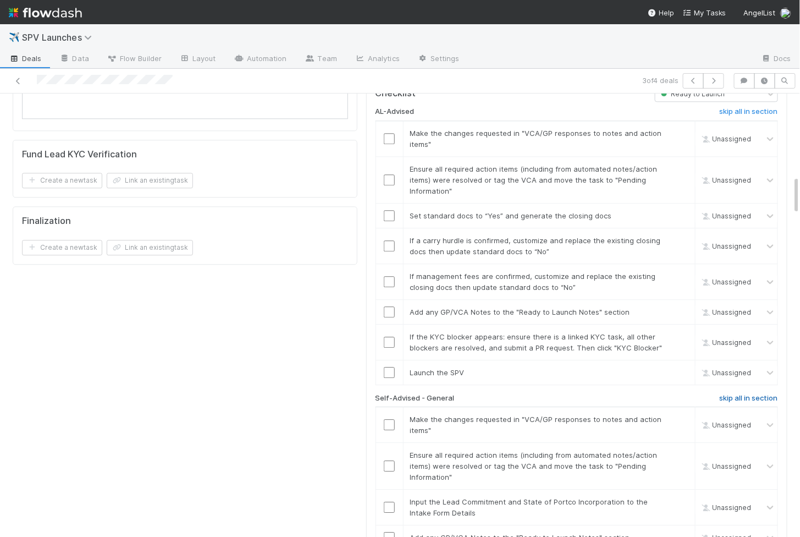
click at [729, 394] on h6 "skip all in section" at bounding box center [749, 398] width 58 height 9
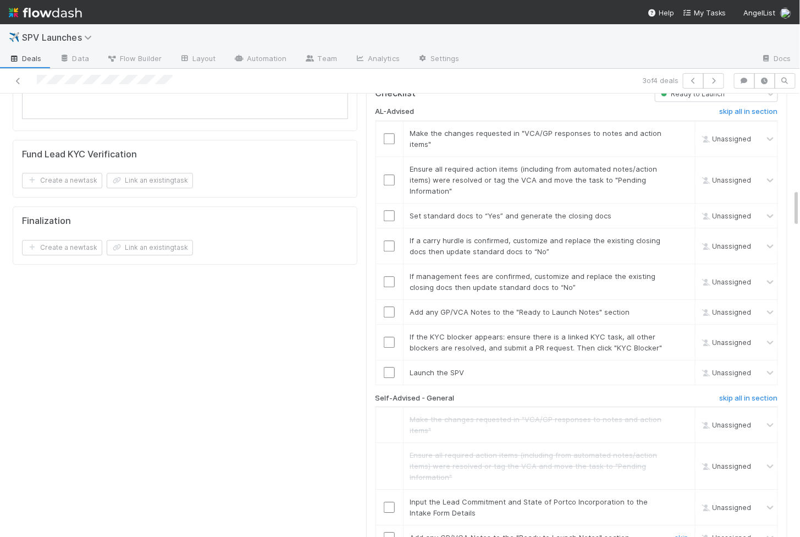
scroll to position [1095, 0]
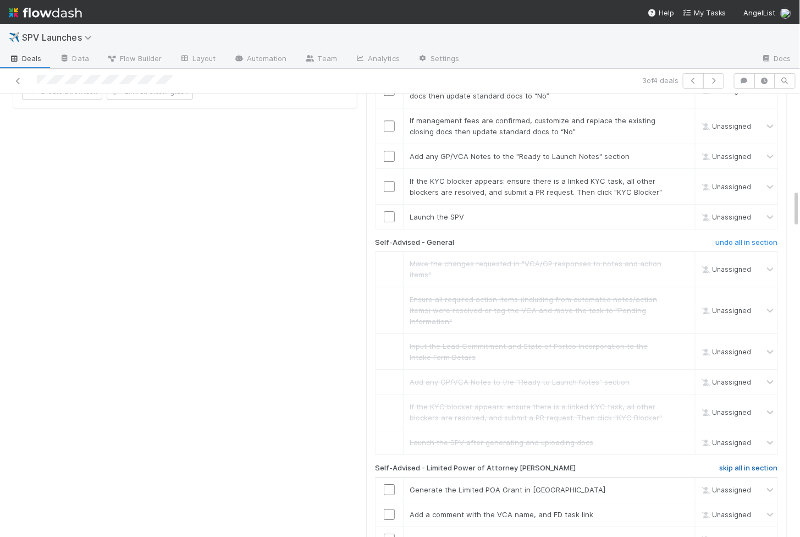
click at [741, 464] on h6 "skip all in section" at bounding box center [749, 468] width 58 height 9
click at [743, 394] on td "Unassigned" at bounding box center [736, 412] width 83 height 36
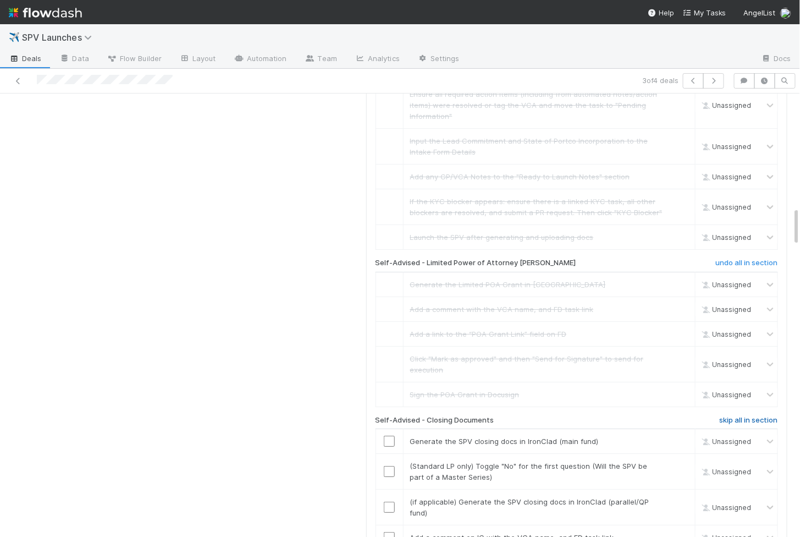
click at [747, 416] on h6 "skip all in section" at bounding box center [749, 420] width 58 height 9
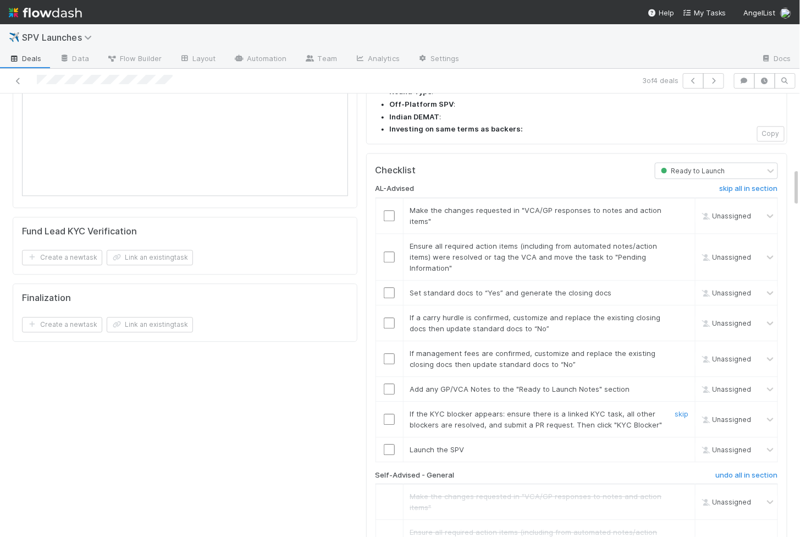
scroll to position [849, 0]
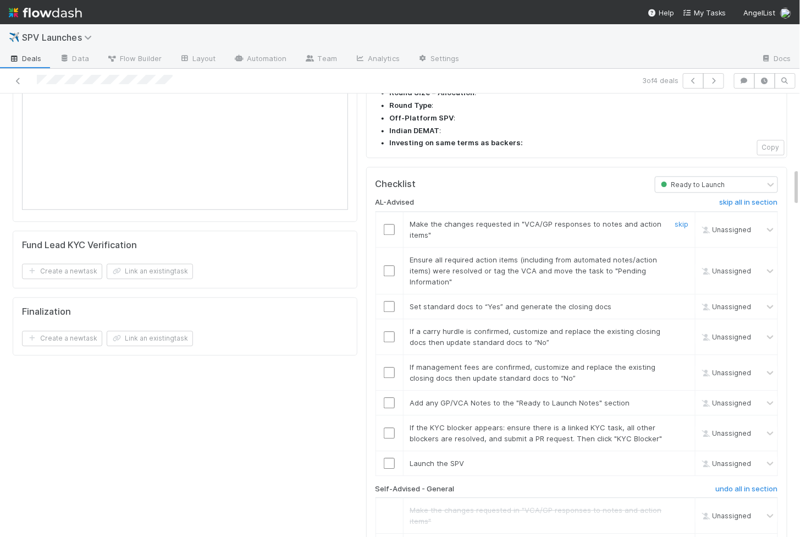
click at [393, 224] on input "checkbox" at bounding box center [389, 229] width 11 height 11
click at [387, 265] on input "checkbox" at bounding box center [389, 270] width 11 height 11
click at [388, 458] on input "checkbox" at bounding box center [389, 463] width 11 height 11
checkbox input "true"
click at [394, 427] on input "checkbox" at bounding box center [389, 432] width 11 height 11
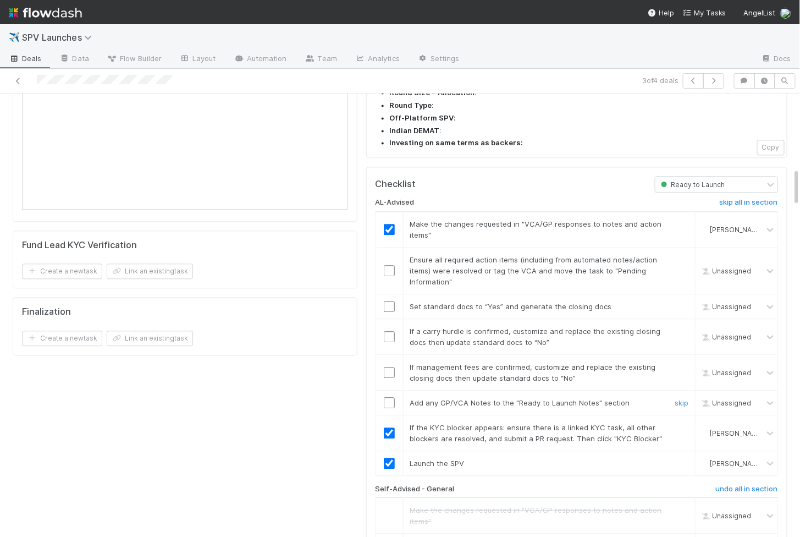
click at [392, 397] on input "checkbox" at bounding box center [389, 402] width 11 height 11
click at [382, 367] on div at bounding box center [389, 372] width 27 height 11
click at [387, 367] on input "checkbox" at bounding box center [389, 372] width 11 height 11
click at [392, 331] on input "checkbox" at bounding box center [389, 336] width 11 height 11
click at [396, 301] on div at bounding box center [389, 306] width 27 height 11
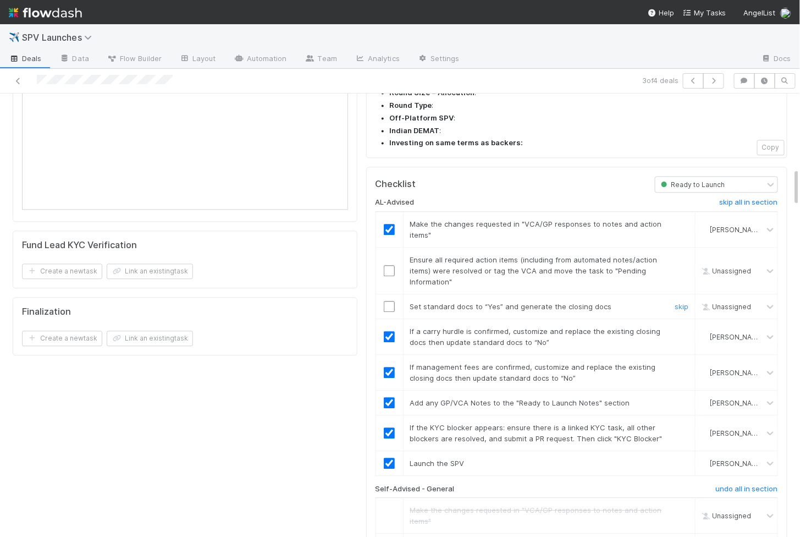
click at [392, 301] on input "checkbox" at bounding box center [389, 306] width 11 height 11
click at [390, 265] on input "checkbox" at bounding box center [389, 270] width 11 height 11
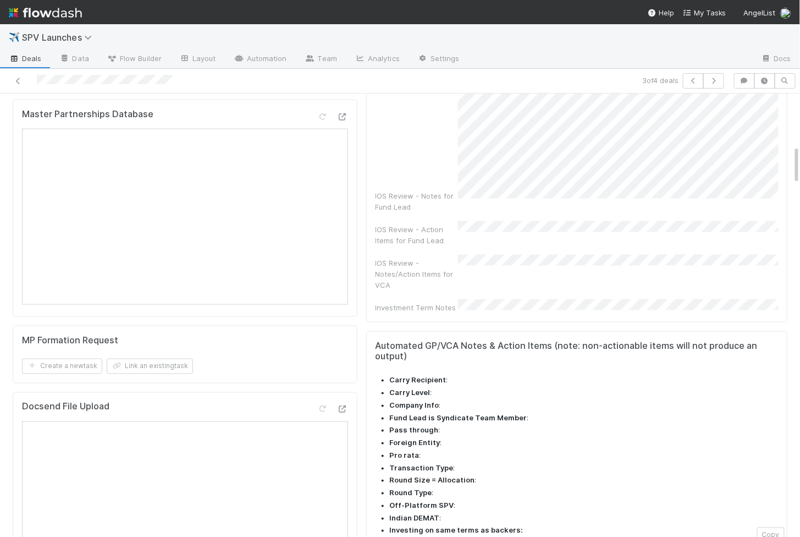
scroll to position [0, 0]
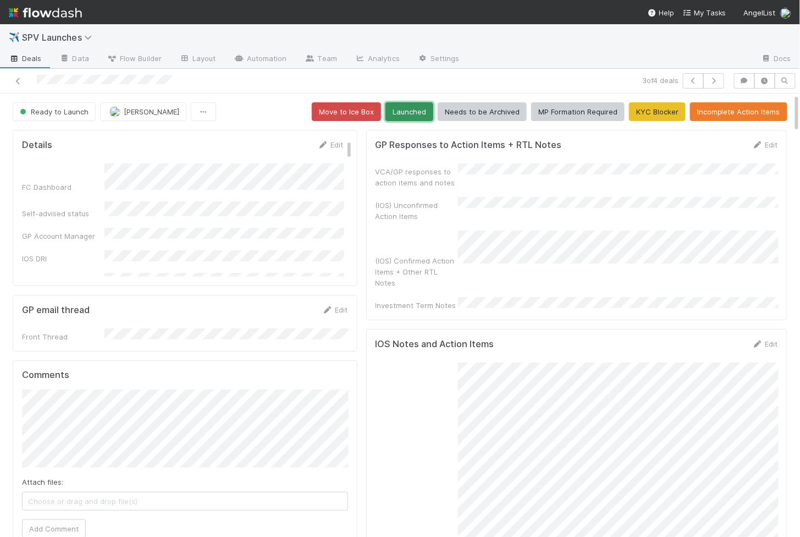
click at [414, 114] on button "Launched" at bounding box center [410, 111] width 48 height 19
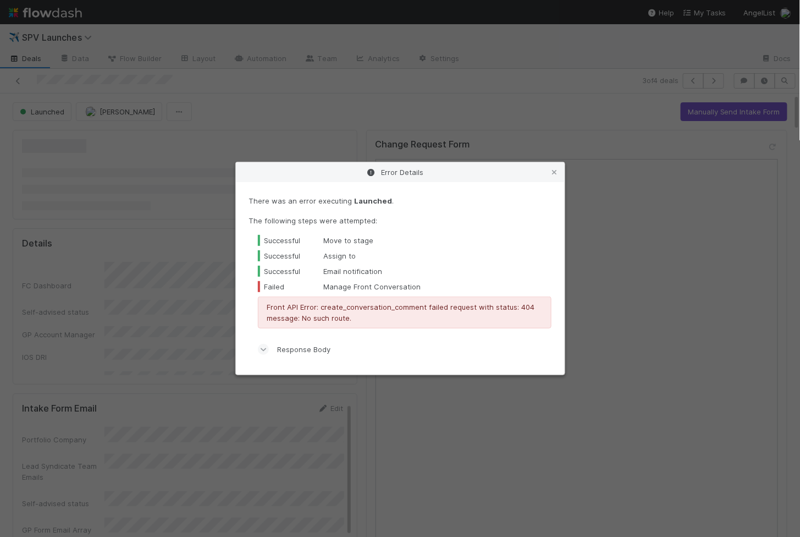
click at [309, 91] on div "Error Details There was an error executing Launched . The following steps were …" at bounding box center [400, 268] width 800 height 537
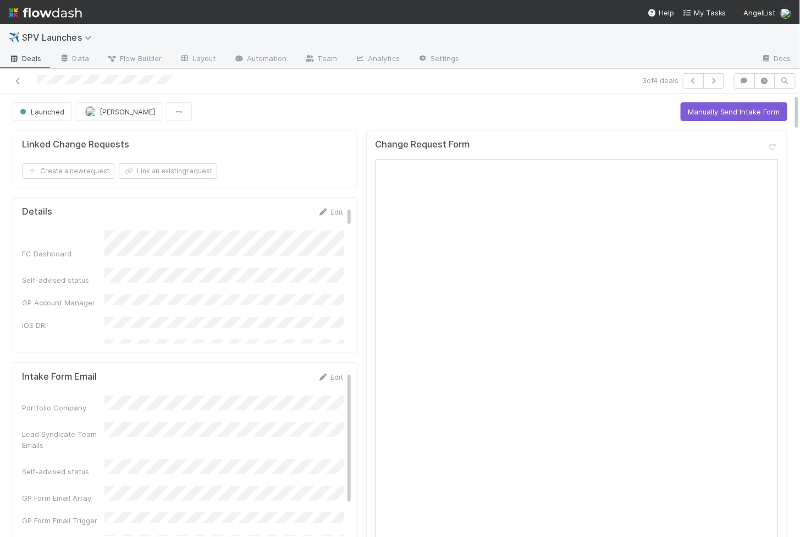
click at [19, 86] on div at bounding box center [186, 80] width 364 height 15
click at [18, 81] on icon at bounding box center [18, 81] width 11 height 7
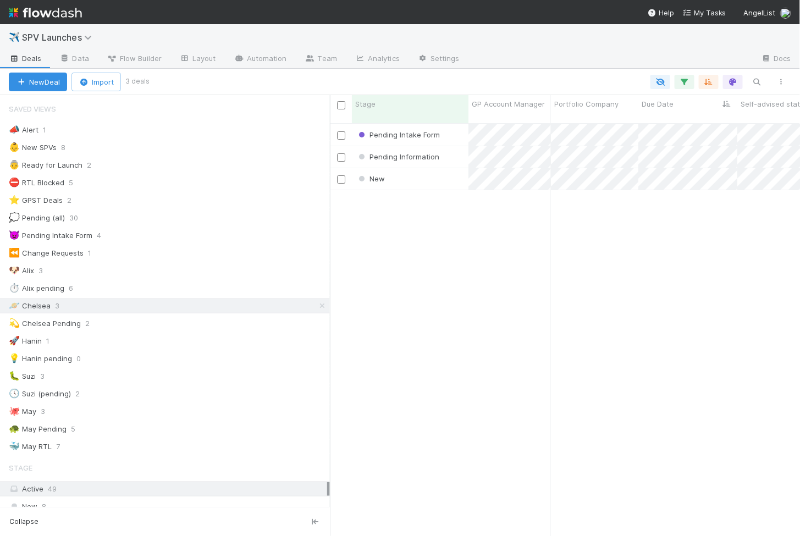
scroll to position [422, 470]
click at [436, 171] on div "New" at bounding box center [410, 178] width 117 height 21
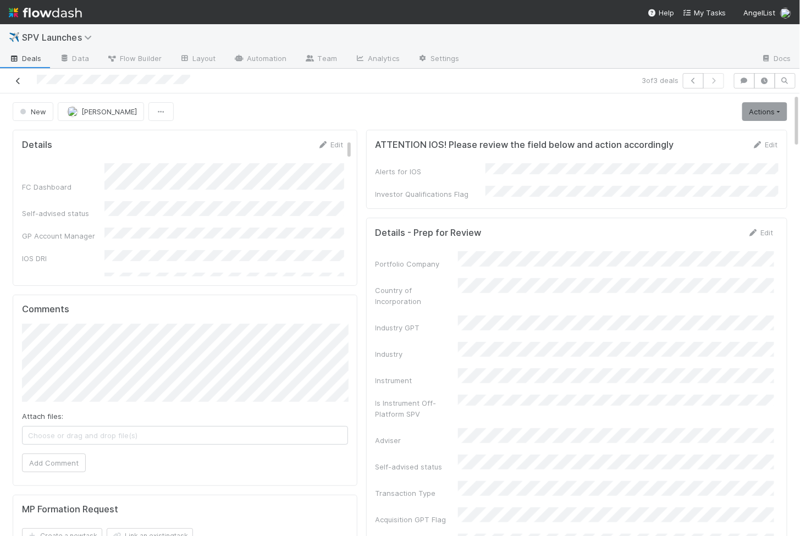
click at [14, 79] on icon at bounding box center [18, 81] width 11 height 7
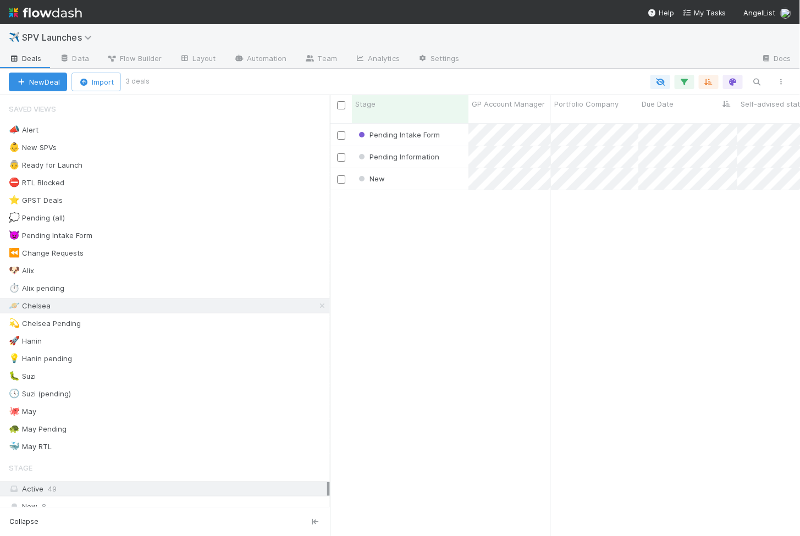
scroll to position [422, 470]
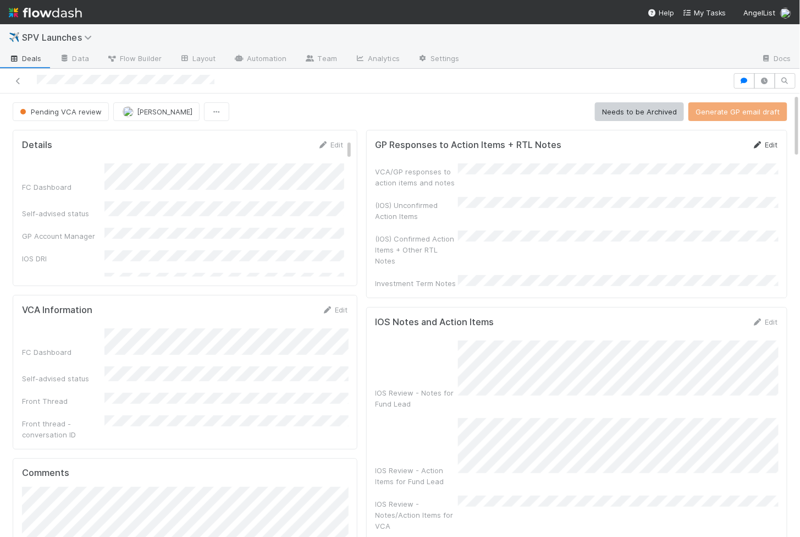
click at [763, 141] on link "Edit" at bounding box center [765, 144] width 26 height 9
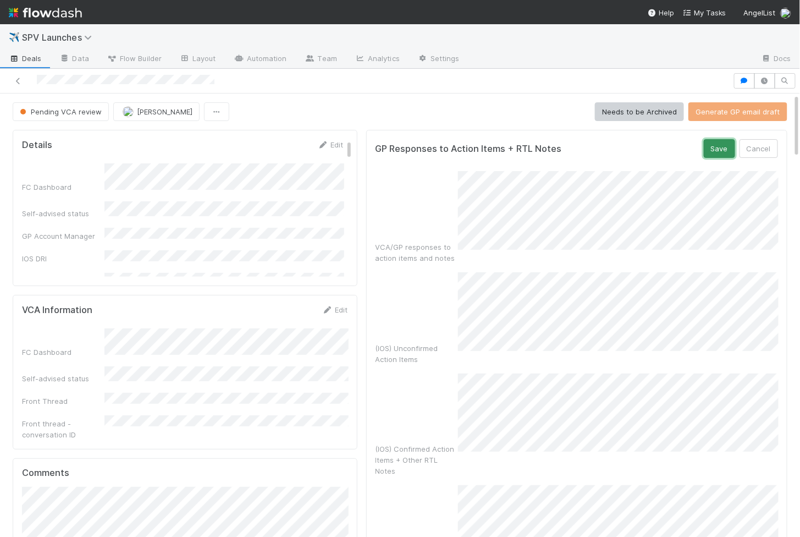
click at [721, 149] on button "Save" at bounding box center [719, 148] width 31 height 19
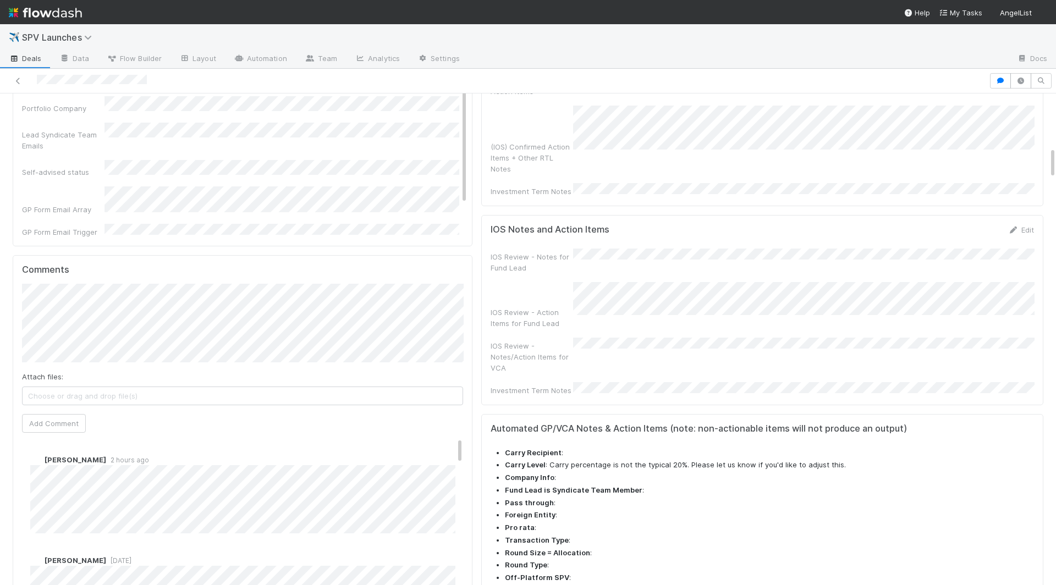
scroll to position [1032, 0]
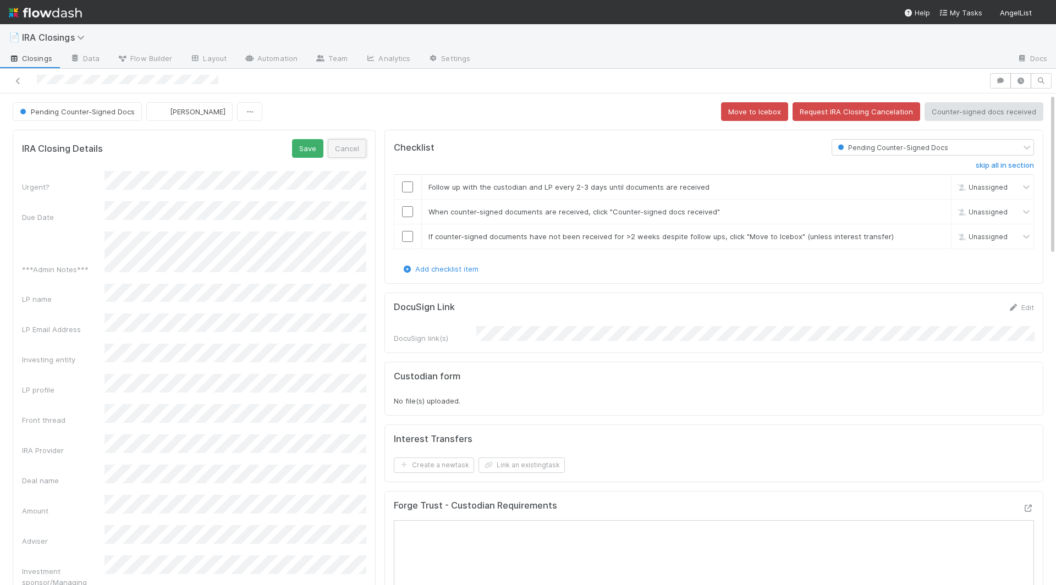
click at [350, 142] on button "Cancel" at bounding box center [347, 148] width 39 height 19
click at [68, 109] on span "Pending Counter-Signed Docs" at bounding box center [76, 111] width 117 height 9
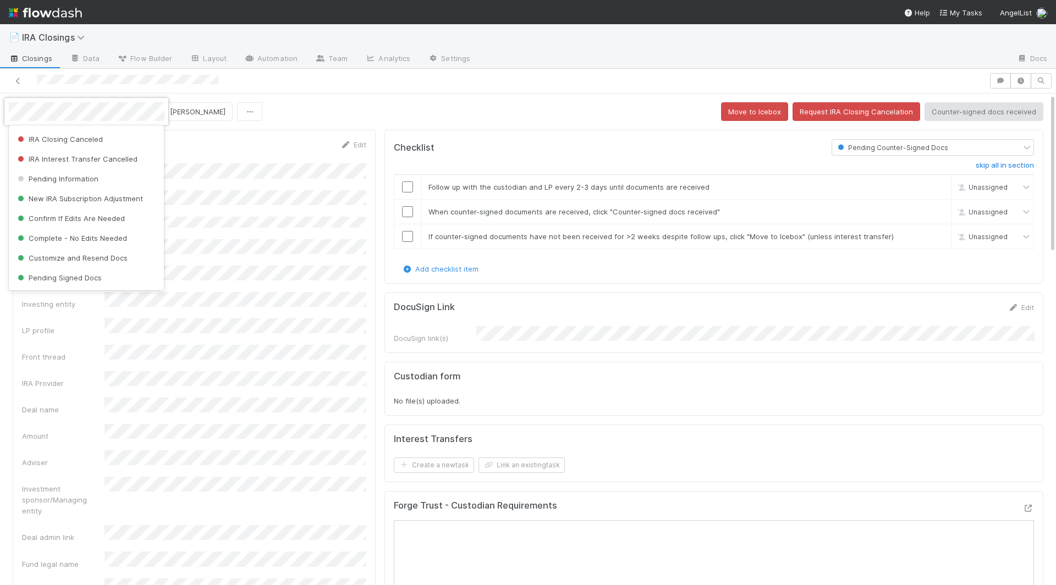
scroll to position [411, 0]
click at [81, 151] on span "IRA Closing Canceled" at bounding box center [58, 155] width 87 height 9
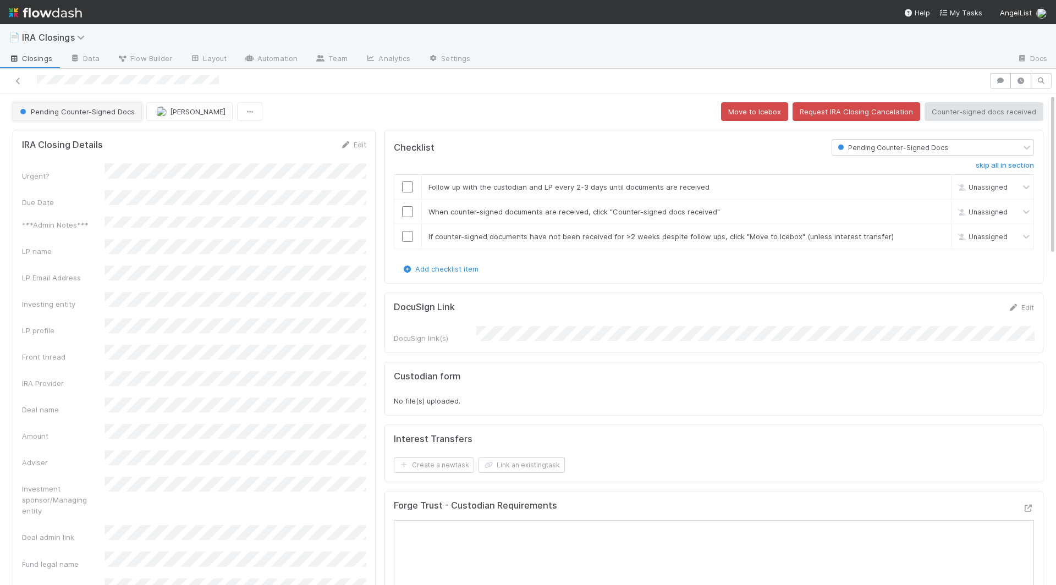
click at [107, 111] on span "Pending Counter-Signed Docs" at bounding box center [76, 111] width 117 height 9
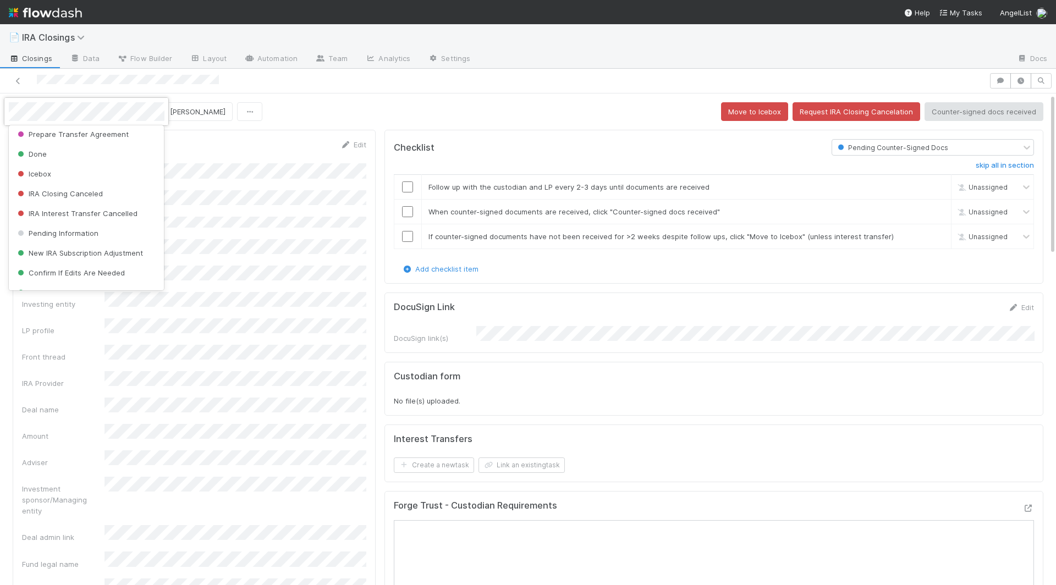
scroll to position [372, 0]
click at [79, 190] on span "IRA Closing Canceled" at bounding box center [58, 194] width 87 height 9
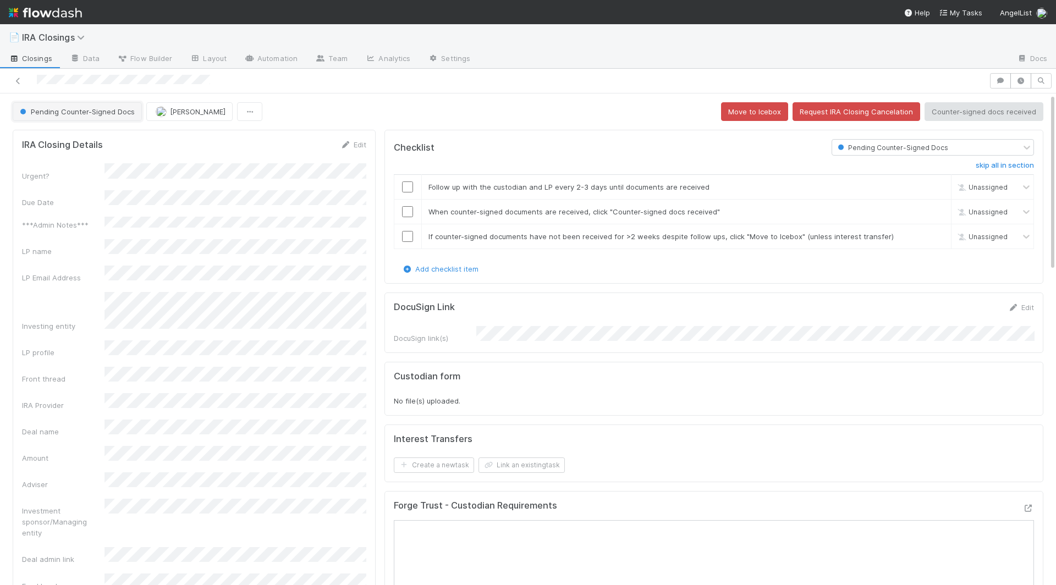
click at [72, 110] on span "Pending Counter-Signed Docs" at bounding box center [76, 111] width 117 height 9
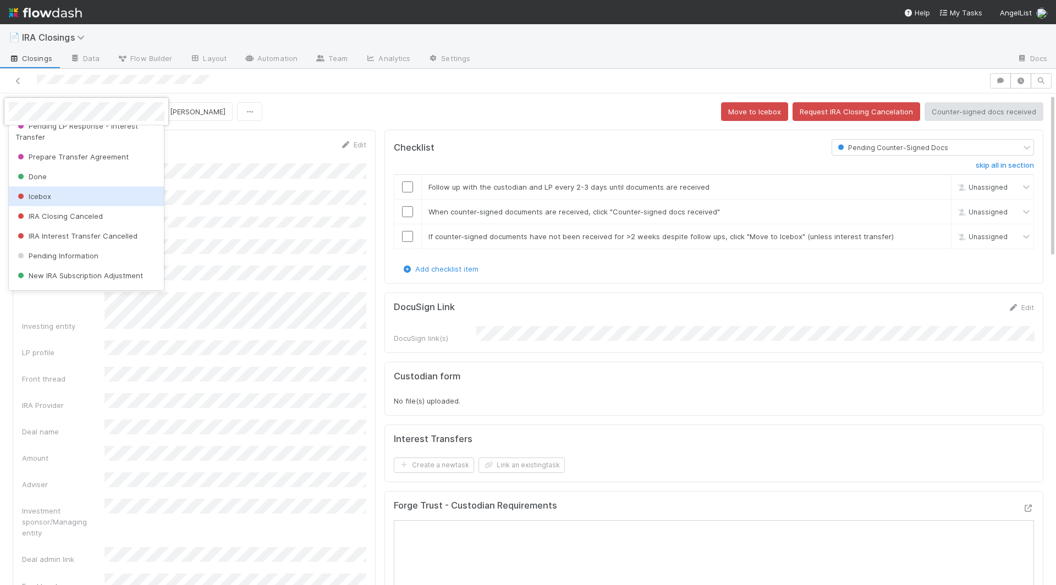
scroll to position [353, 0]
click at [79, 209] on span "IRA Closing Canceled" at bounding box center [58, 213] width 87 height 9
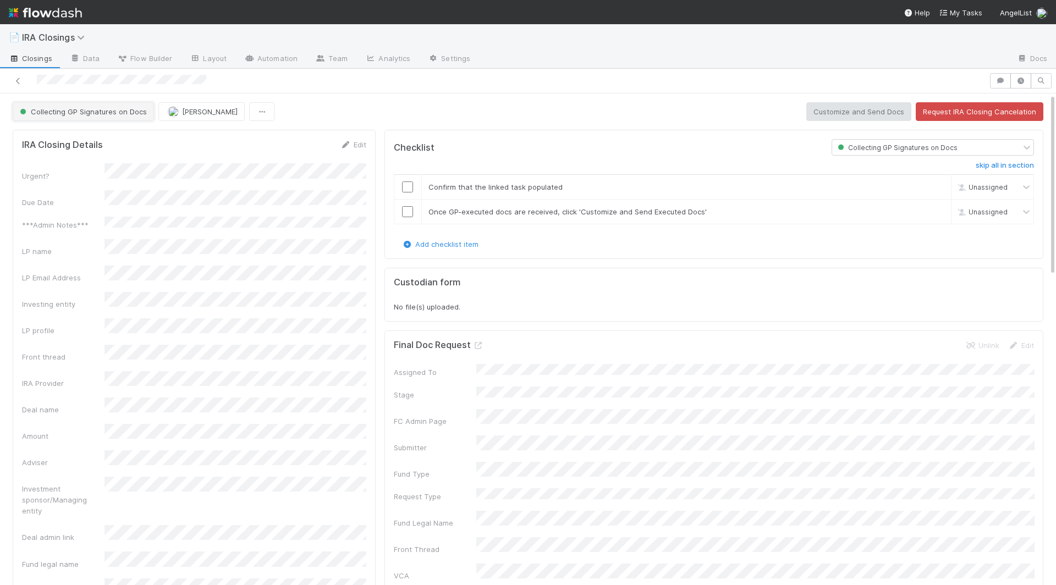
click at [113, 104] on button "Collecting GP Signatures on Docs" at bounding box center [83, 111] width 141 height 19
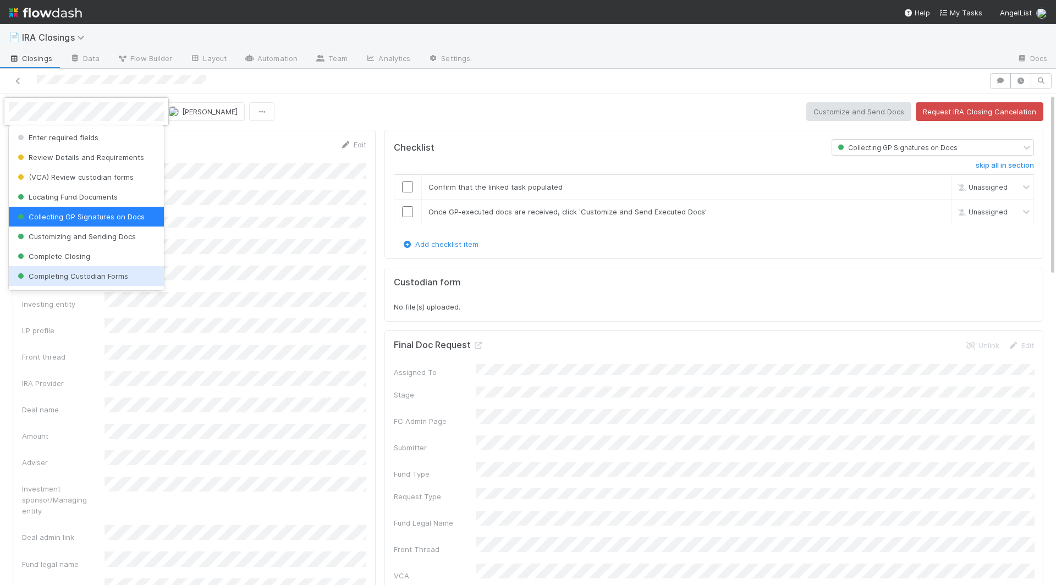
click at [763, 380] on div at bounding box center [528, 292] width 1056 height 585
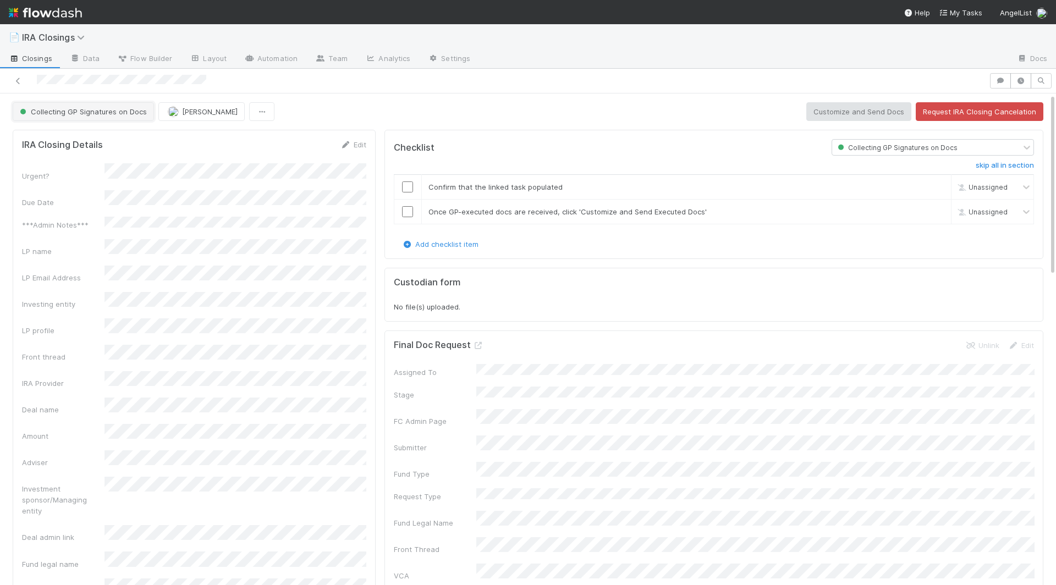
click at [70, 108] on span "Collecting GP Signatures on Docs" at bounding box center [82, 111] width 129 height 9
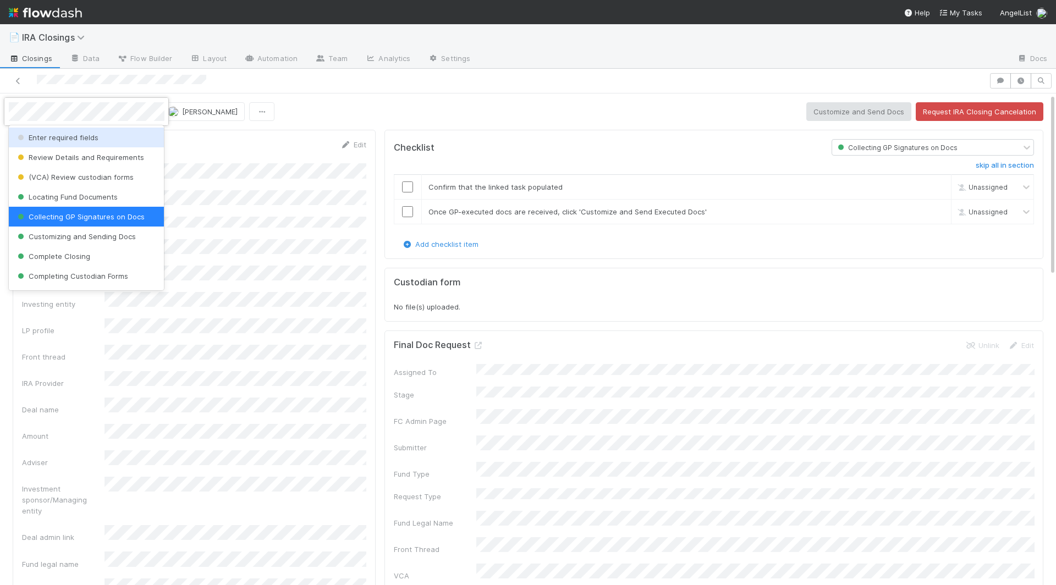
click at [673, 453] on div at bounding box center [528, 292] width 1056 height 585
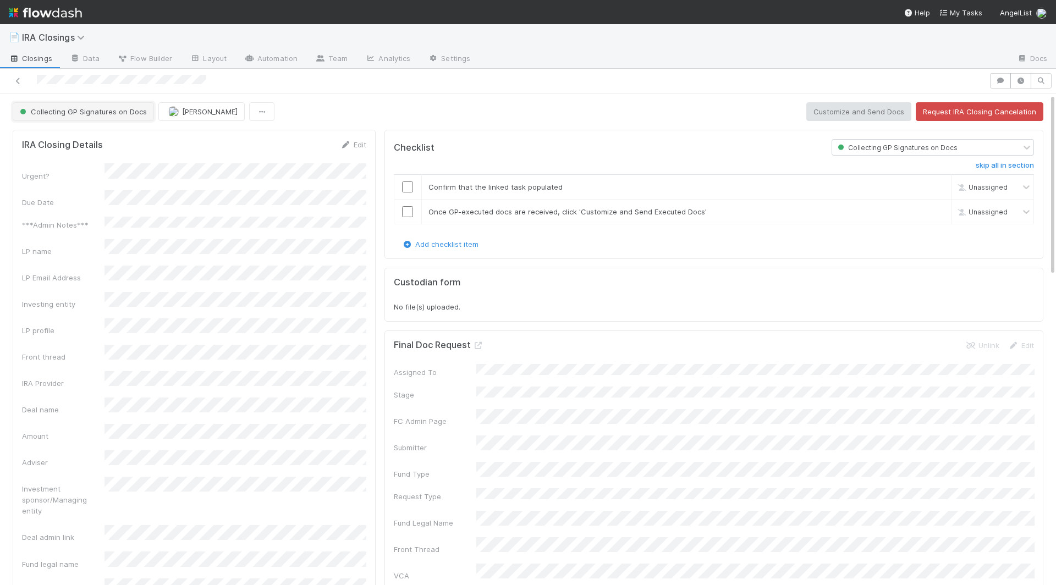
click at [61, 116] on button "Collecting GP Signatures on Docs" at bounding box center [83, 111] width 141 height 19
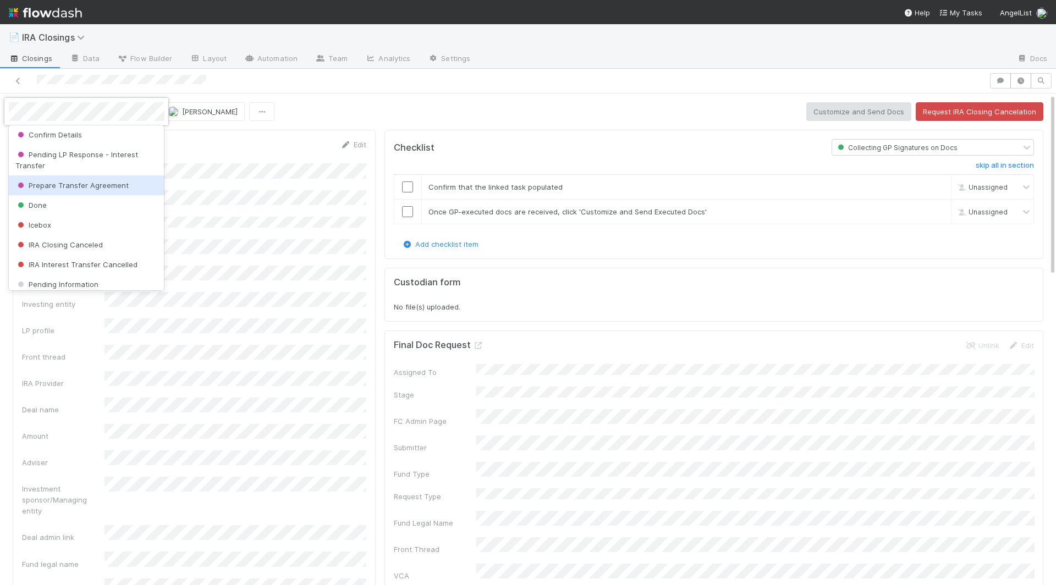
scroll to position [332, 0]
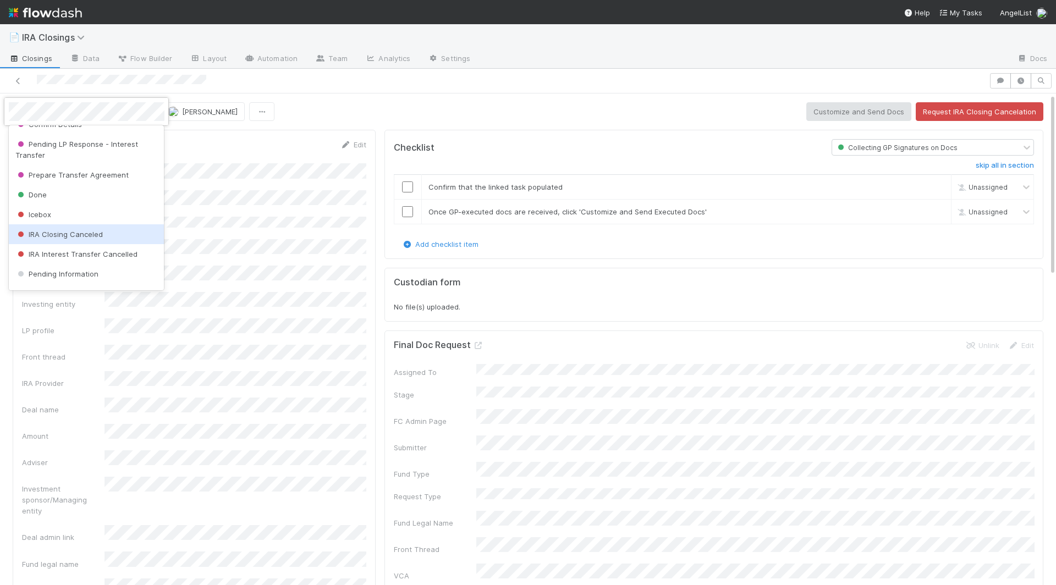
click at [84, 230] on span "IRA Closing Canceled" at bounding box center [58, 234] width 87 height 9
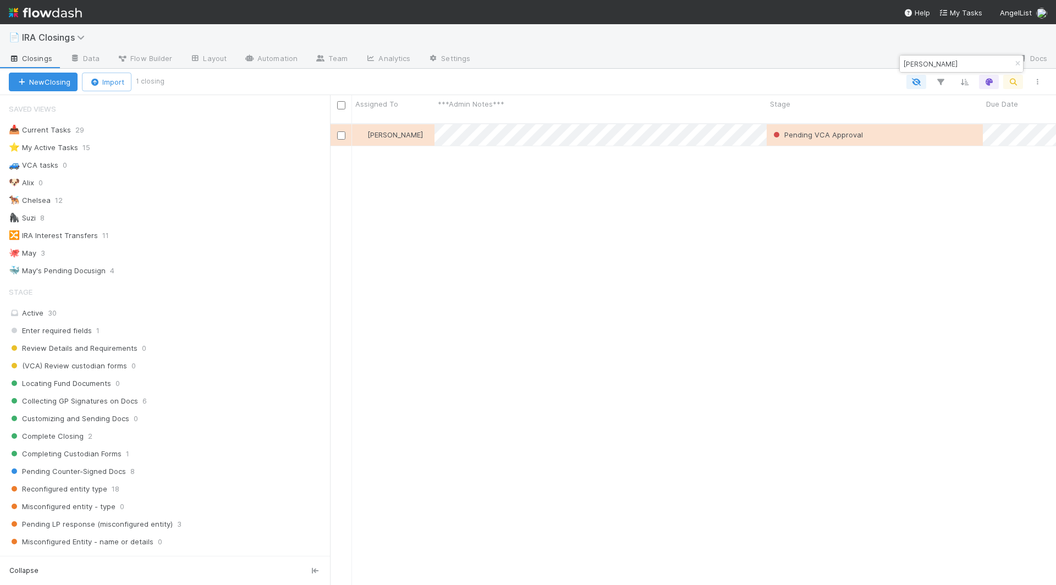
scroll to position [471, 726]
